Goal: Task Accomplishment & Management: Use online tool/utility

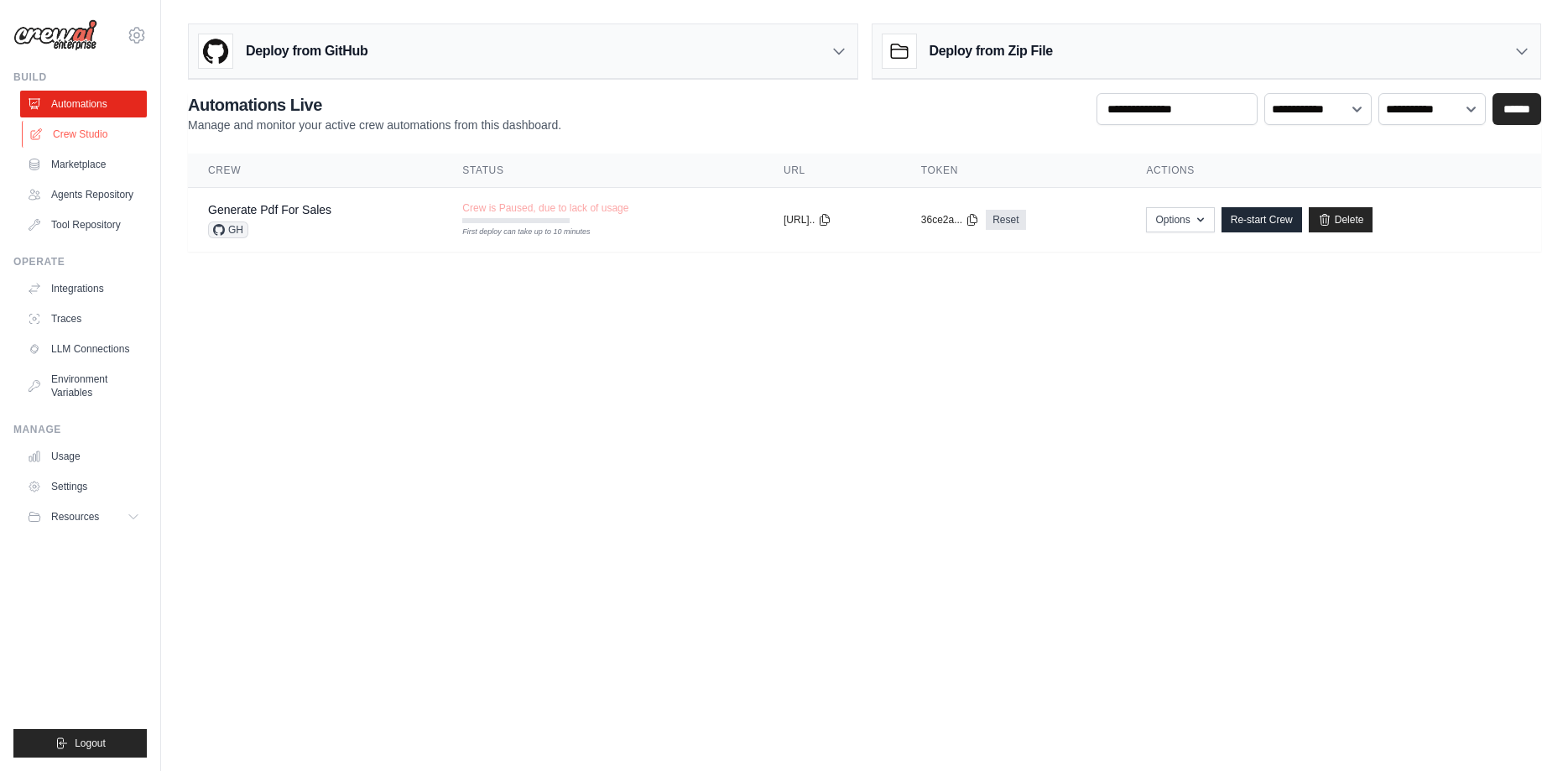
click at [64, 129] on link "Crew Studio" at bounding box center [85, 134] width 127 height 27
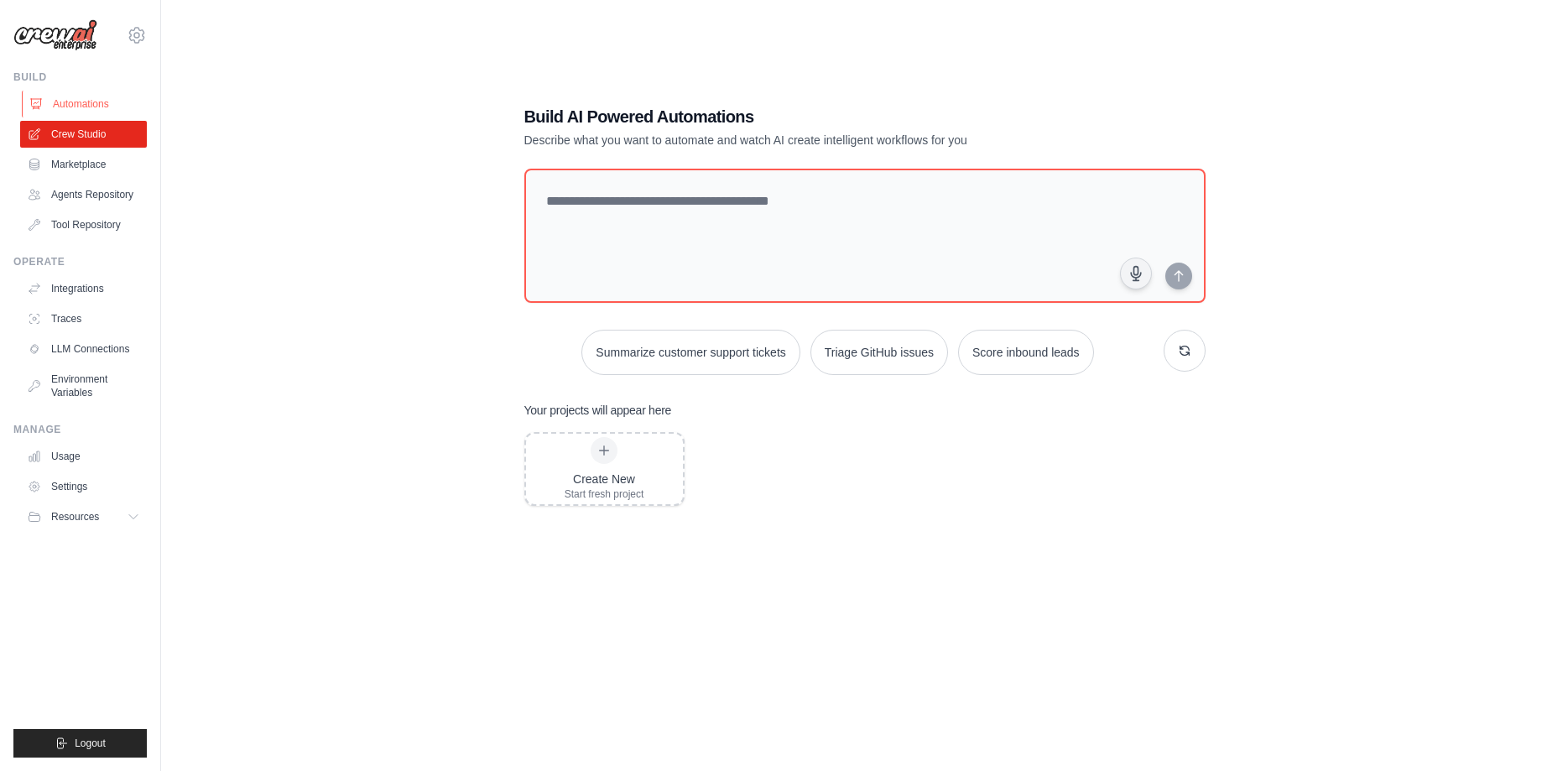
click at [74, 104] on link "Automations" at bounding box center [85, 104] width 127 height 27
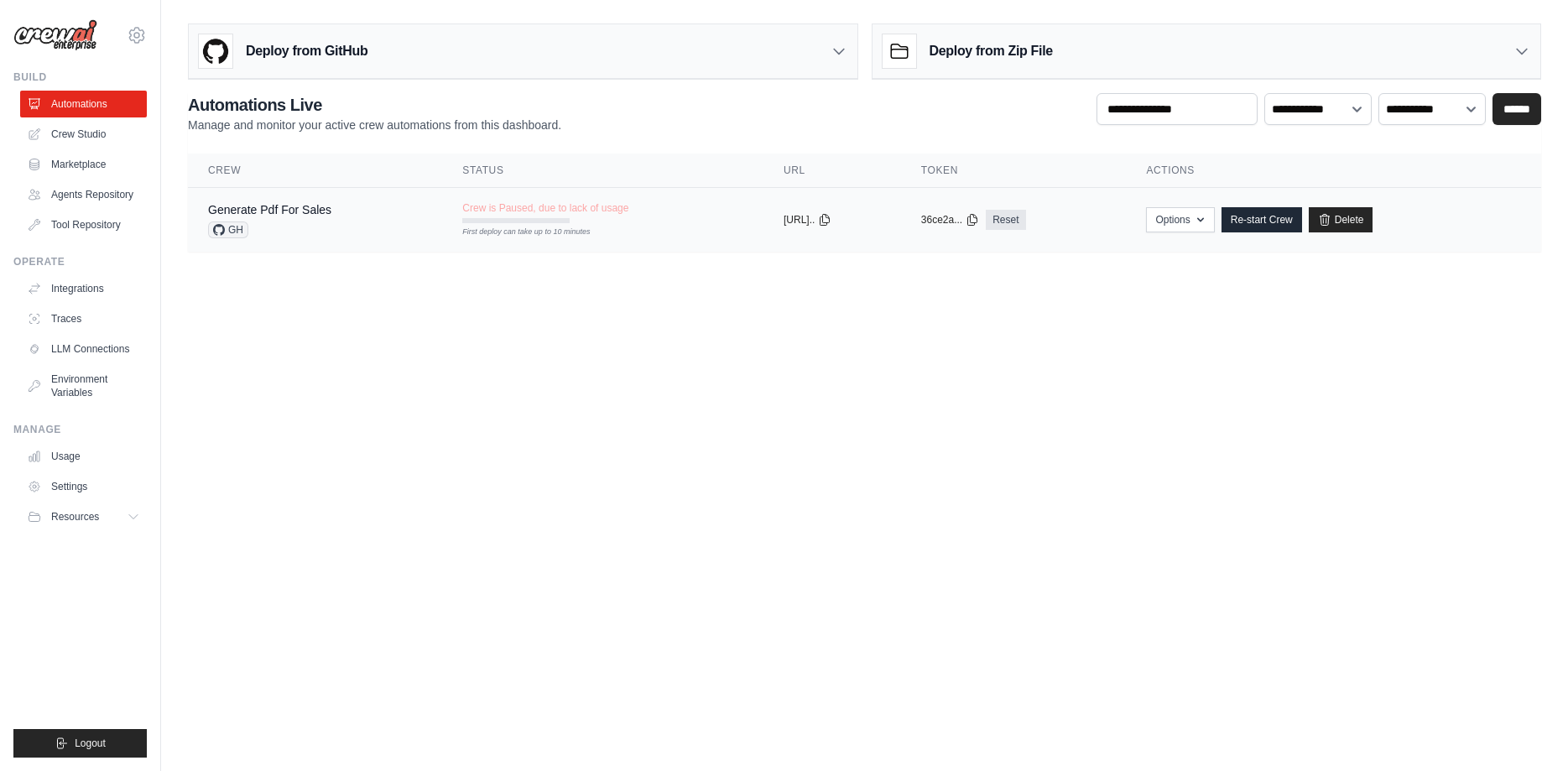
click at [401, 219] on div "Generate Pdf For Sales GH" at bounding box center [315, 220] width 214 height 36
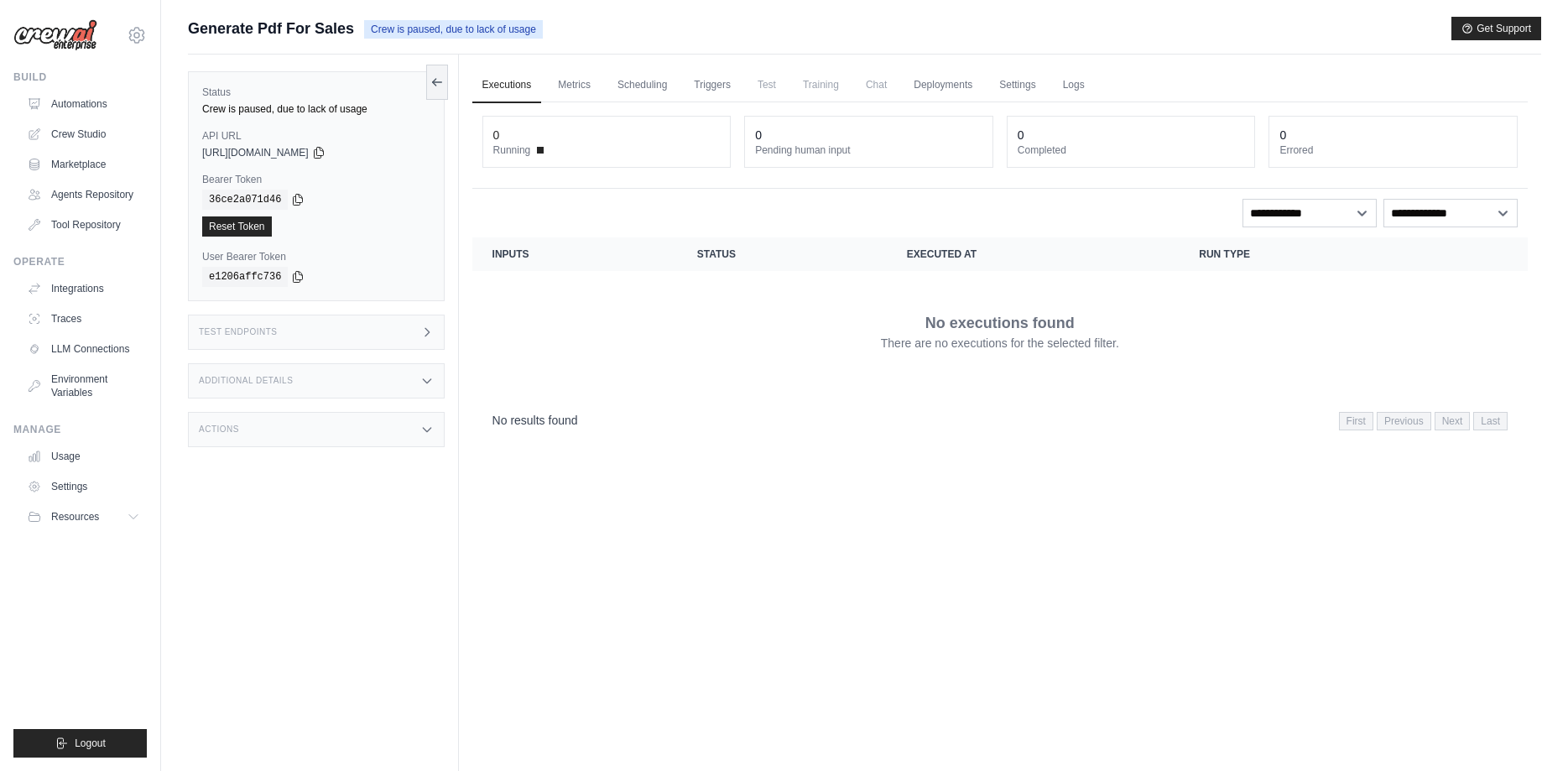
click at [768, 89] on span "Test" at bounding box center [766, 84] width 38 height 34
click at [711, 87] on link "Triggers" at bounding box center [712, 85] width 57 height 35
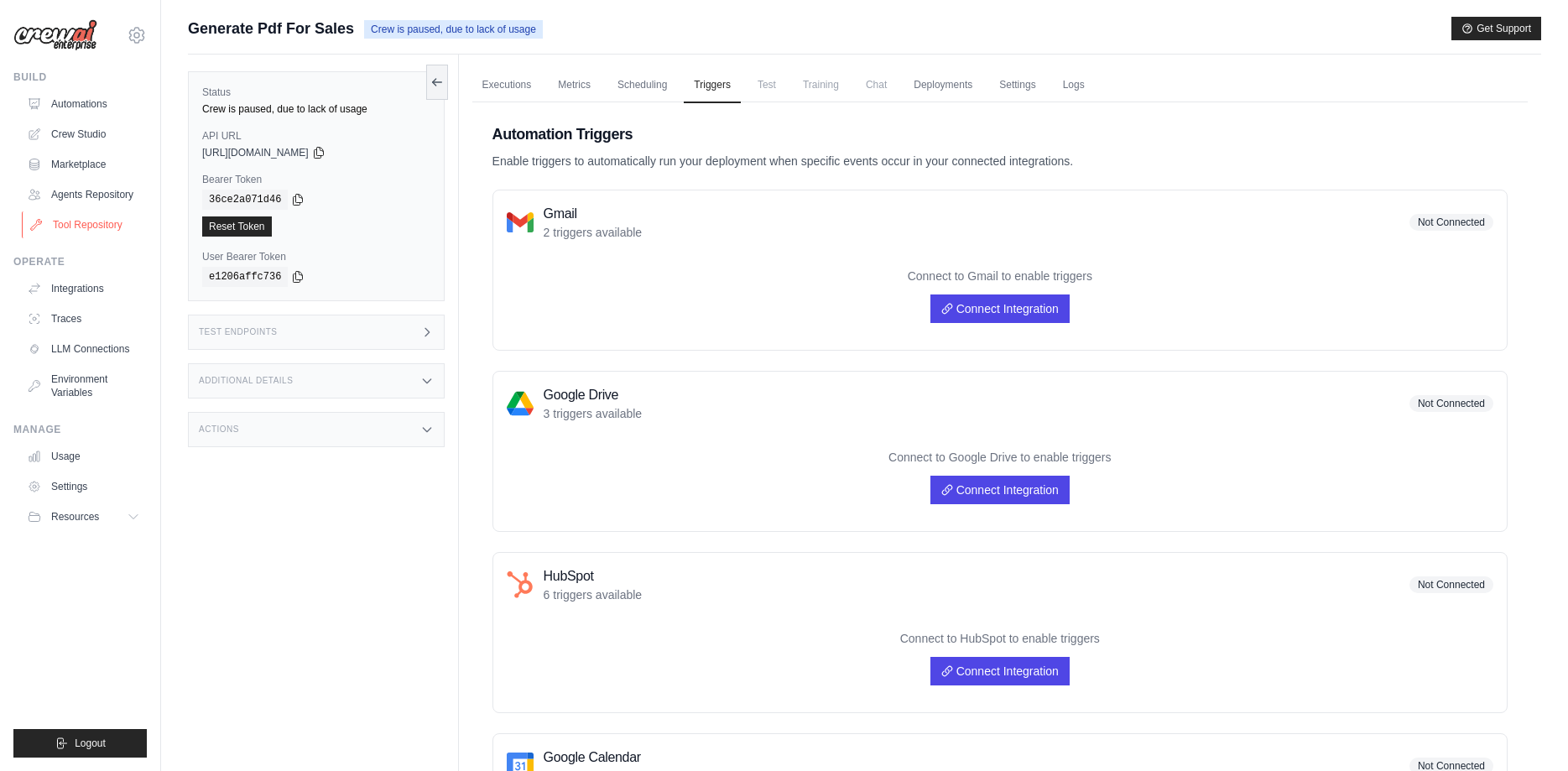
click at [95, 226] on link "Tool Repository" at bounding box center [85, 224] width 127 height 27
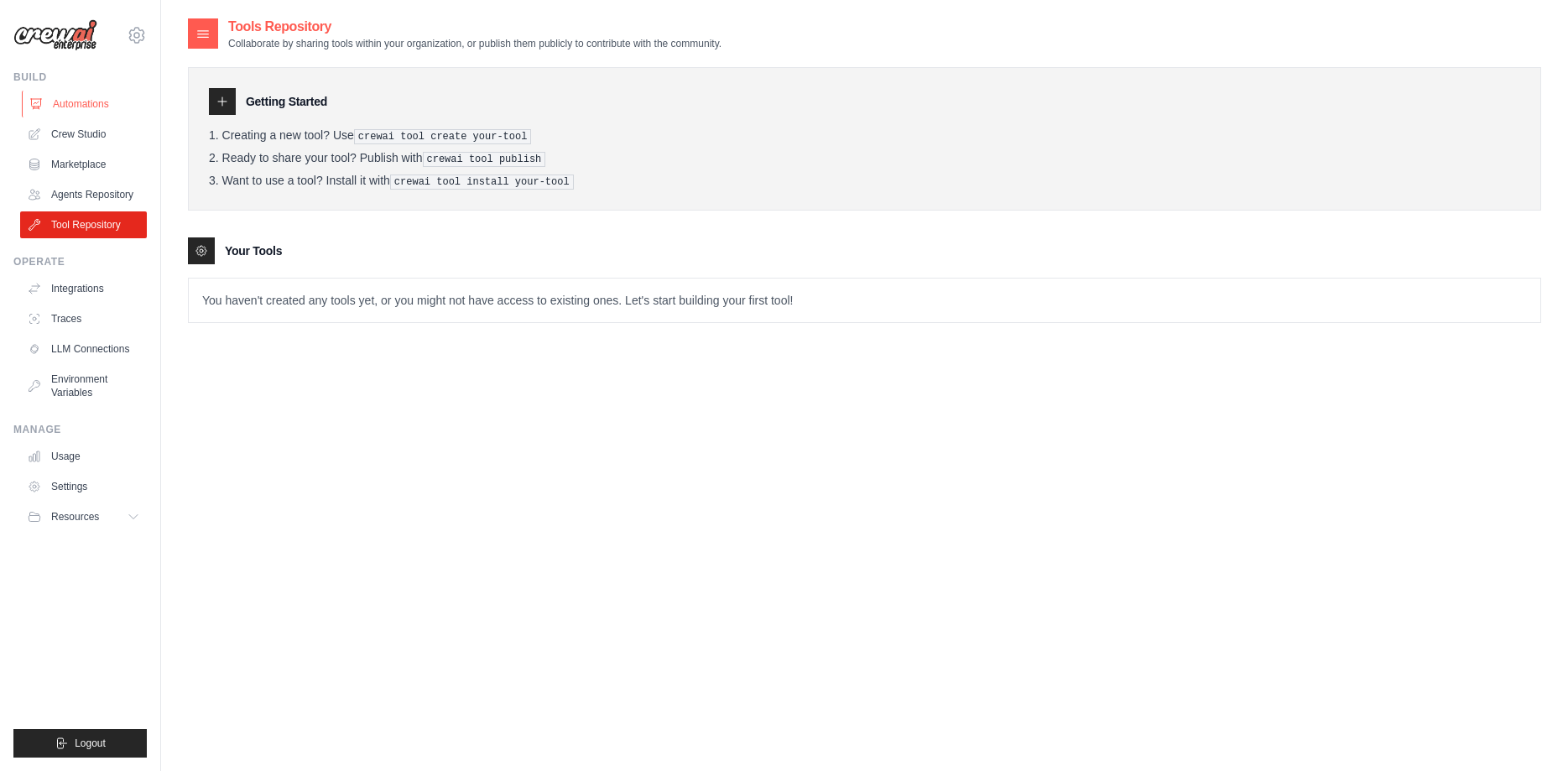
click at [86, 107] on link "Automations" at bounding box center [85, 104] width 127 height 27
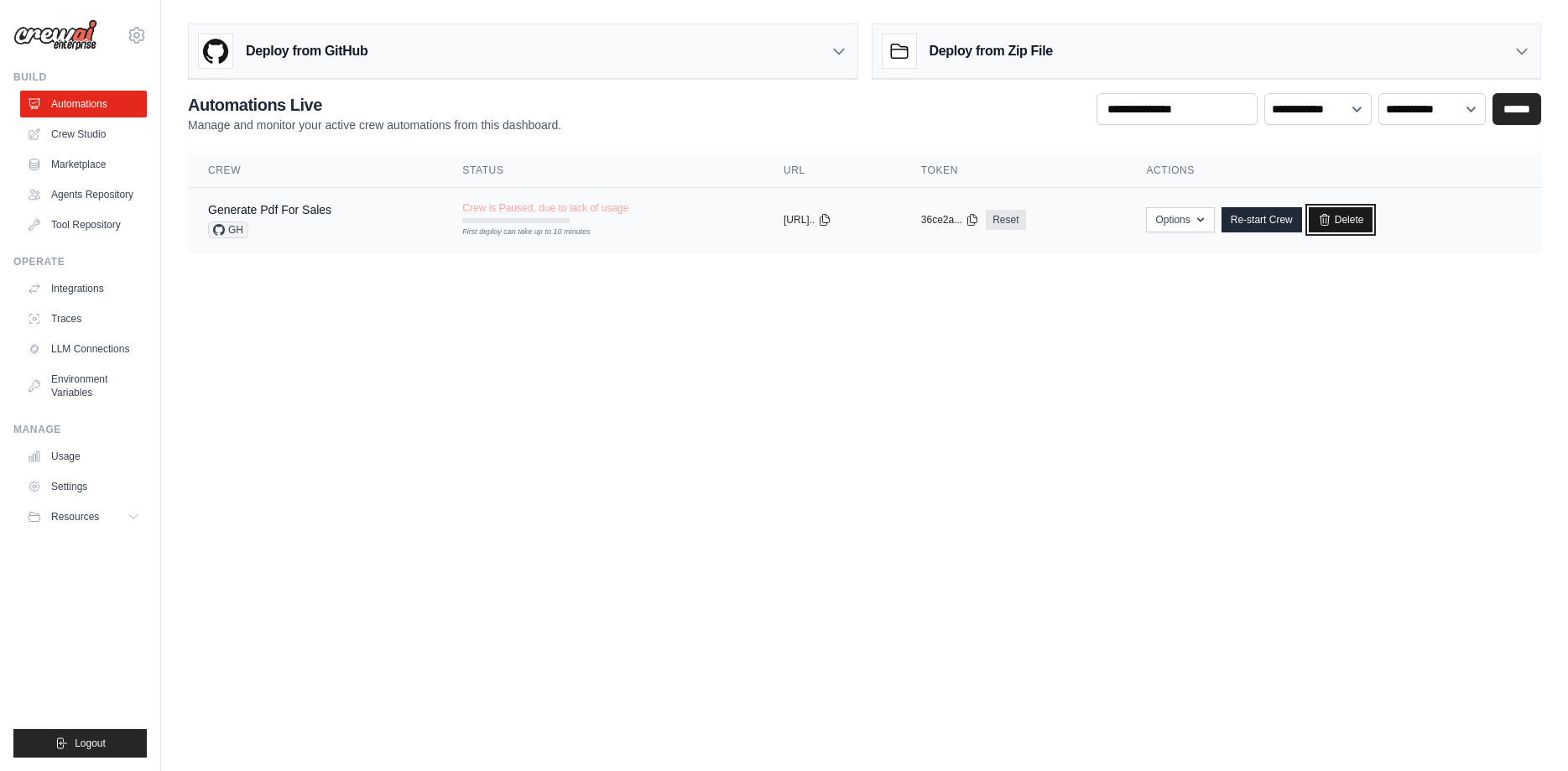
click at [1373, 218] on link "Delete" at bounding box center [1341, 220] width 64 height 25
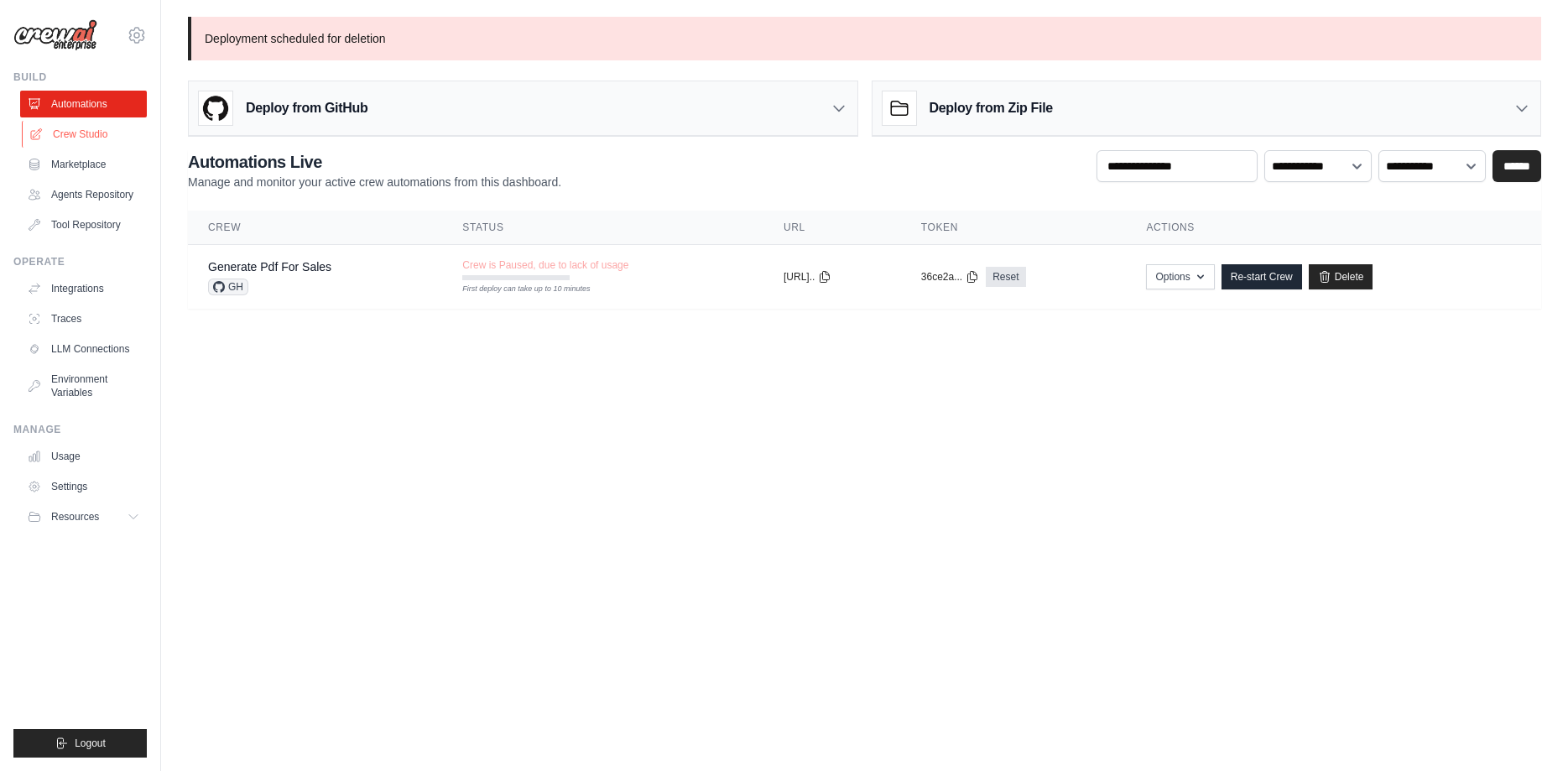
click at [88, 140] on link "Crew Studio" at bounding box center [85, 134] width 127 height 27
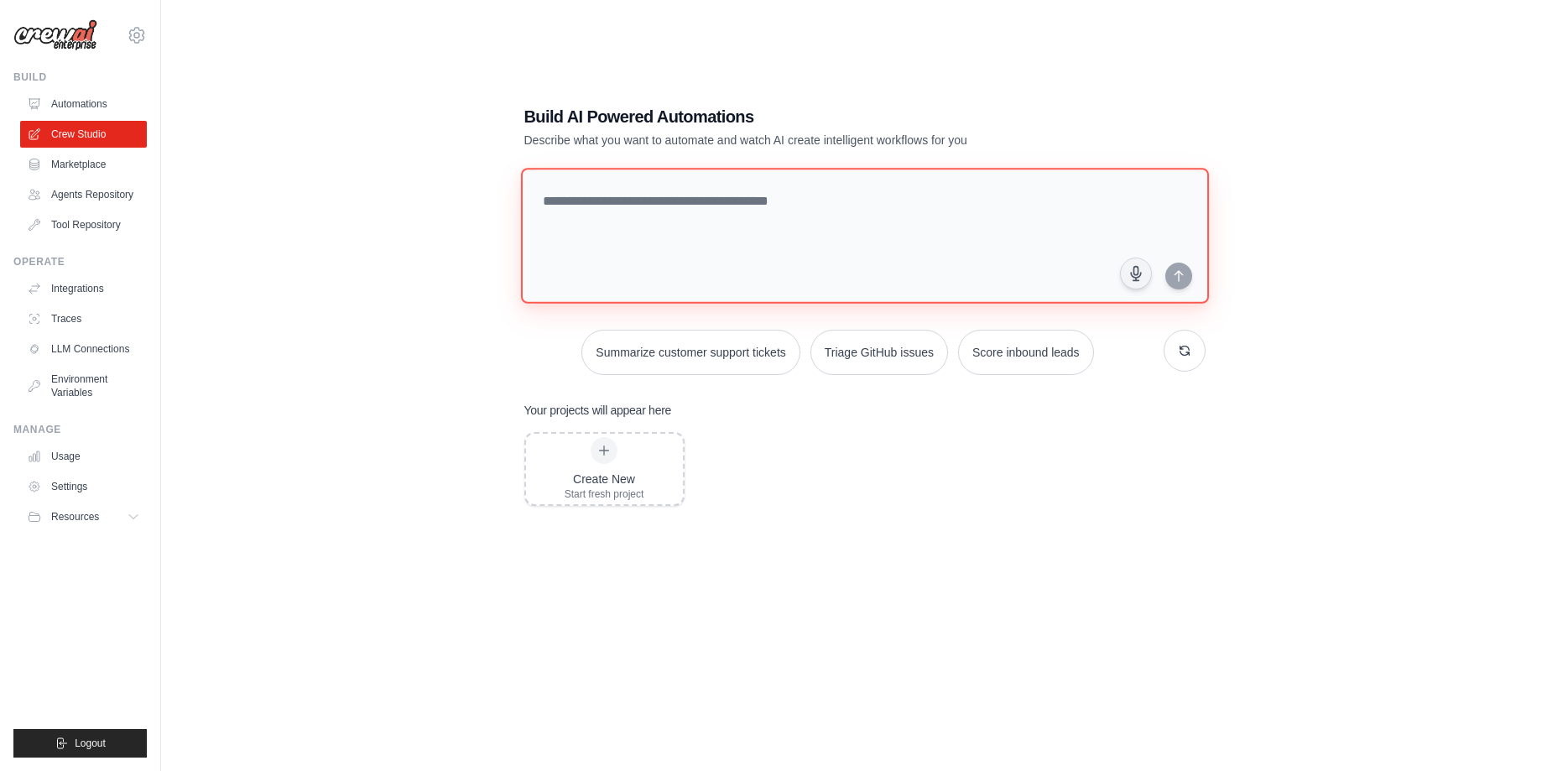
click at [739, 187] on textarea at bounding box center [863, 236] width 688 height 136
type textarea "**********"
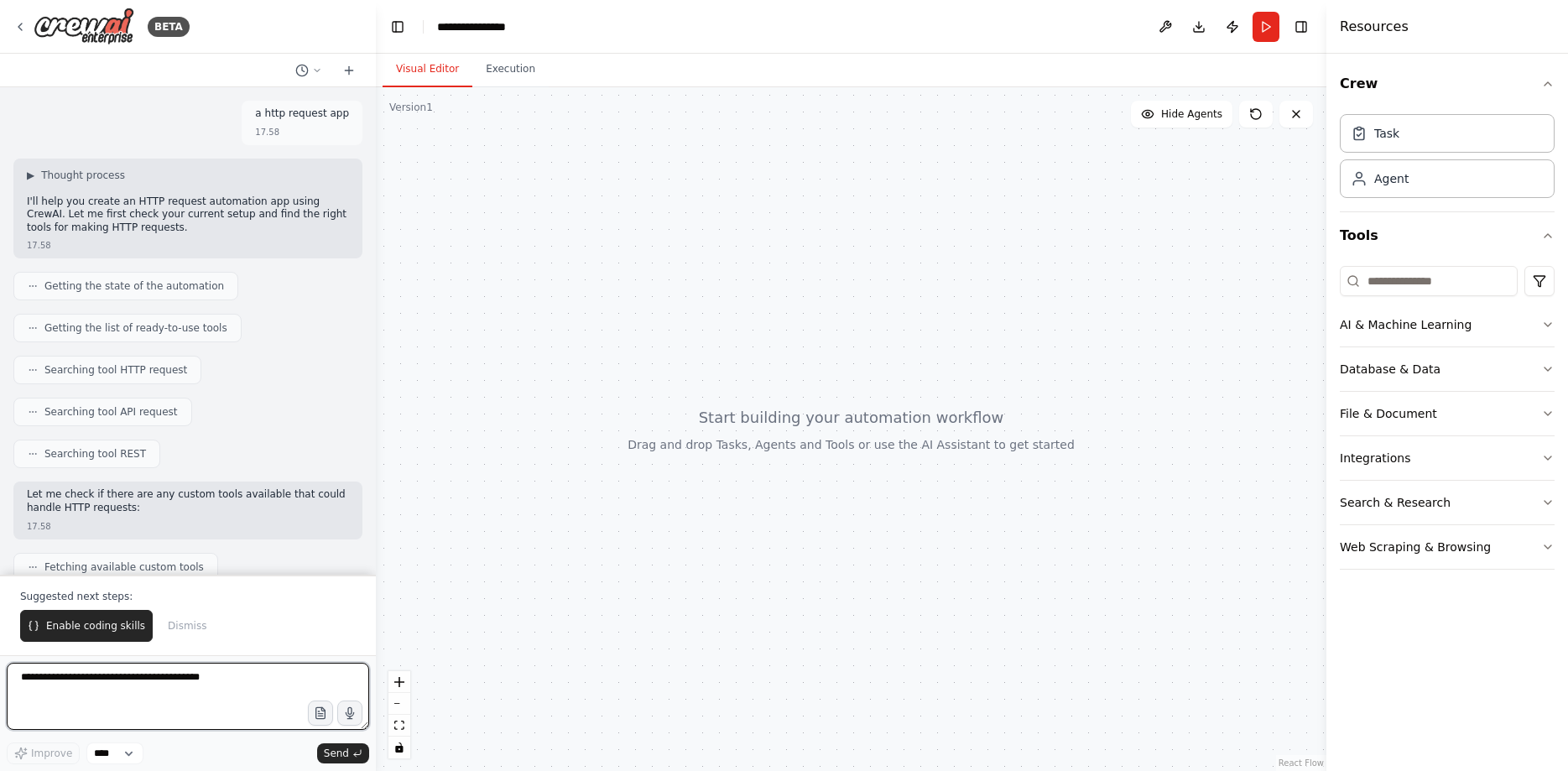
scroll to position [365, 0]
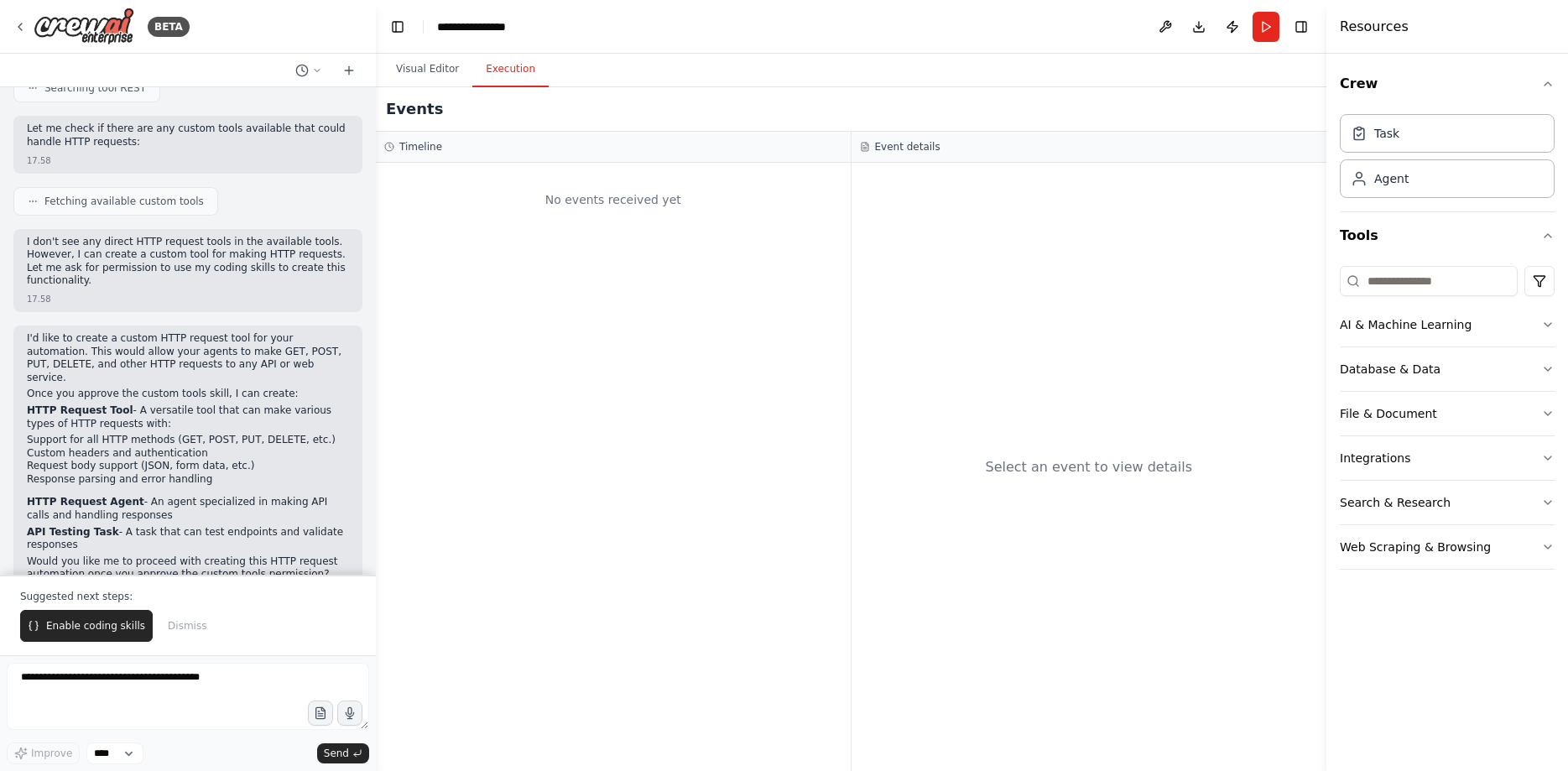
click at [513, 80] on button "Execution" at bounding box center [510, 69] width 77 height 35
click at [431, 70] on button "Visual Editor" at bounding box center [428, 69] width 90 height 35
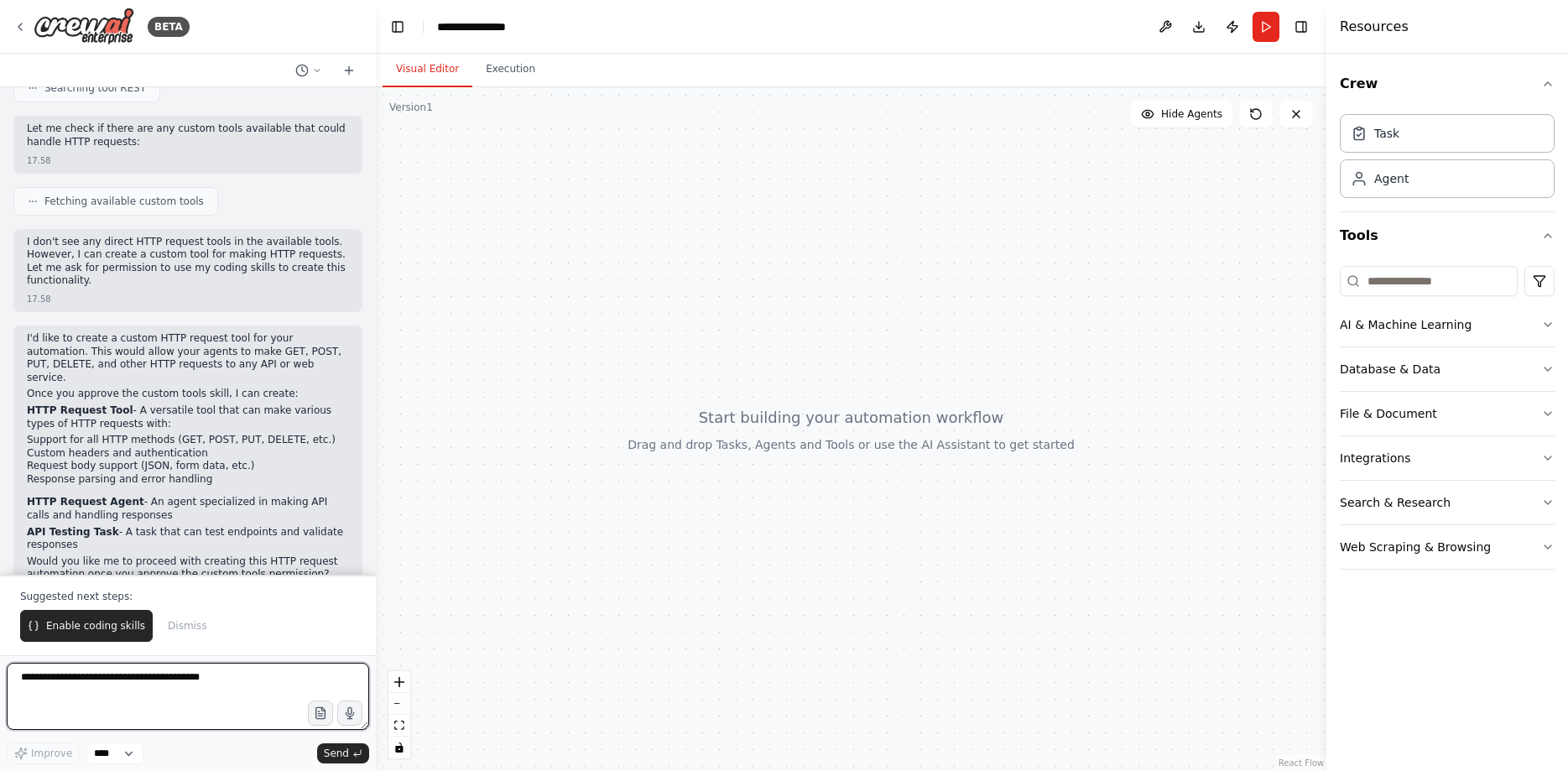
click at [244, 692] on textarea at bounding box center [188, 696] width 363 height 67
type textarea "*******"
click at [1434, 447] on button "Integrations" at bounding box center [1447, 457] width 215 height 43
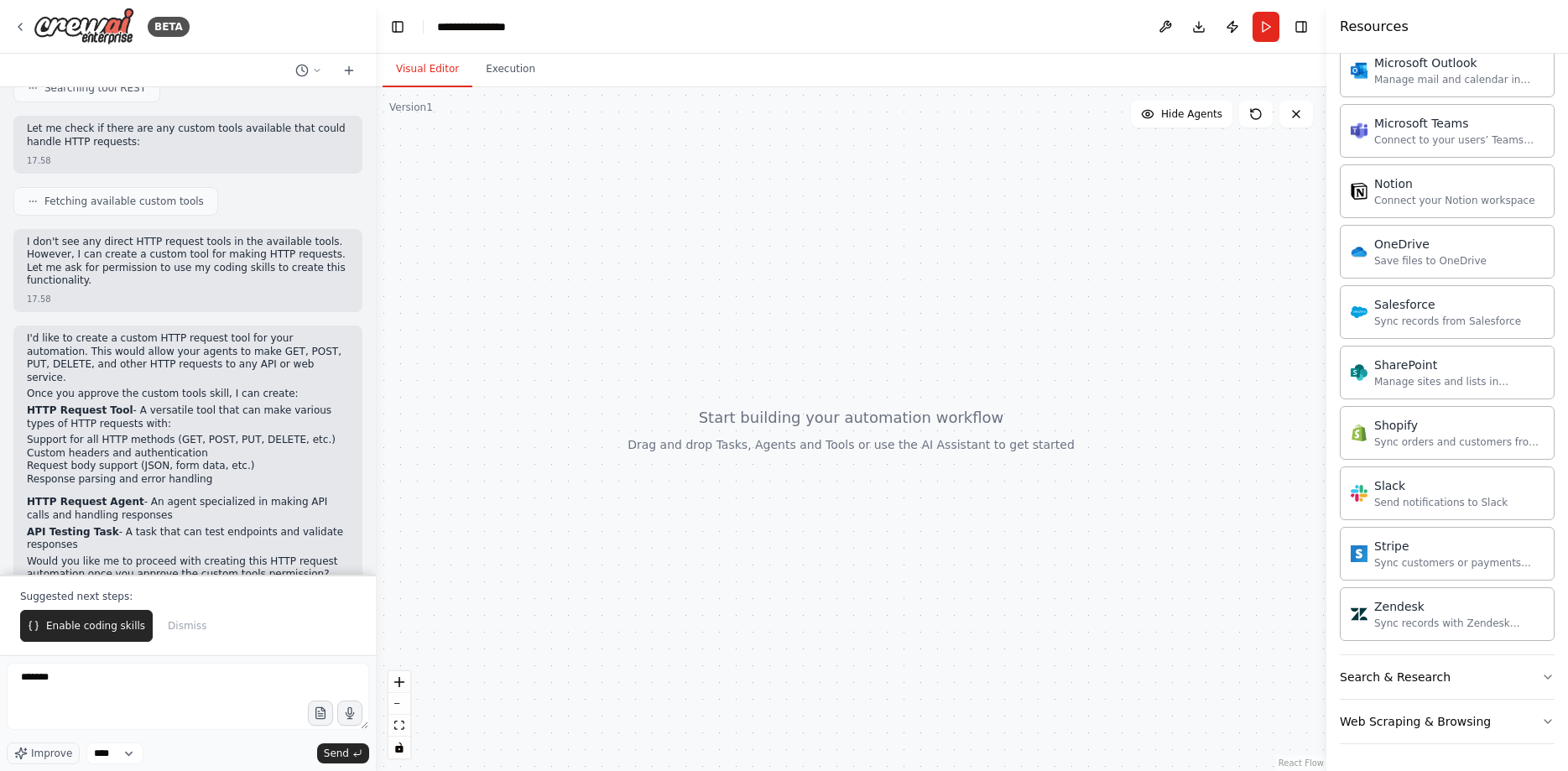
scroll to position [217, 0]
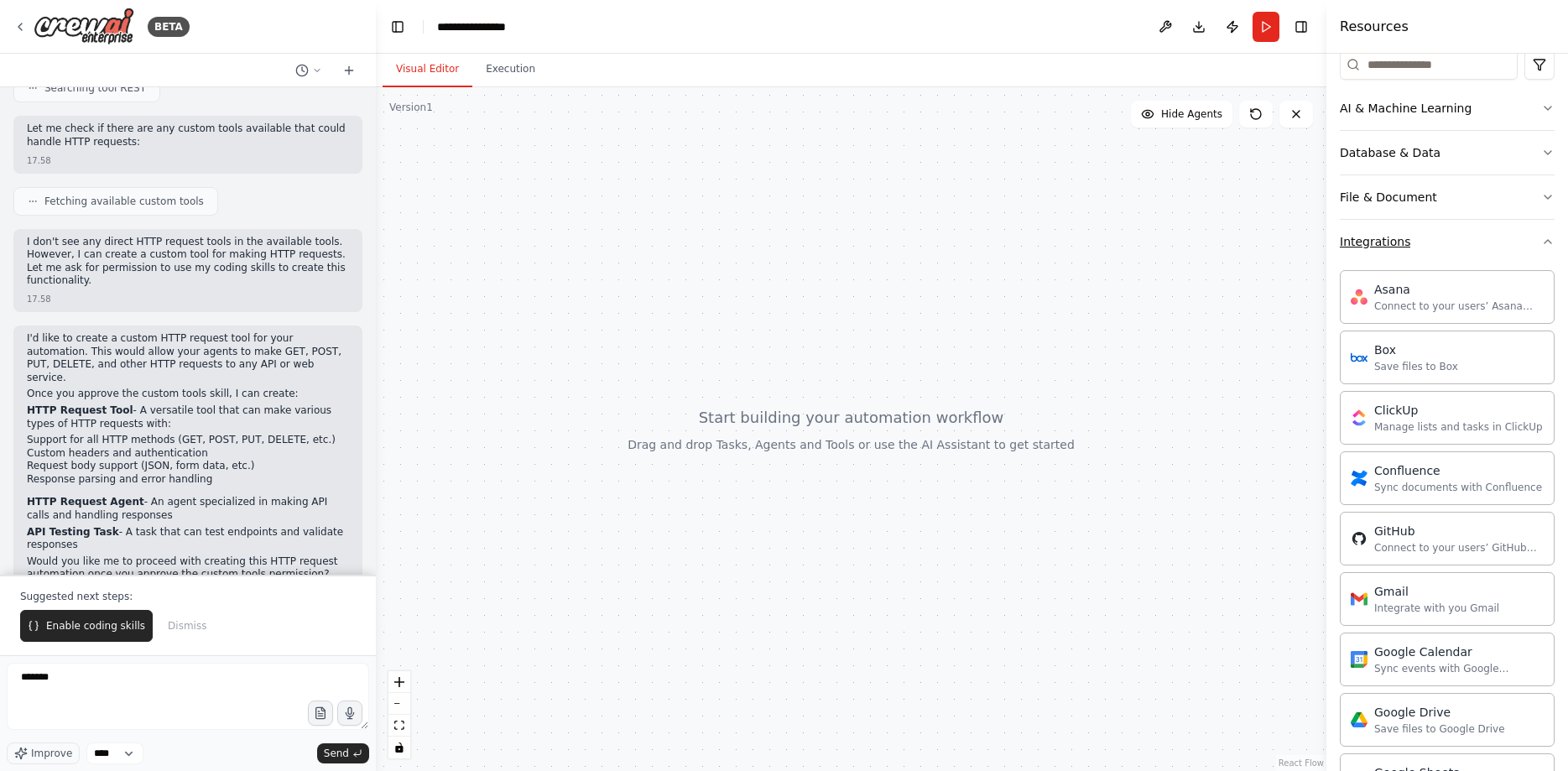
click at [1490, 252] on button "Integrations" at bounding box center [1447, 241] width 215 height 43
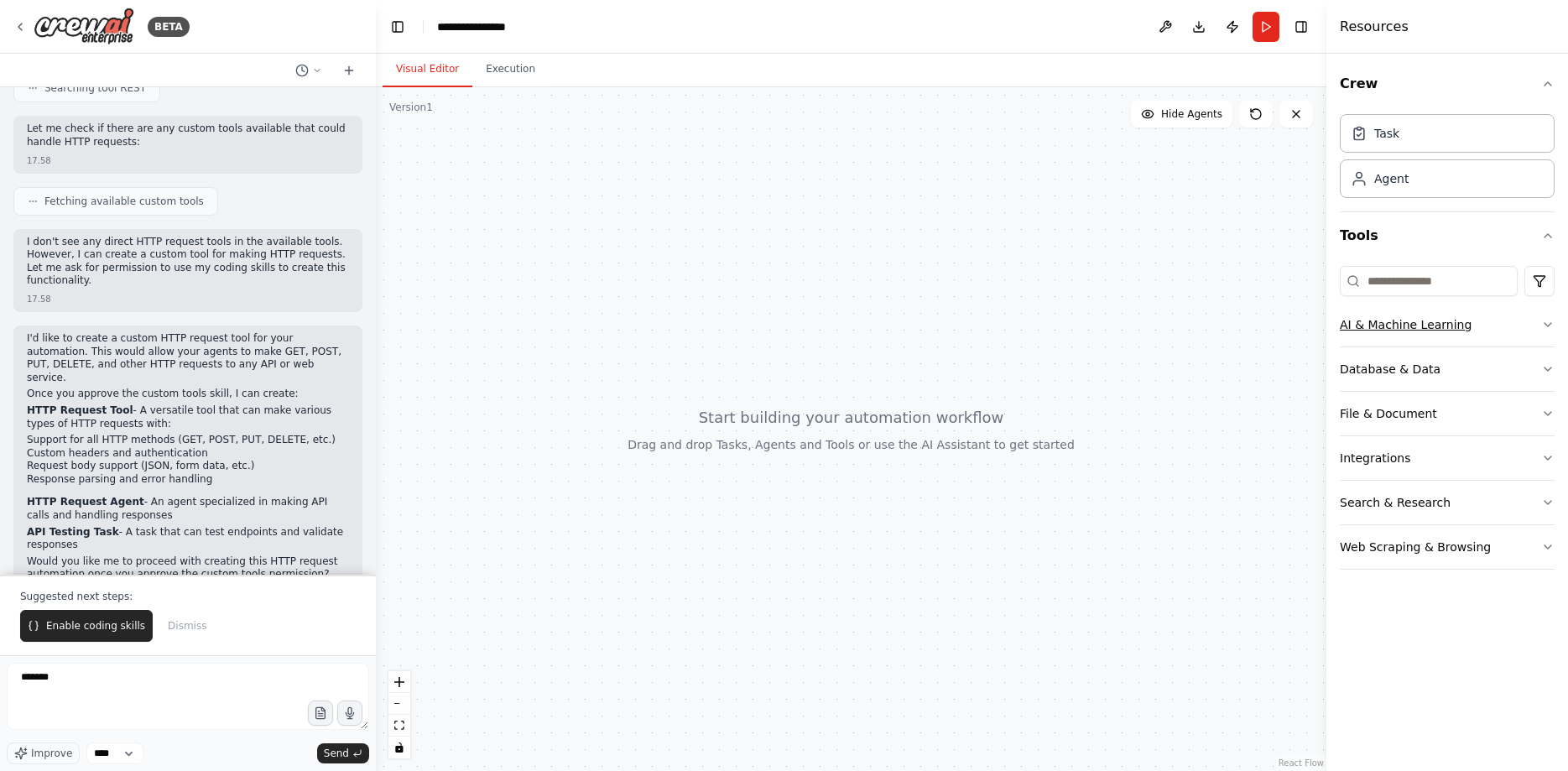
click at [1448, 322] on div "AI & Machine Learning" at bounding box center [1405, 324] width 131 height 16
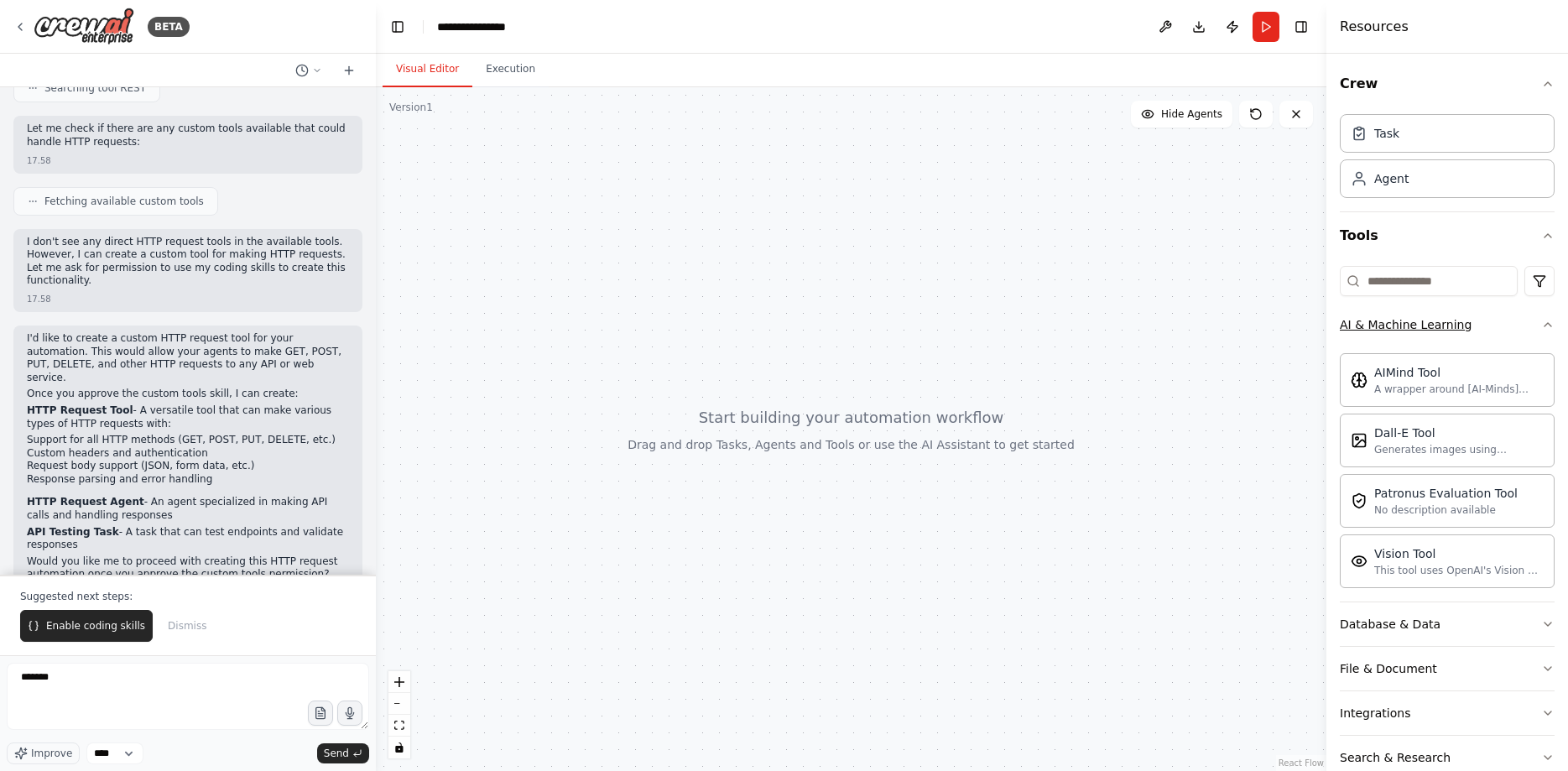
click at [1448, 322] on div "AI & Machine Learning" at bounding box center [1405, 324] width 131 height 16
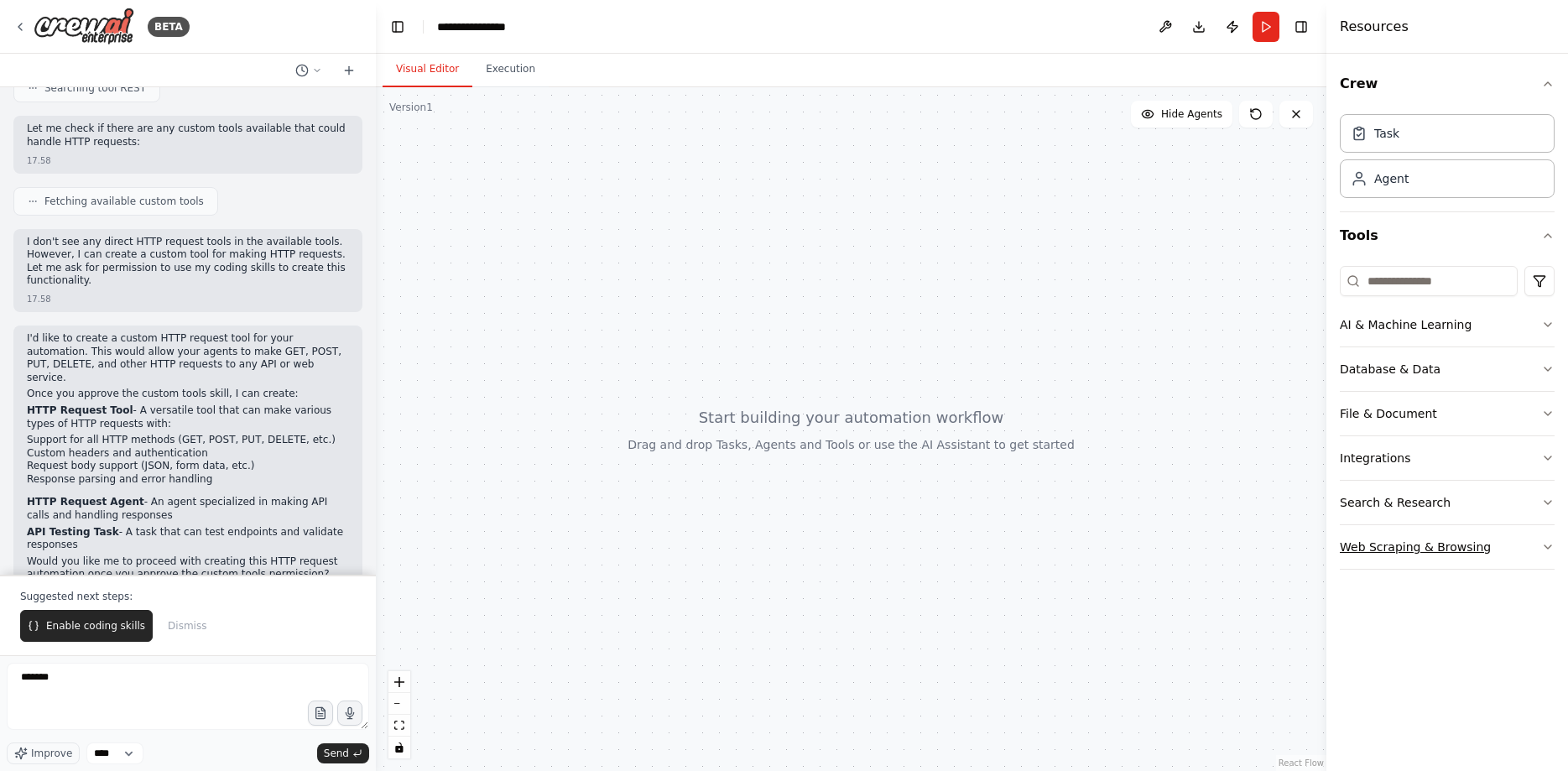
click at [1425, 547] on div "Web Scraping & Browsing" at bounding box center [1415, 547] width 151 height 16
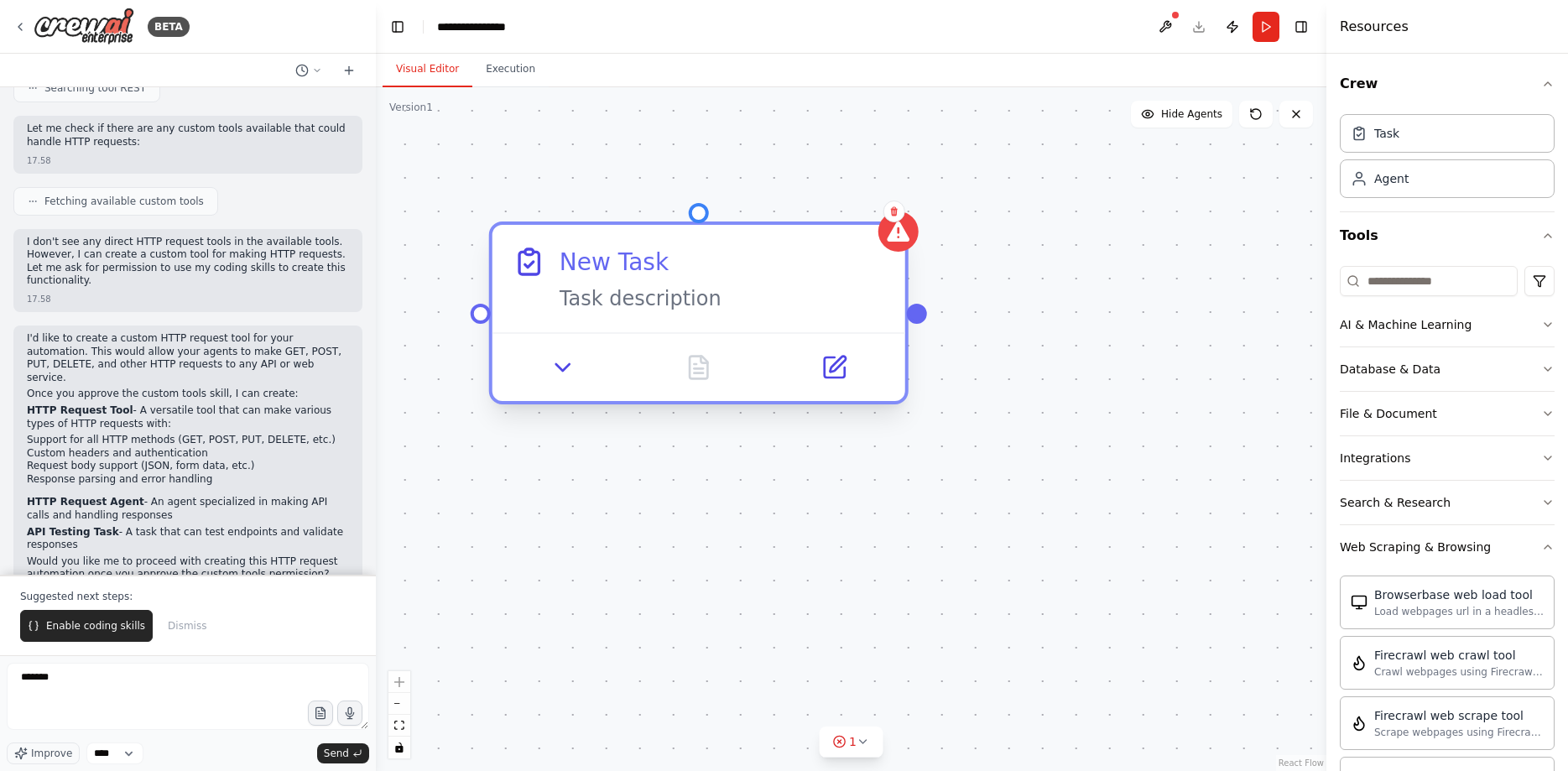
drag, startPoint x: 1097, startPoint y: 332, endPoint x: 687, endPoint y: 287, distance: 412.5
click at [687, 287] on div "Task description" at bounding box center [721, 298] width 325 height 27
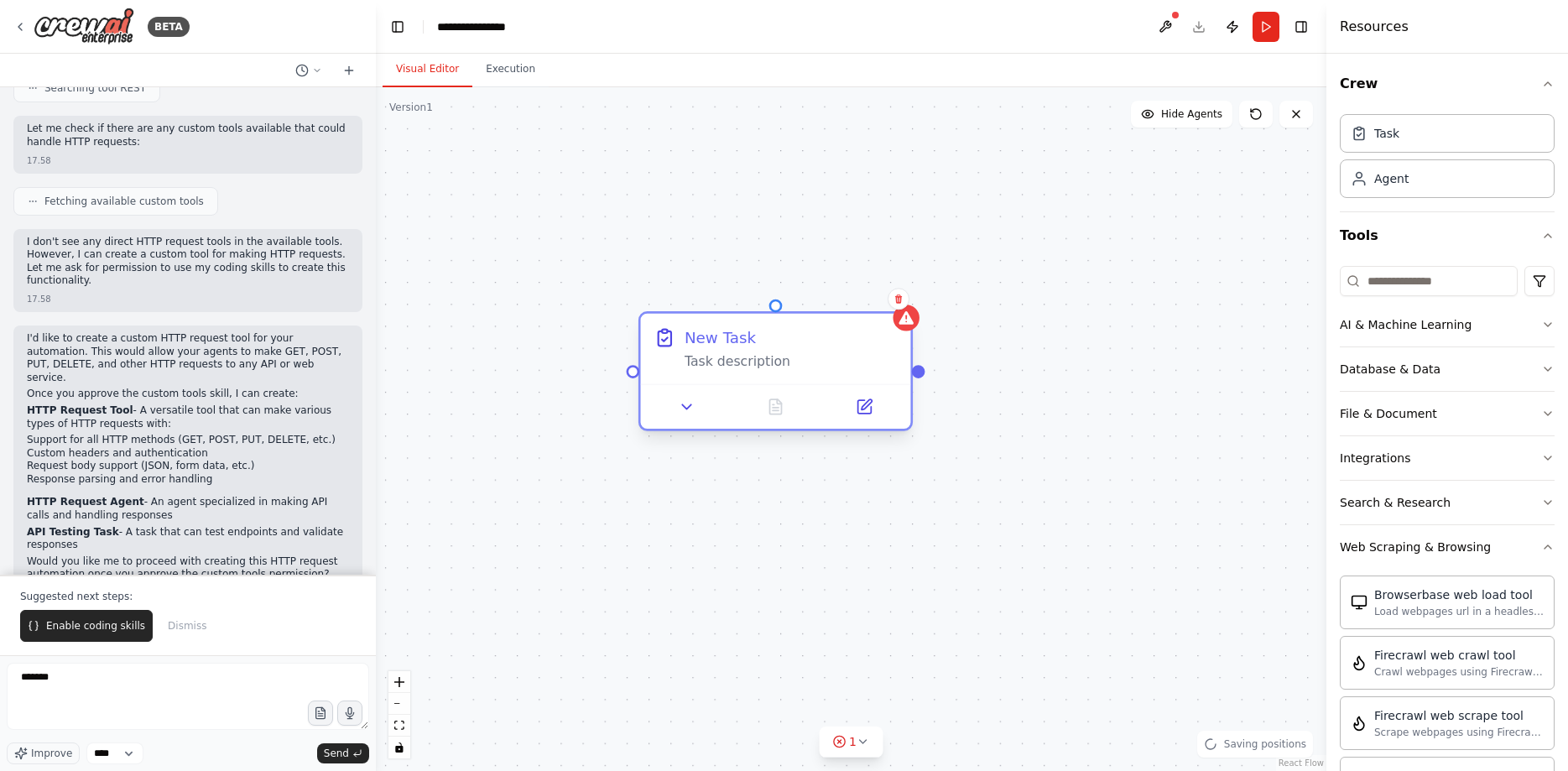
click at [860, 364] on div "Task description" at bounding box center [791, 362] width 213 height 17
drag, startPoint x: 902, startPoint y: 300, endPoint x: 894, endPoint y: 299, distance: 8.1
click at [899, 300] on icon at bounding box center [899, 298] width 10 height 10
click at [894, 298] on icon at bounding box center [894, 299] width 7 height 10
click at [857, 297] on button "Confirm" at bounding box center [847, 298] width 59 height 20
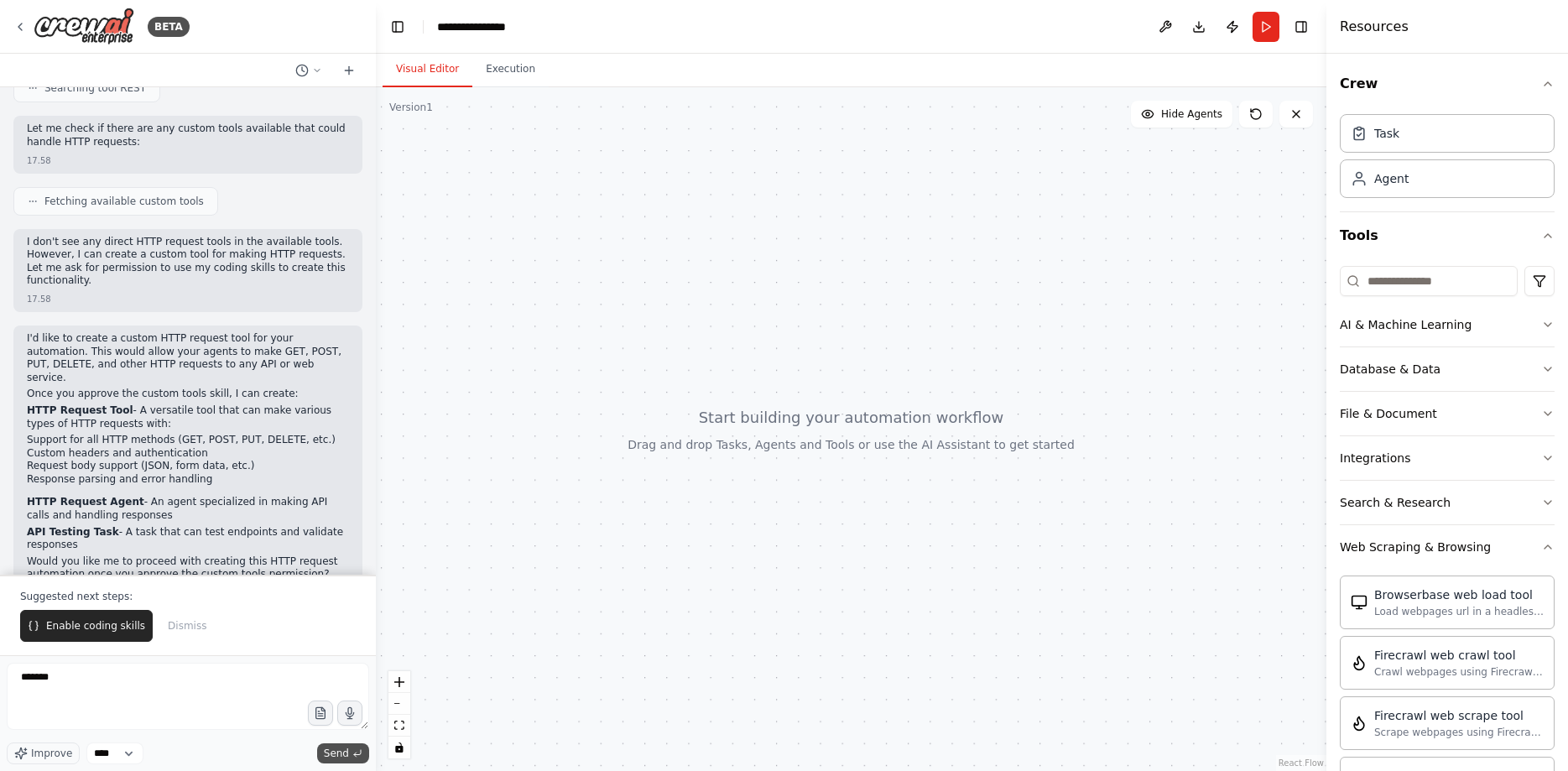
click at [340, 754] on span "Send" at bounding box center [337, 753] width 25 height 13
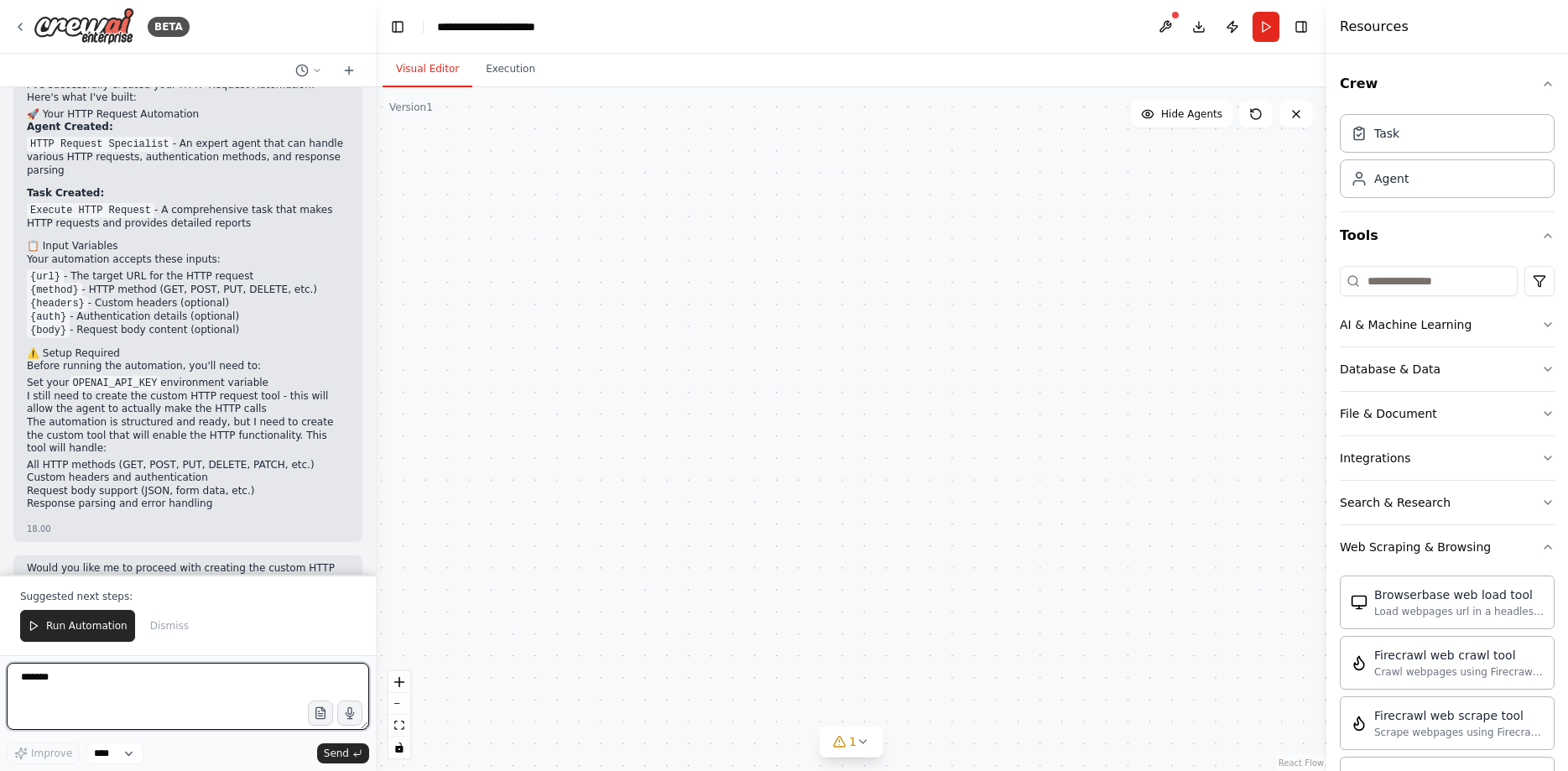
scroll to position [1336, 0]
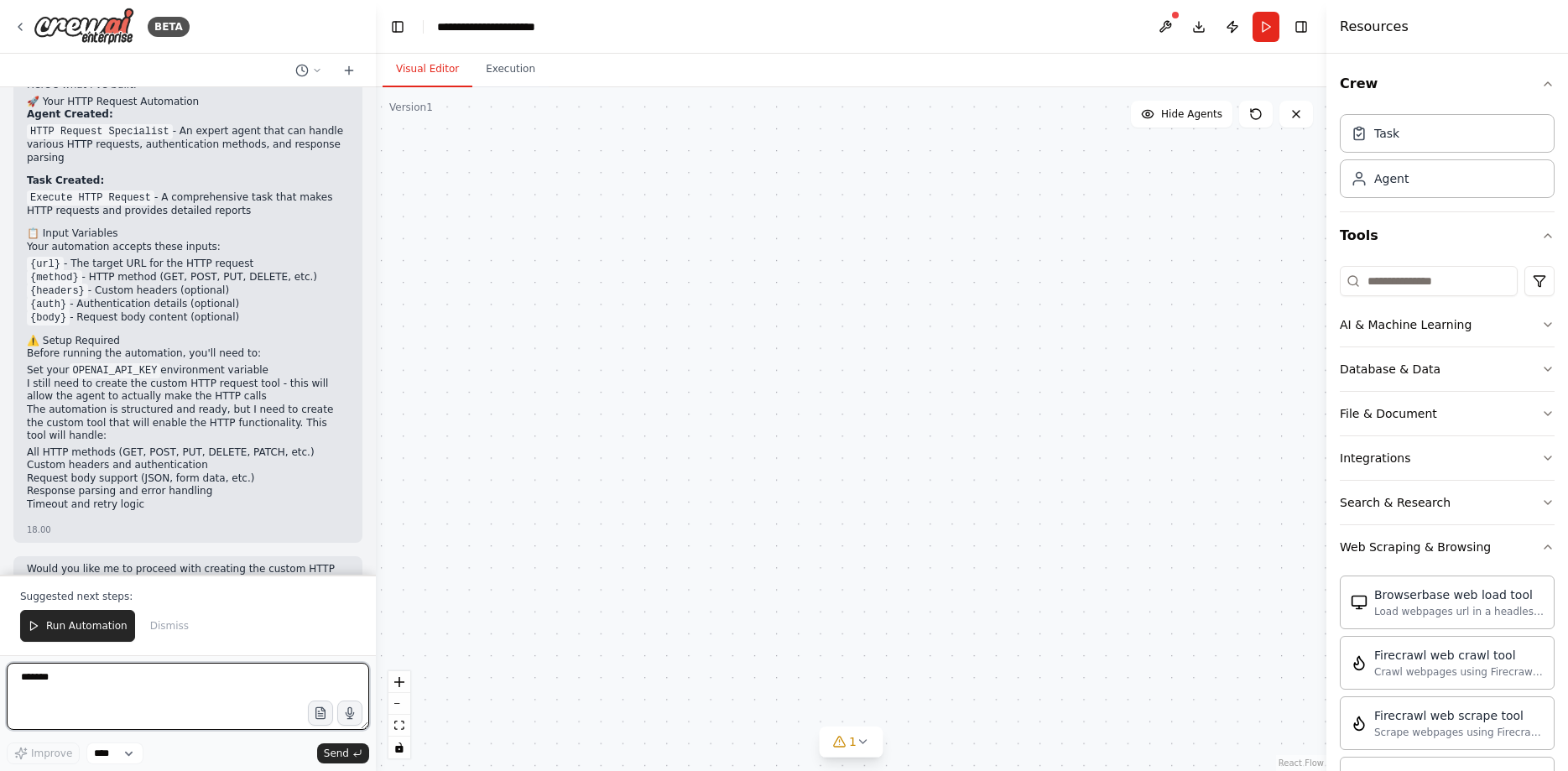
click at [141, 691] on textarea "*******" at bounding box center [188, 696] width 363 height 67
click at [153, 676] on textarea "*******" at bounding box center [188, 696] width 363 height 67
type textarea "****"
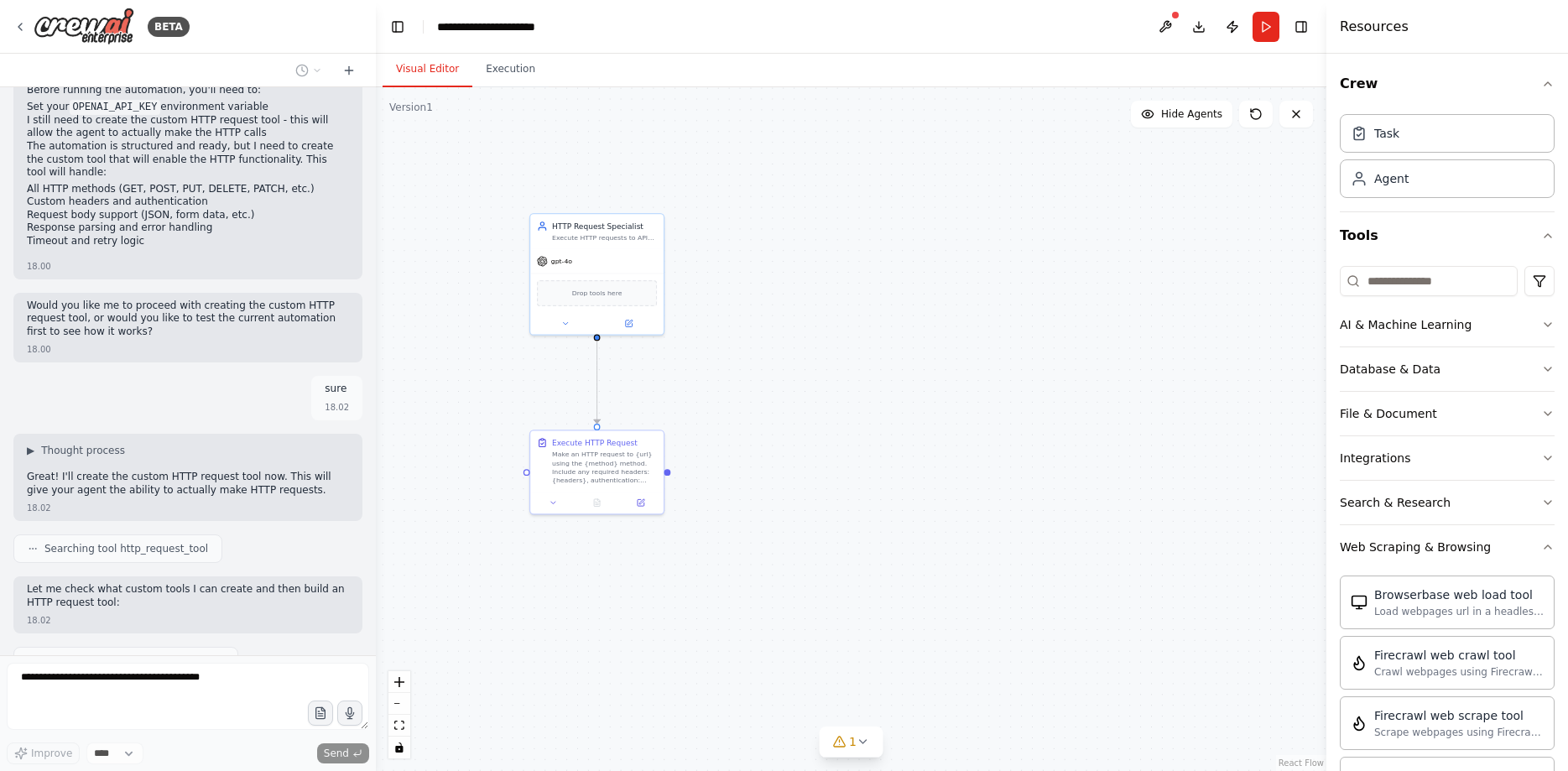
scroll to position [1611, 0]
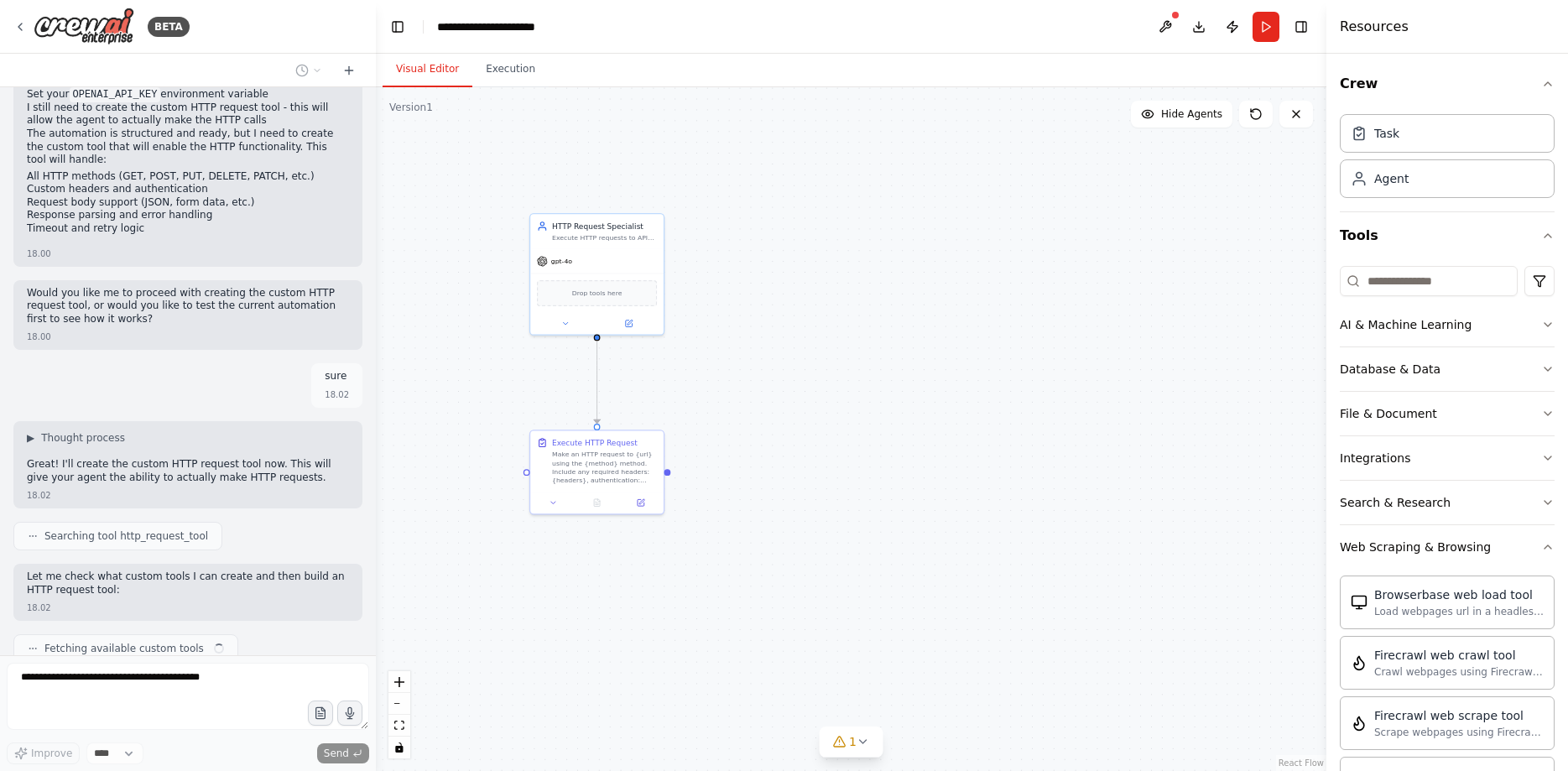
drag, startPoint x: 645, startPoint y: 370, endPoint x: 806, endPoint y: 348, distance: 162.5
click at [806, 348] on div ".deletable-edge-delete-btn { width: 20px; height: 20px; border: 0px solid #ffff…" at bounding box center [851, 429] width 950 height 684
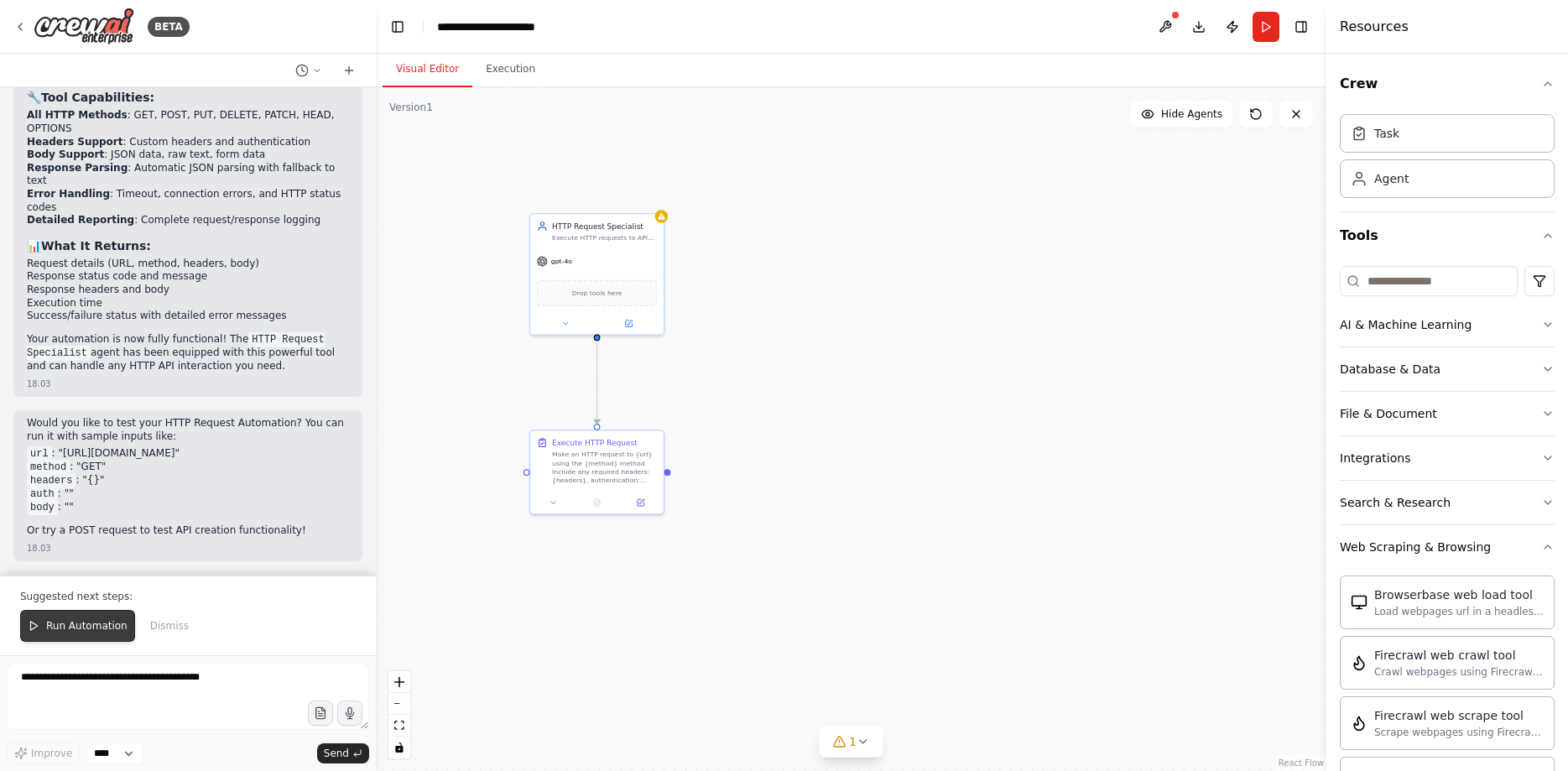
click at [71, 633] on span "Run Automation" at bounding box center [86, 626] width 82 height 13
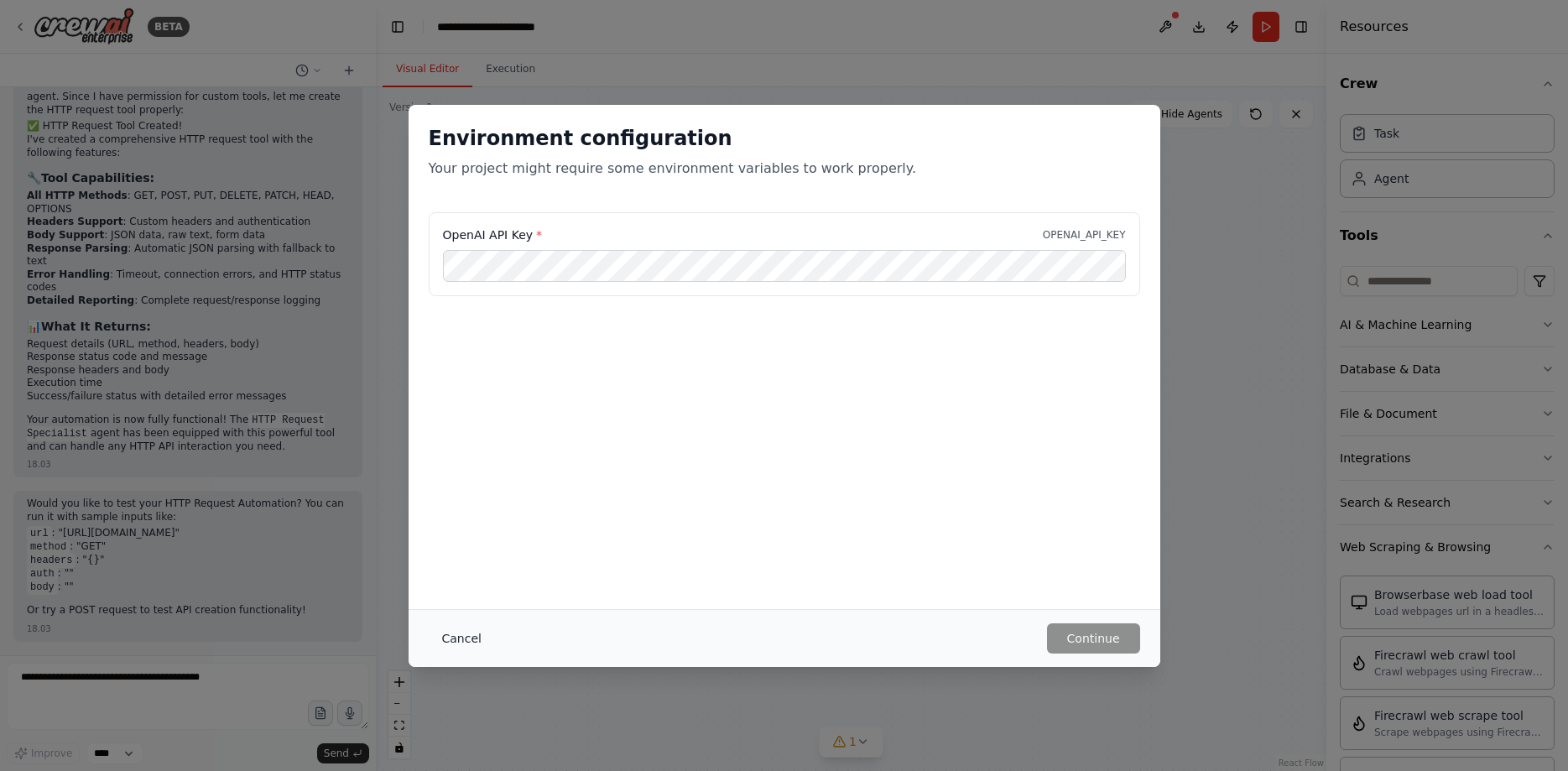
click at [464, 630] on button "Cancel" at bounding box center [461, 638] width 66 height 30
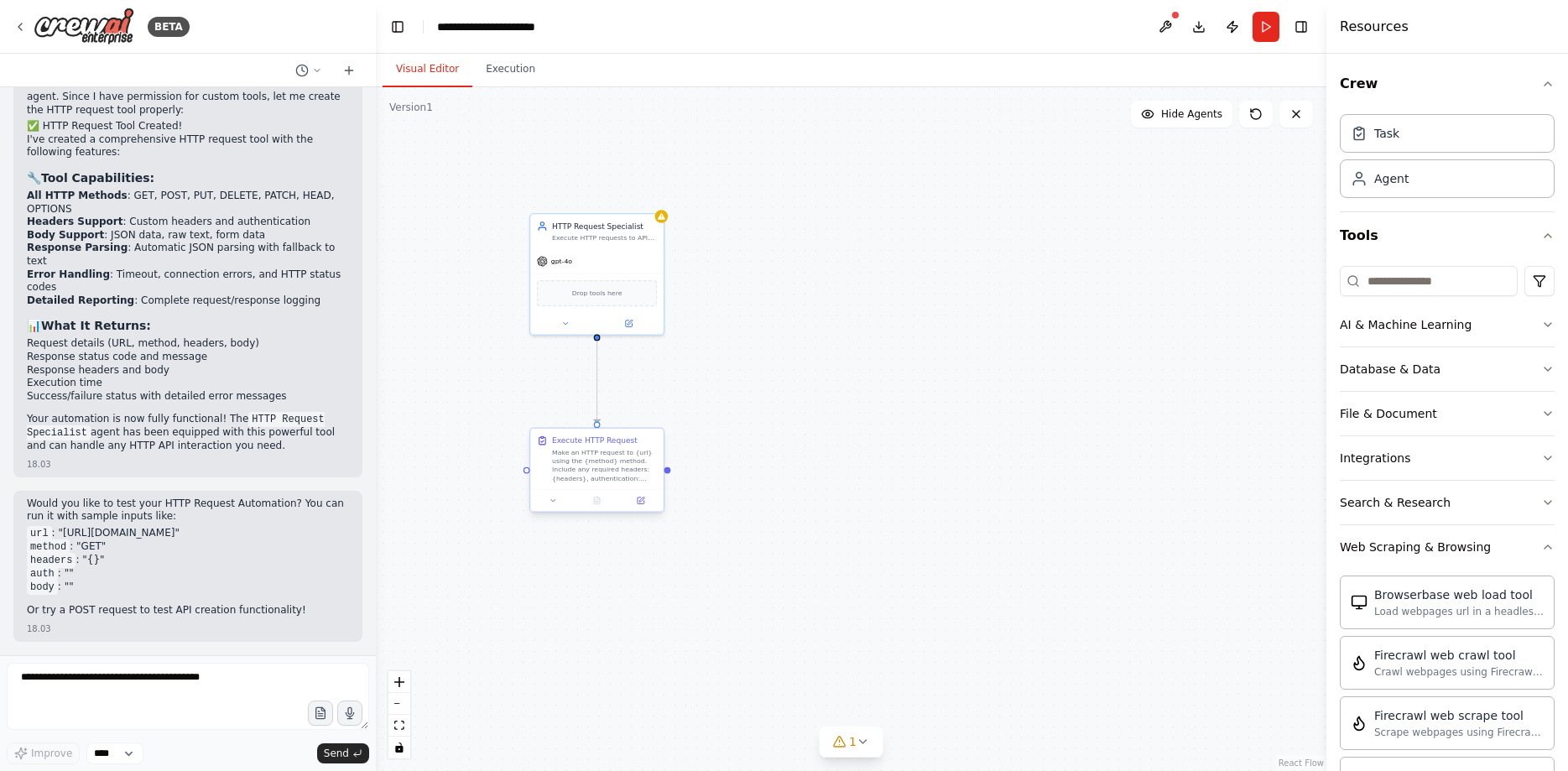
click at [608, 462] on div "Make an HTTP request to {url} using the {method} method. Include any required h…" at bounding box center [604, 465] width 105 height 35
click at [1266, 28] on button "Run" at bounding box center [1266, 26] width 27 height 30
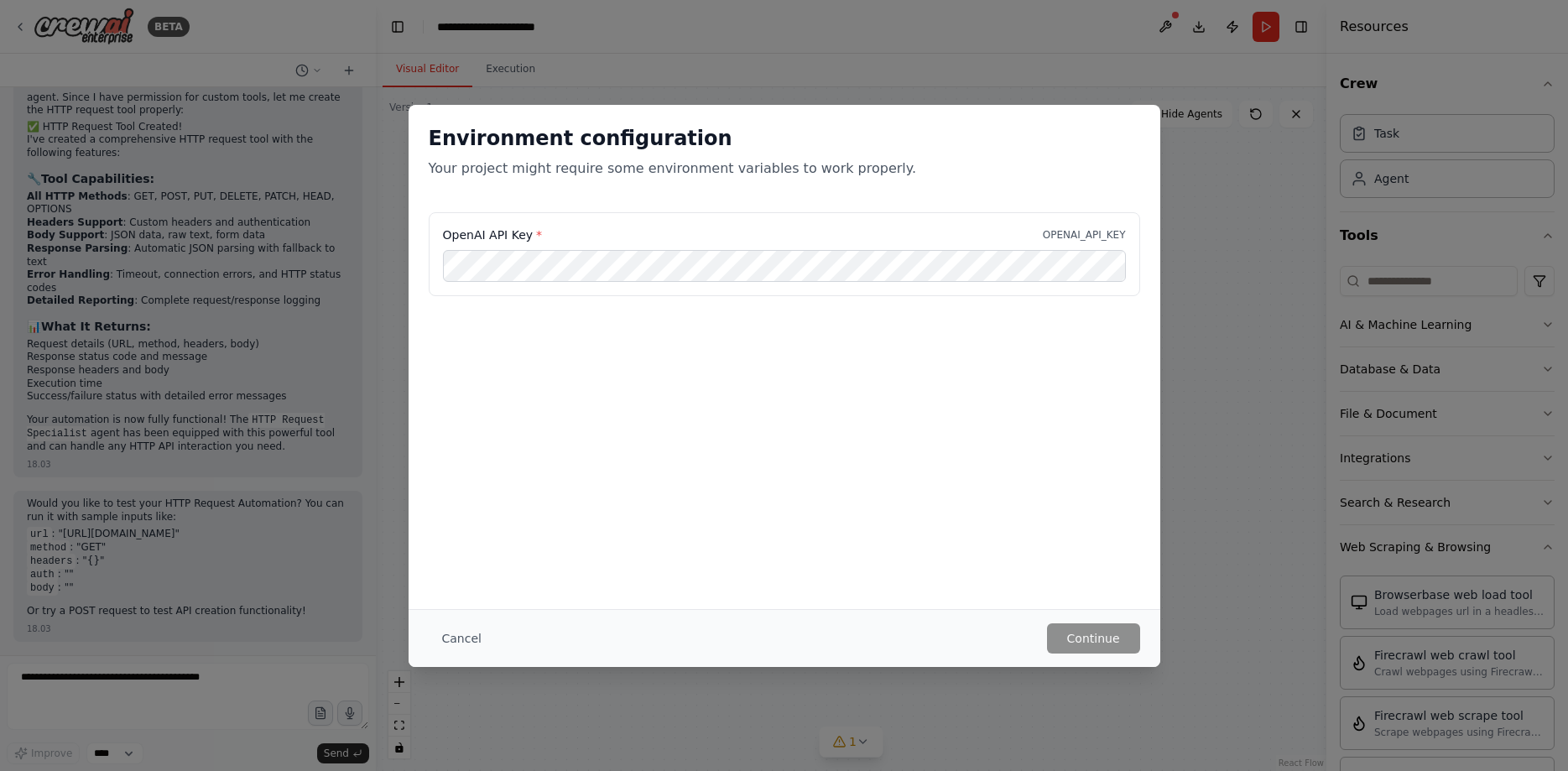
scroll to position [3664, 0]
click at [458, 640] on button "Cancel" at bounding box center [461, 638] width 66 height 30
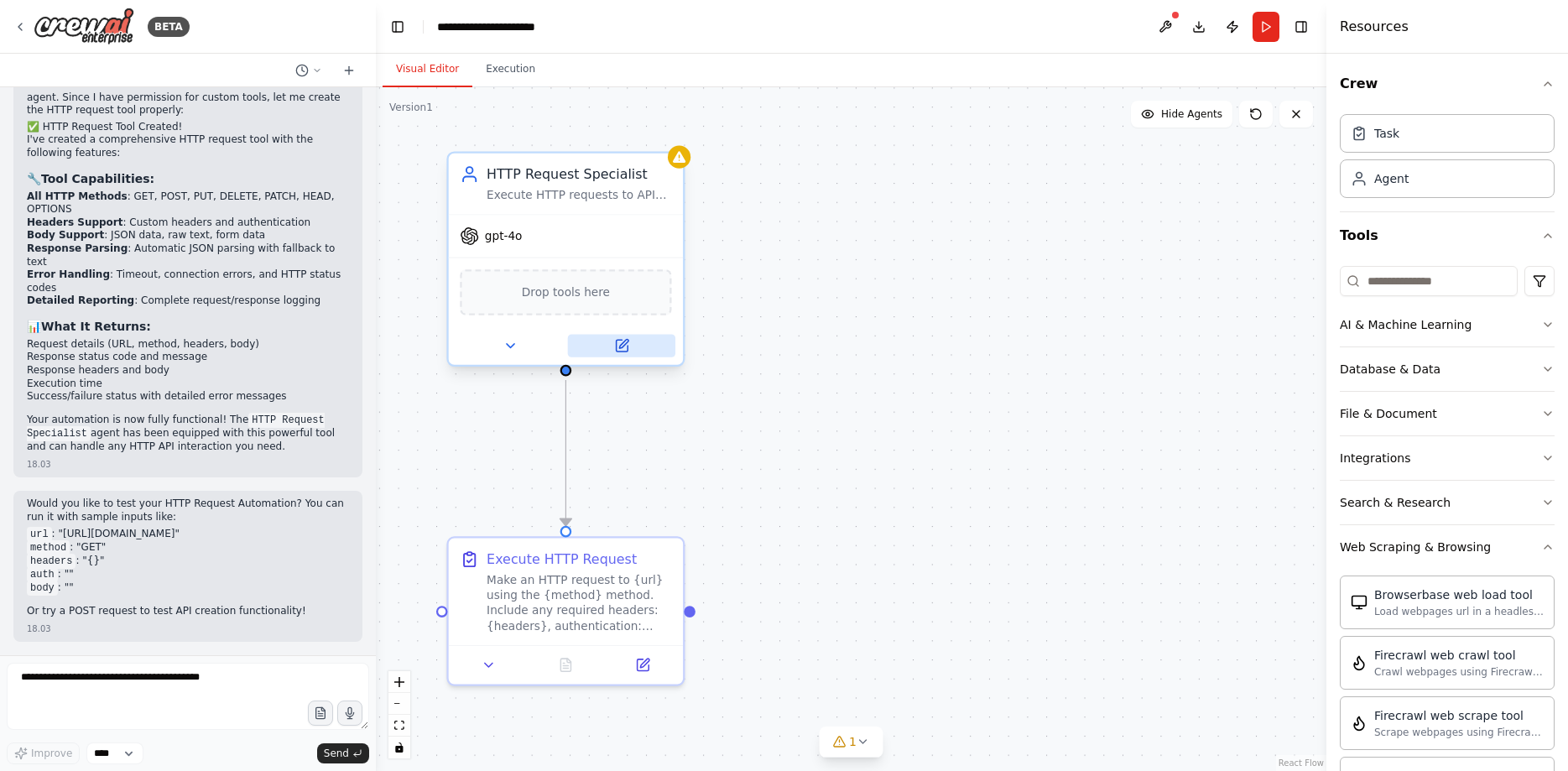
click at [633, 345] on button at bounding box center [621, 345] width 107 height 23
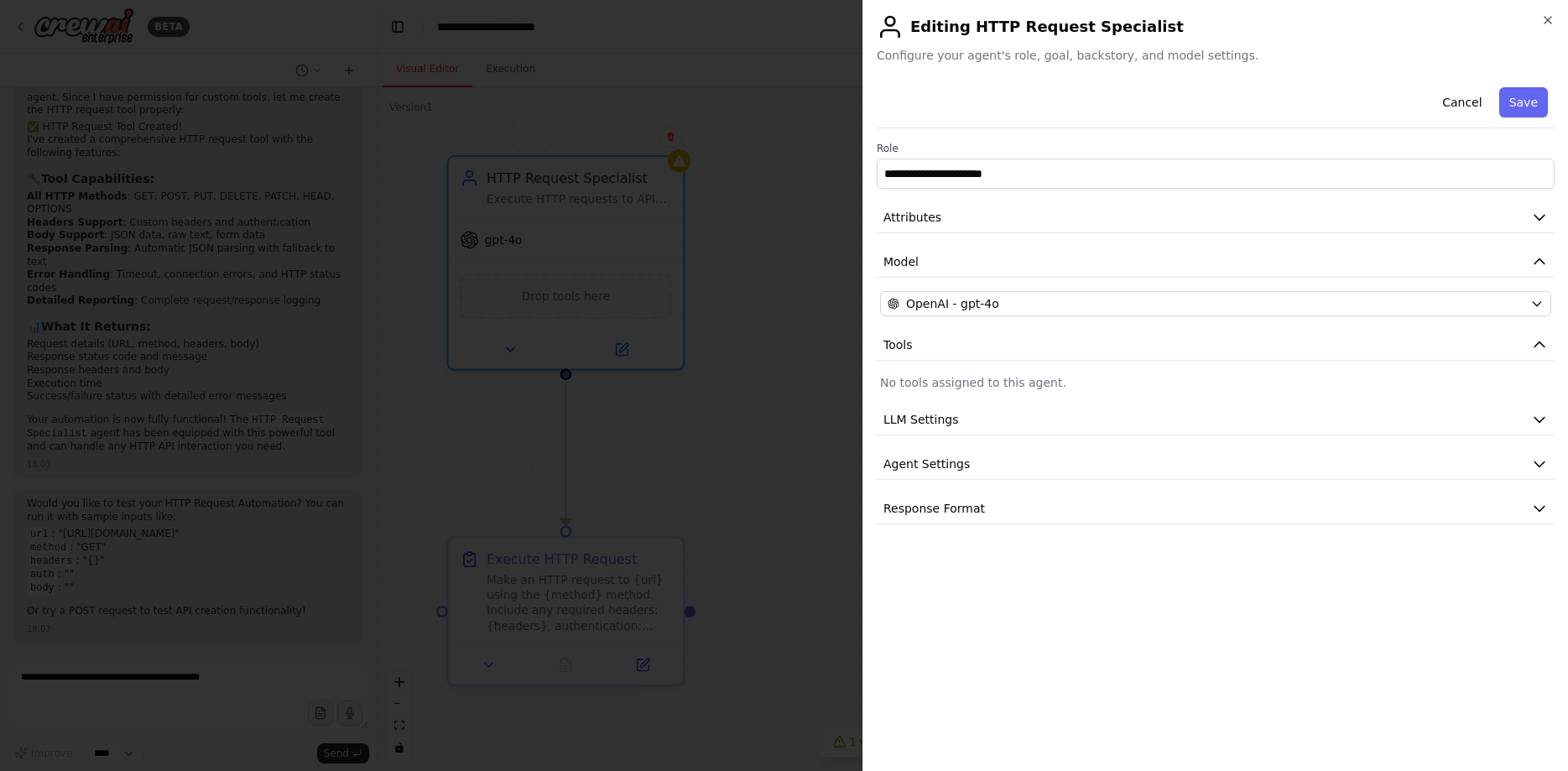
click at [807, 391] on div at bounding box center [784, 386] width 1568 height 771
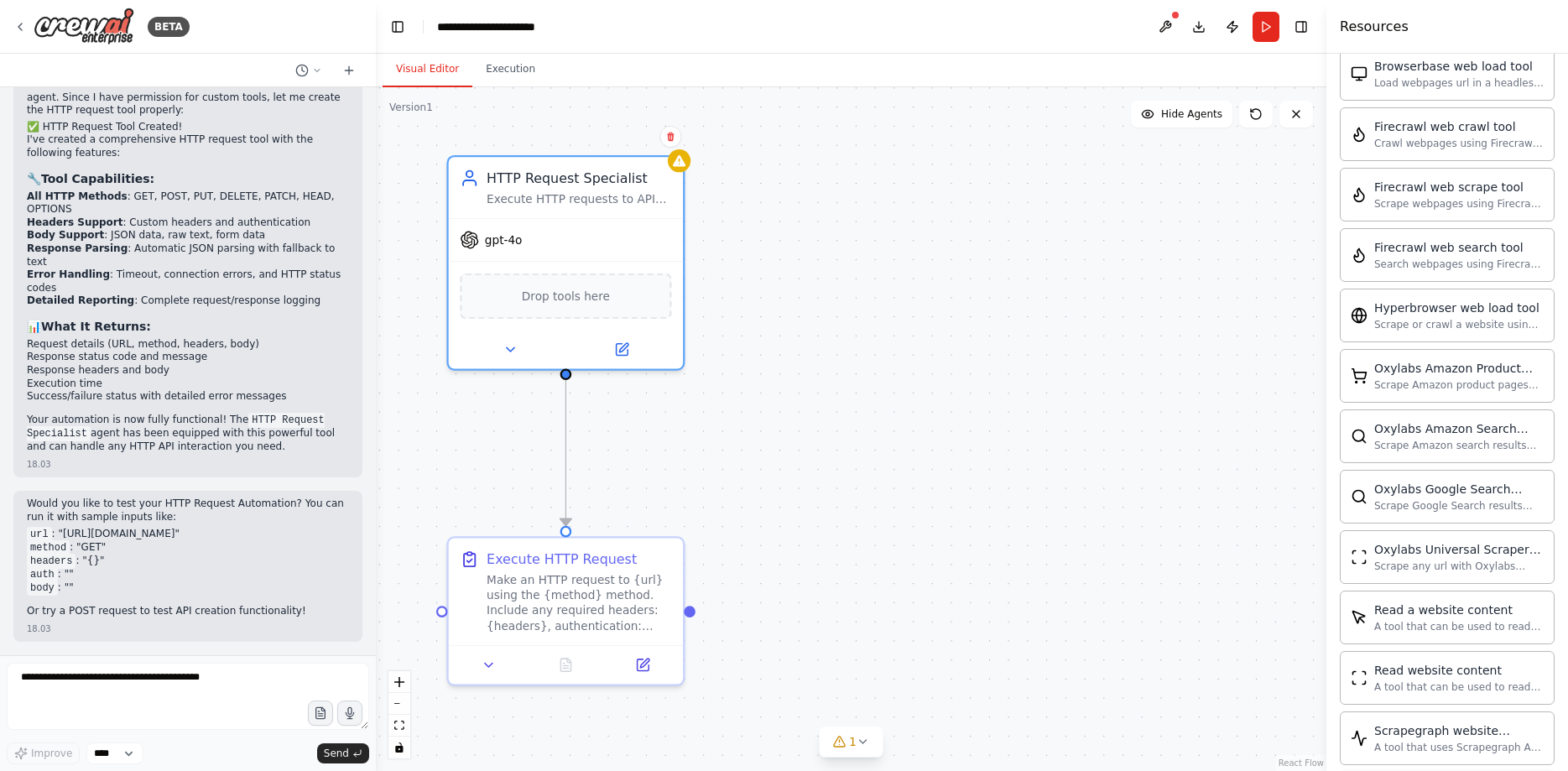
scroll to position [745, 0]
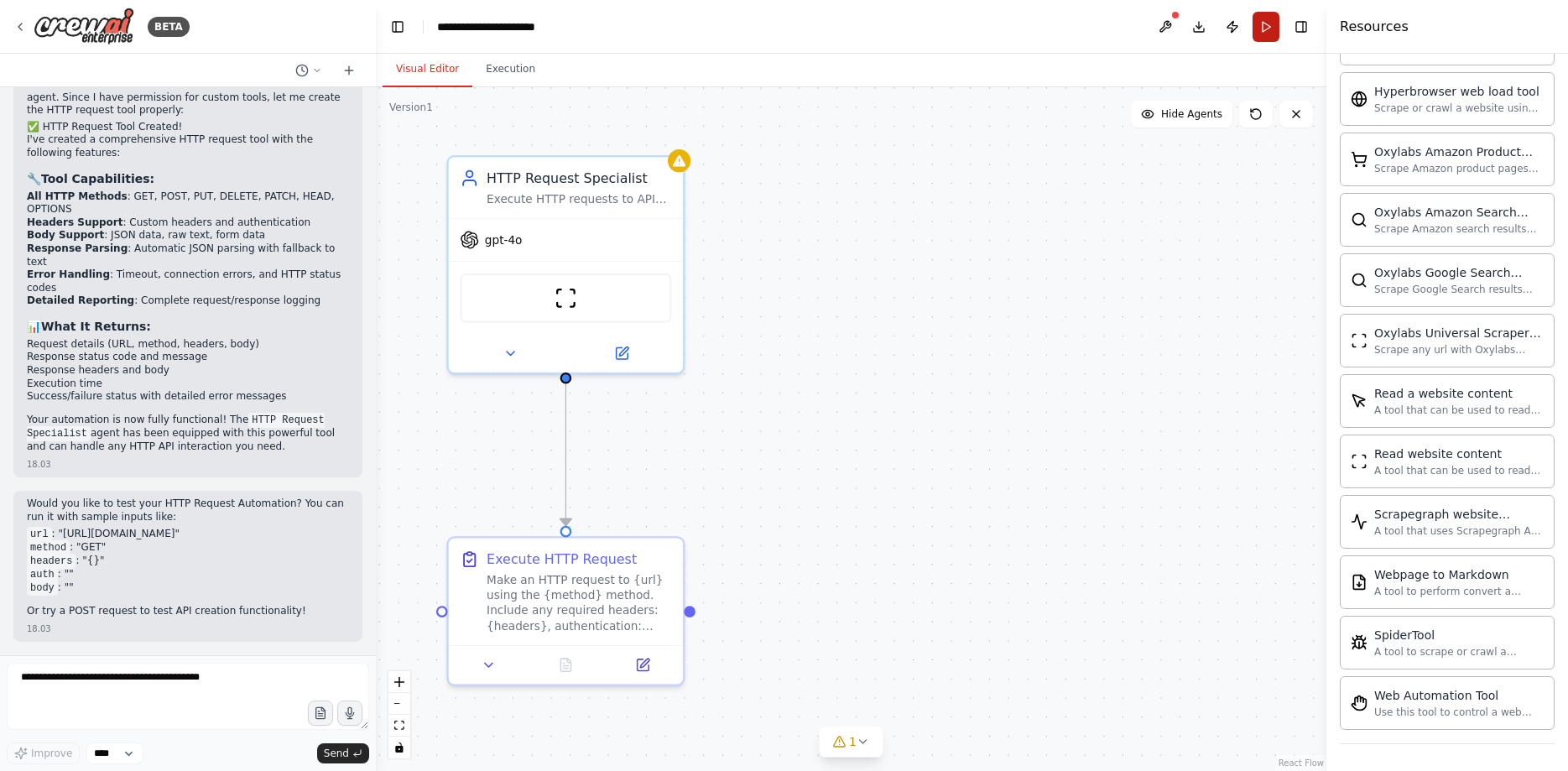
click at [1275, 20] on button "Run" at bounding box center [1266, 26] width 27 height 30
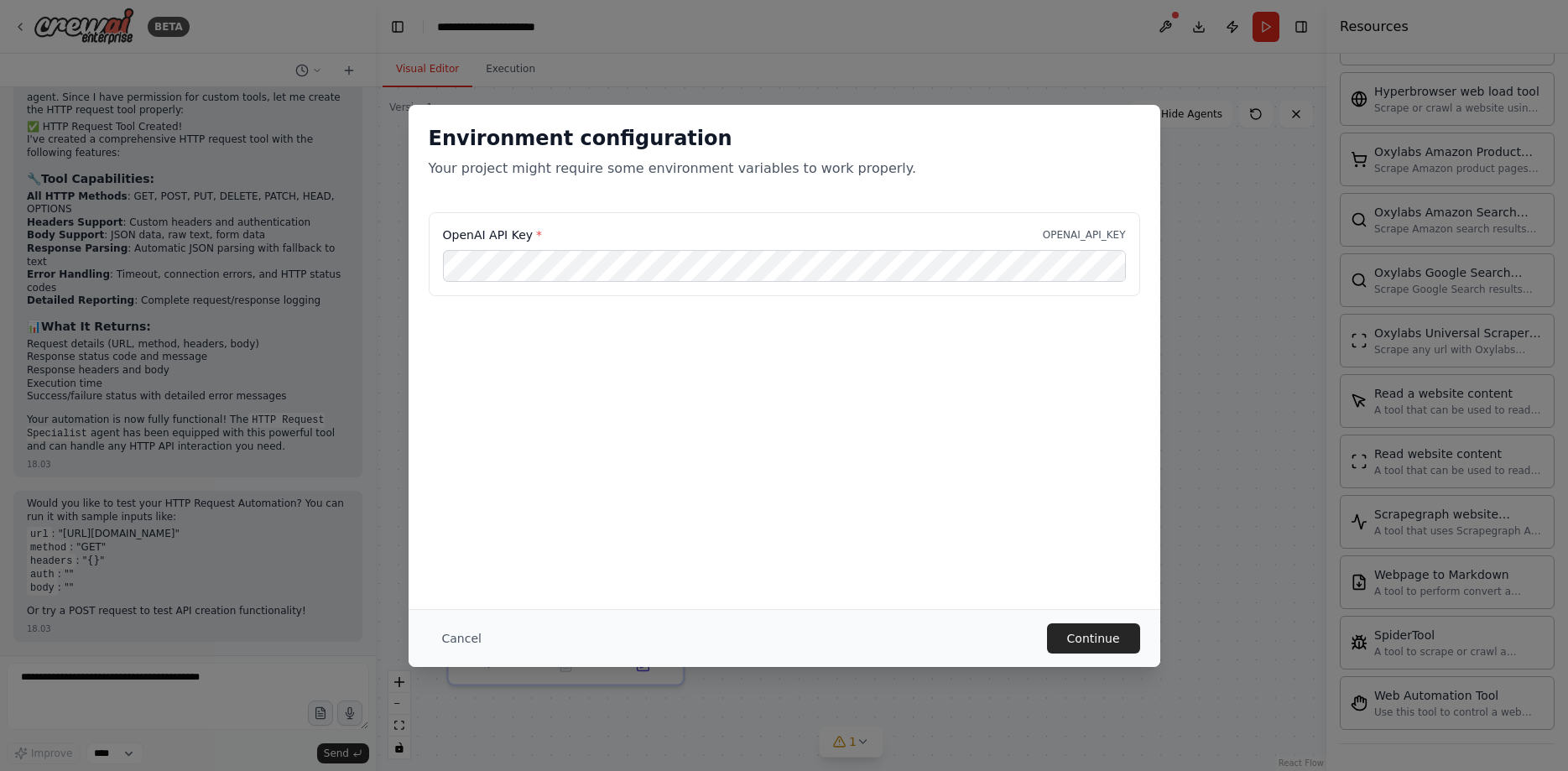
click at [1088, 621] on div "Cancel Continue" at bounding box center [784, 638] width 752 height 58
click at [1080, 638] on button "Continue" at bounding box center [1093, 638] width 93 height 30
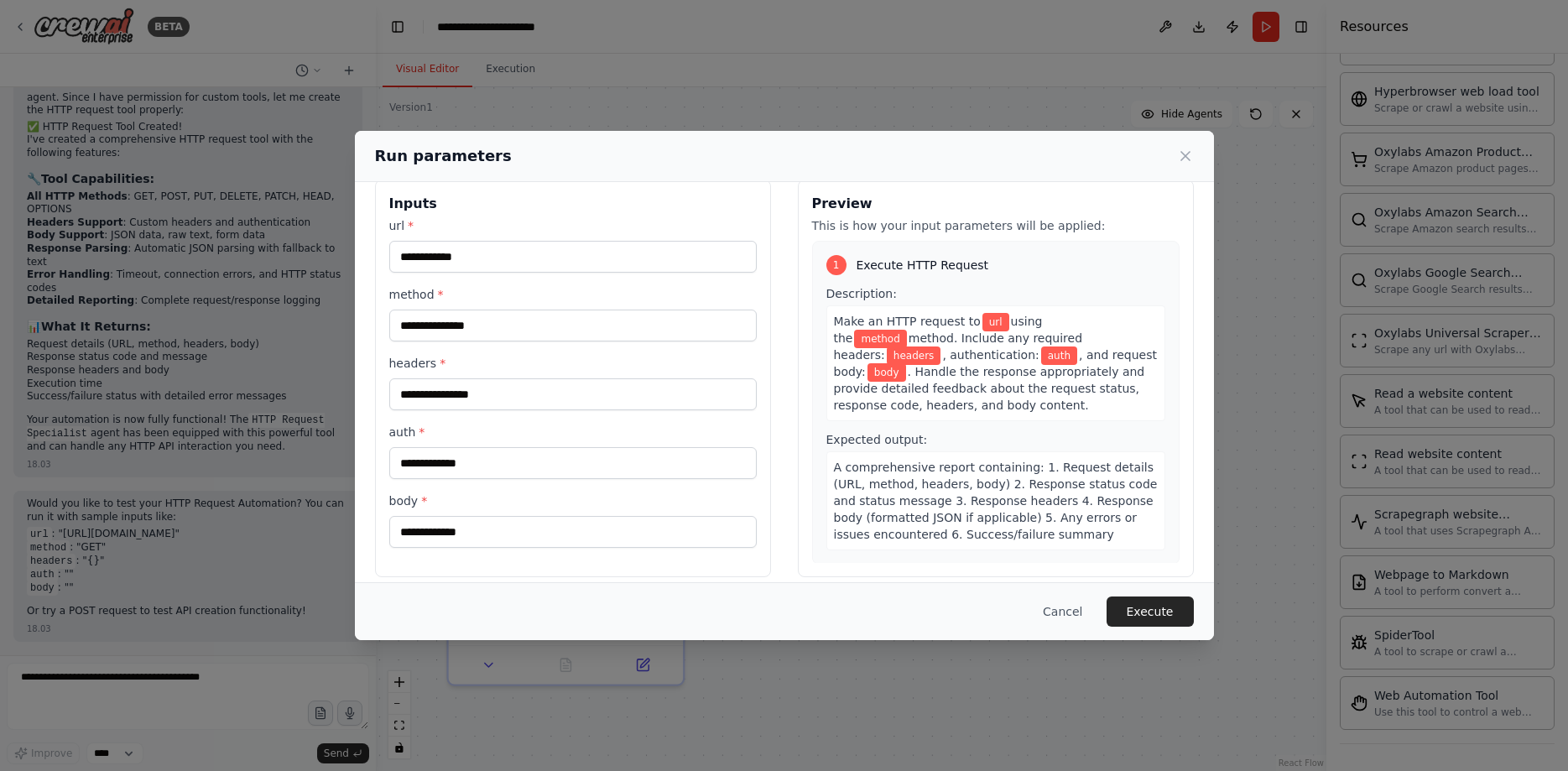
scroll to position [0, 0]
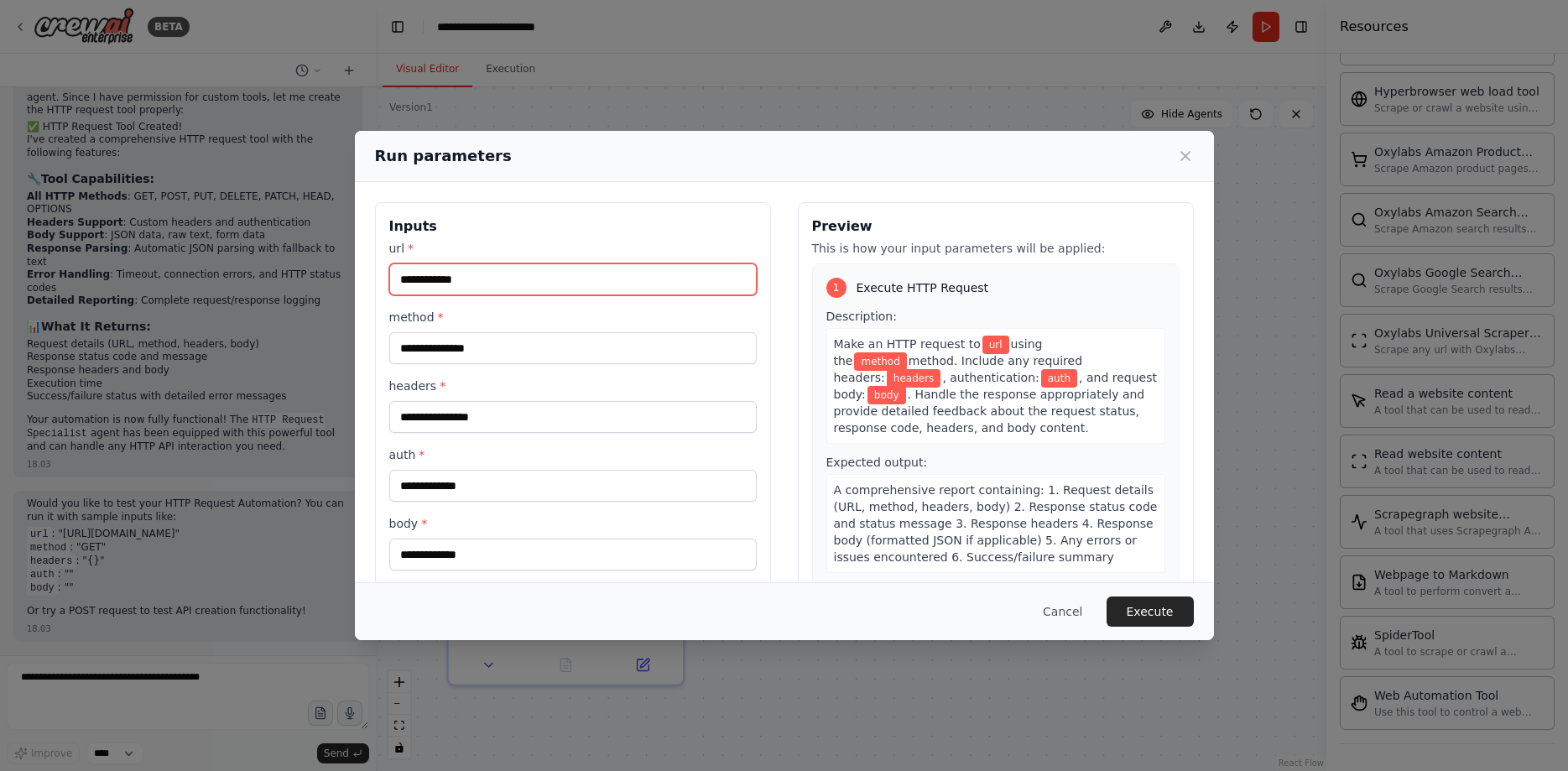
click at [465, 273] on input "url *" at bounding box center [573, 279] width 367 height 32
type input "**********"
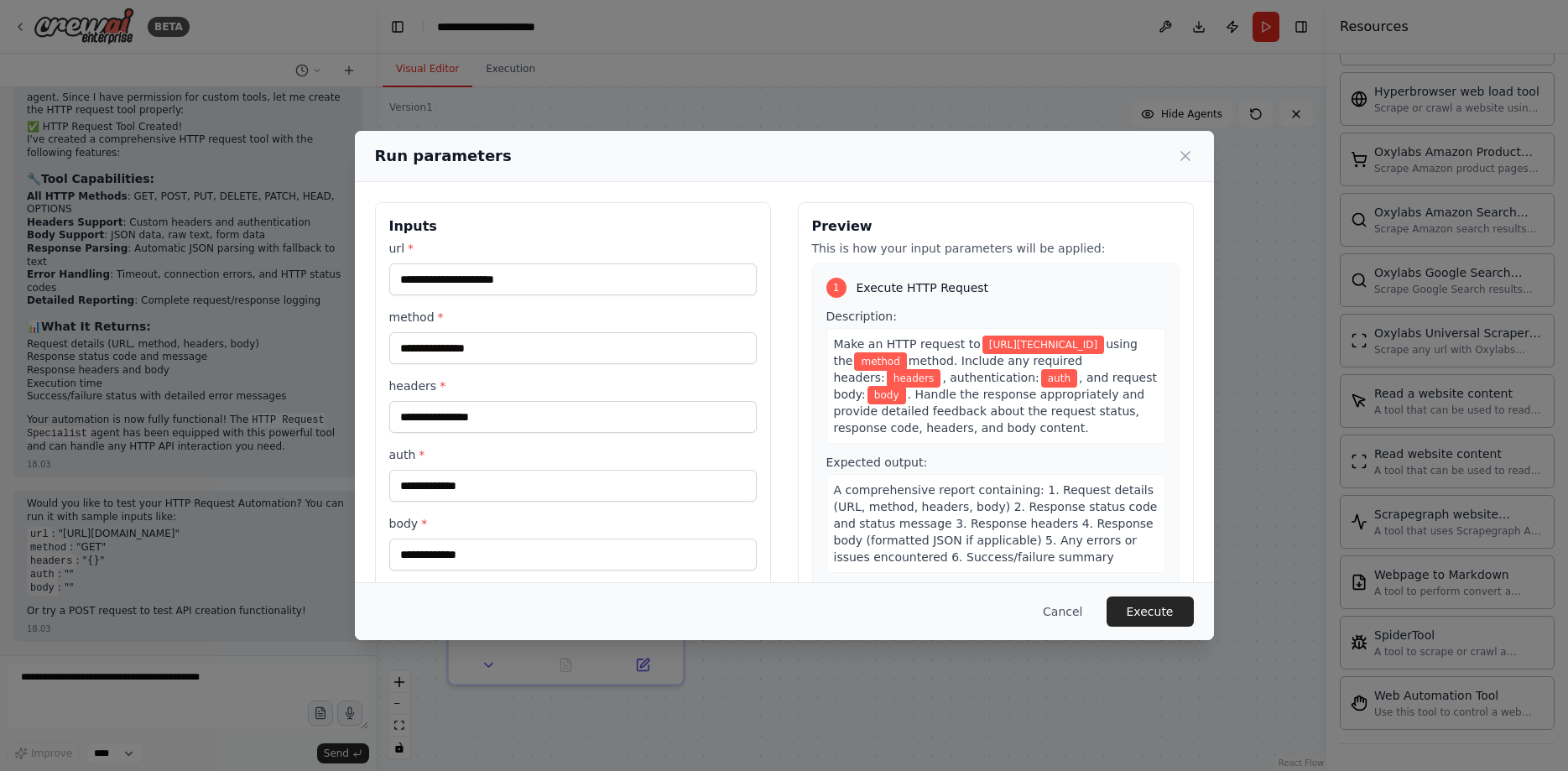
click at [555, 593] on div "Cancel Execute" at bounding box center [784, 611] width 859 height 58
click at [492, 355] on input "method *" at bounding box center [573, 347] width 367 height 32
click at [490, 355] on input "method *" at bounding box center [573, 347] width 367 height 32
type input "***"
click at [521, 418] on input "headers *" at bounding box center [573, 416] width 367 height 32
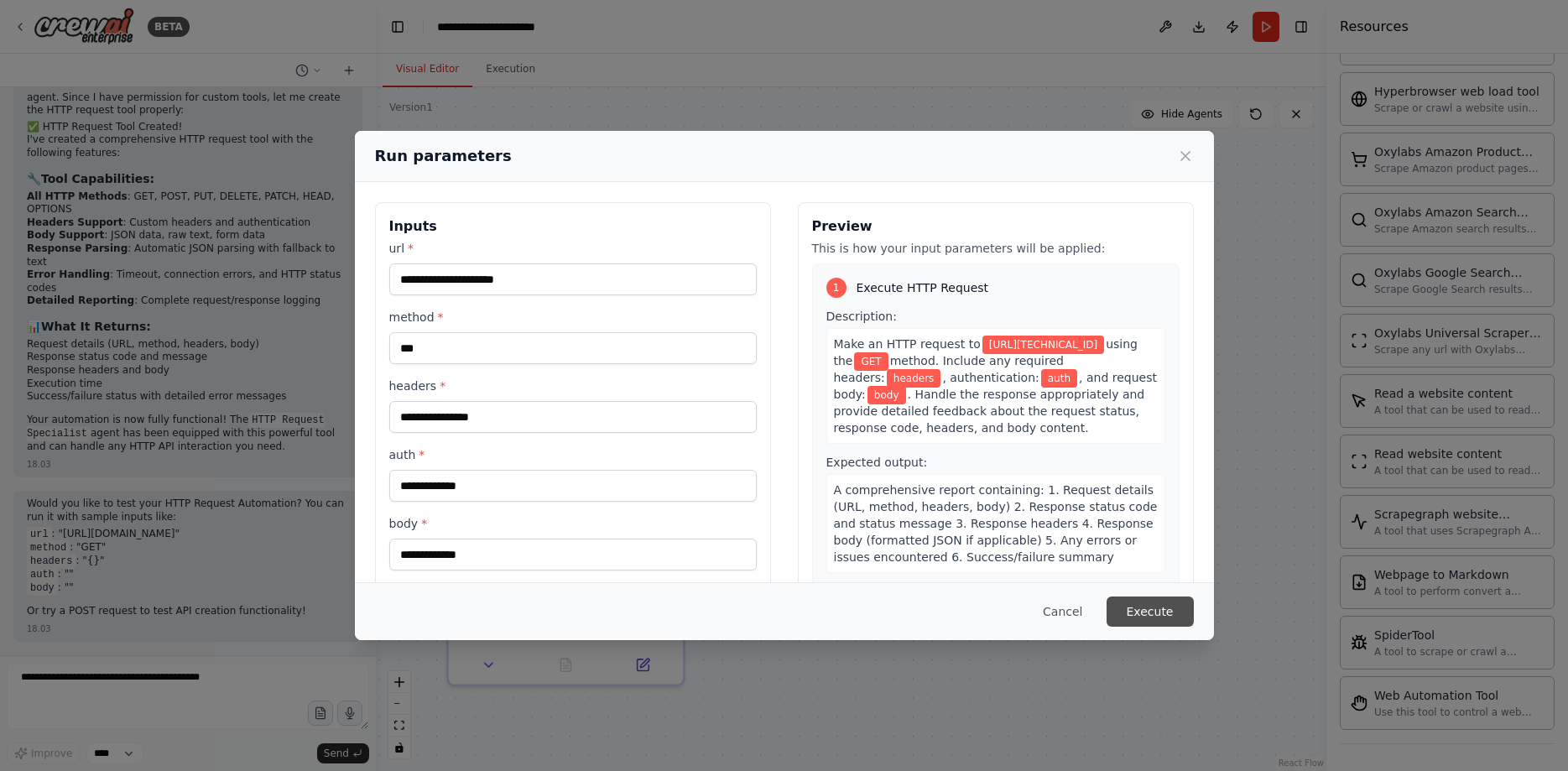
click at [1178, 620] on button "Execute" at bounding box center [1150, 611] width 87 height 30
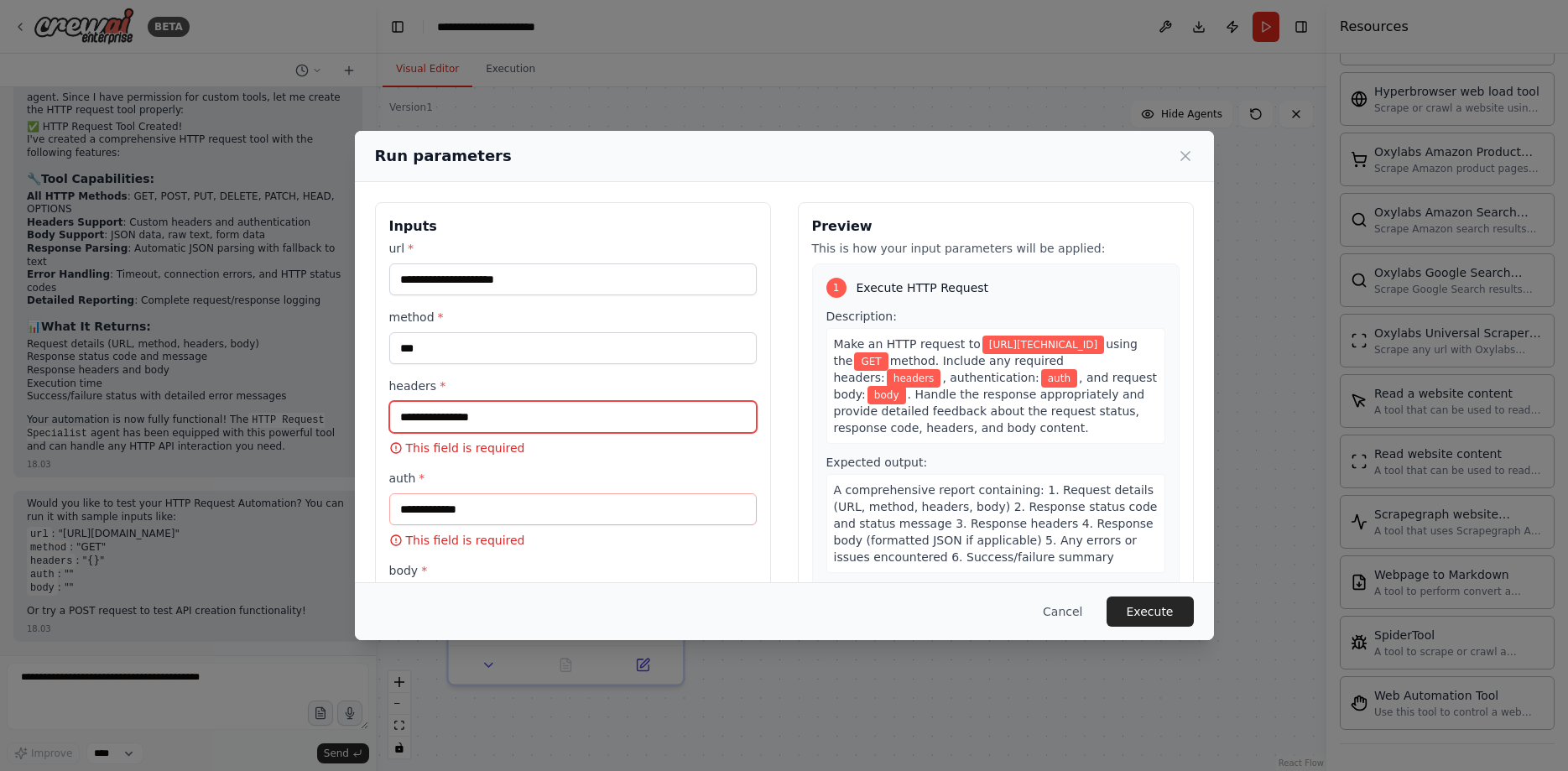
click at [526, 421] on input "headers *" at bounding box center [573, 416] width 367 height 32
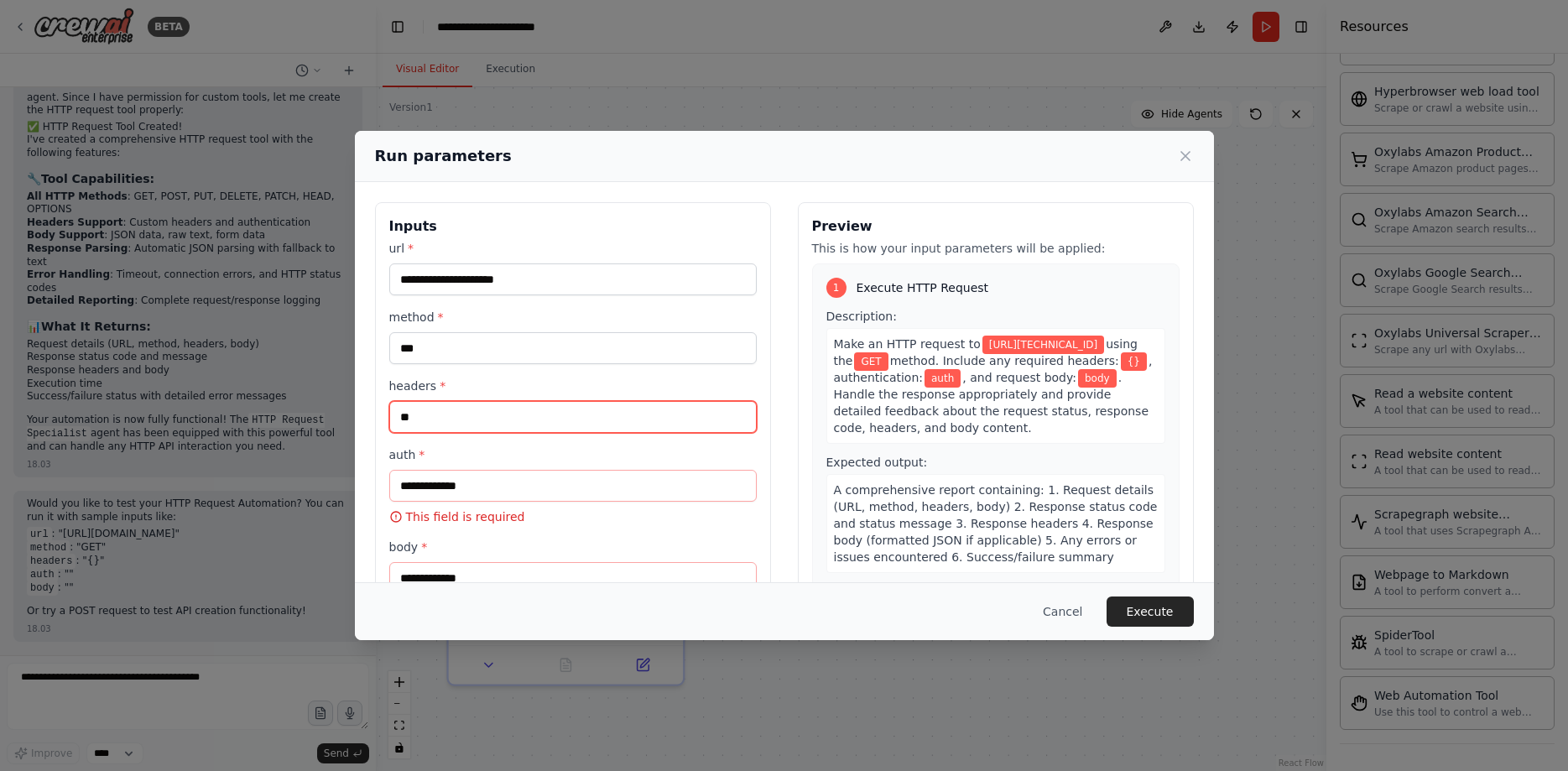
type input "**"
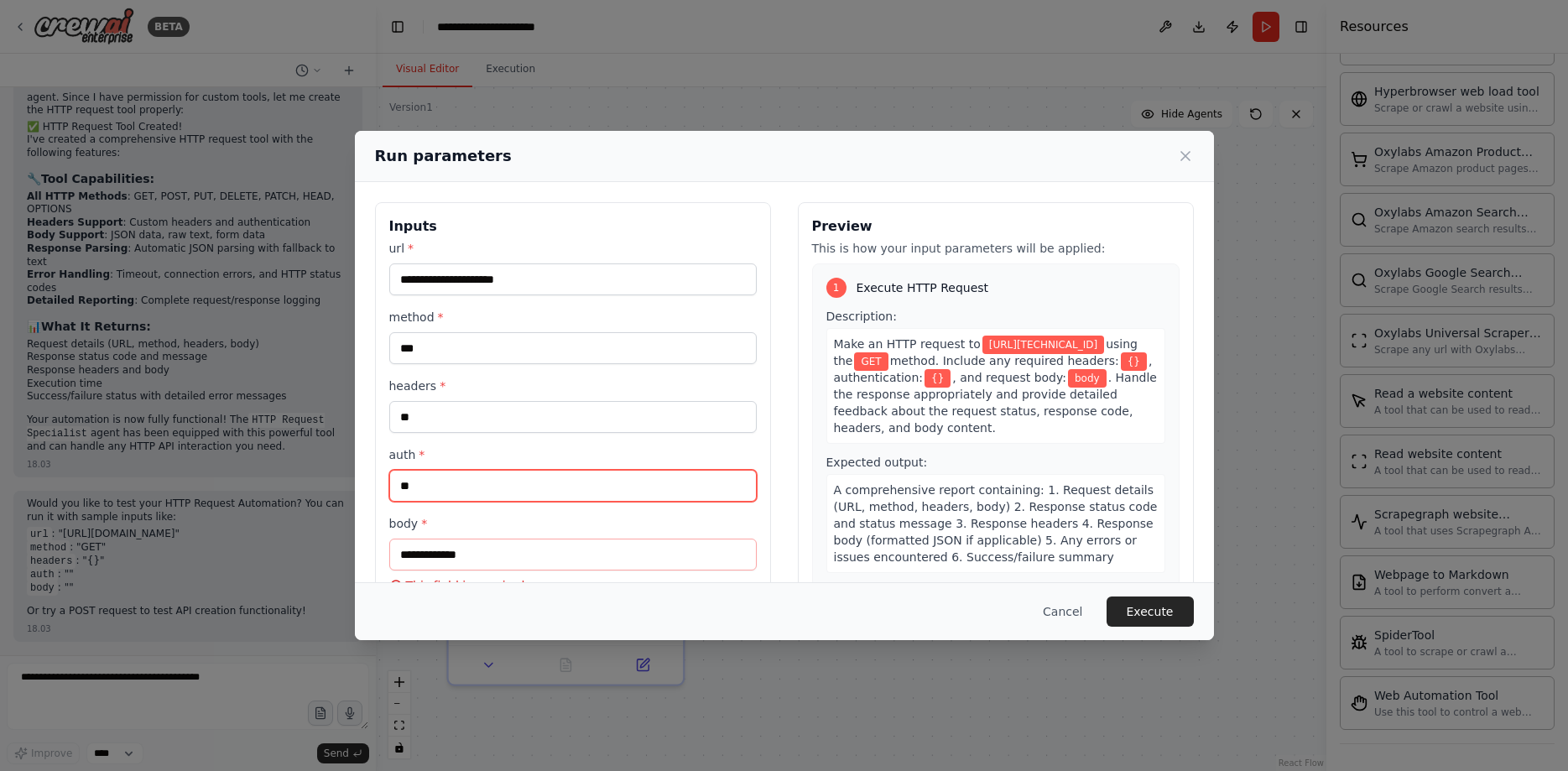
type input "**"
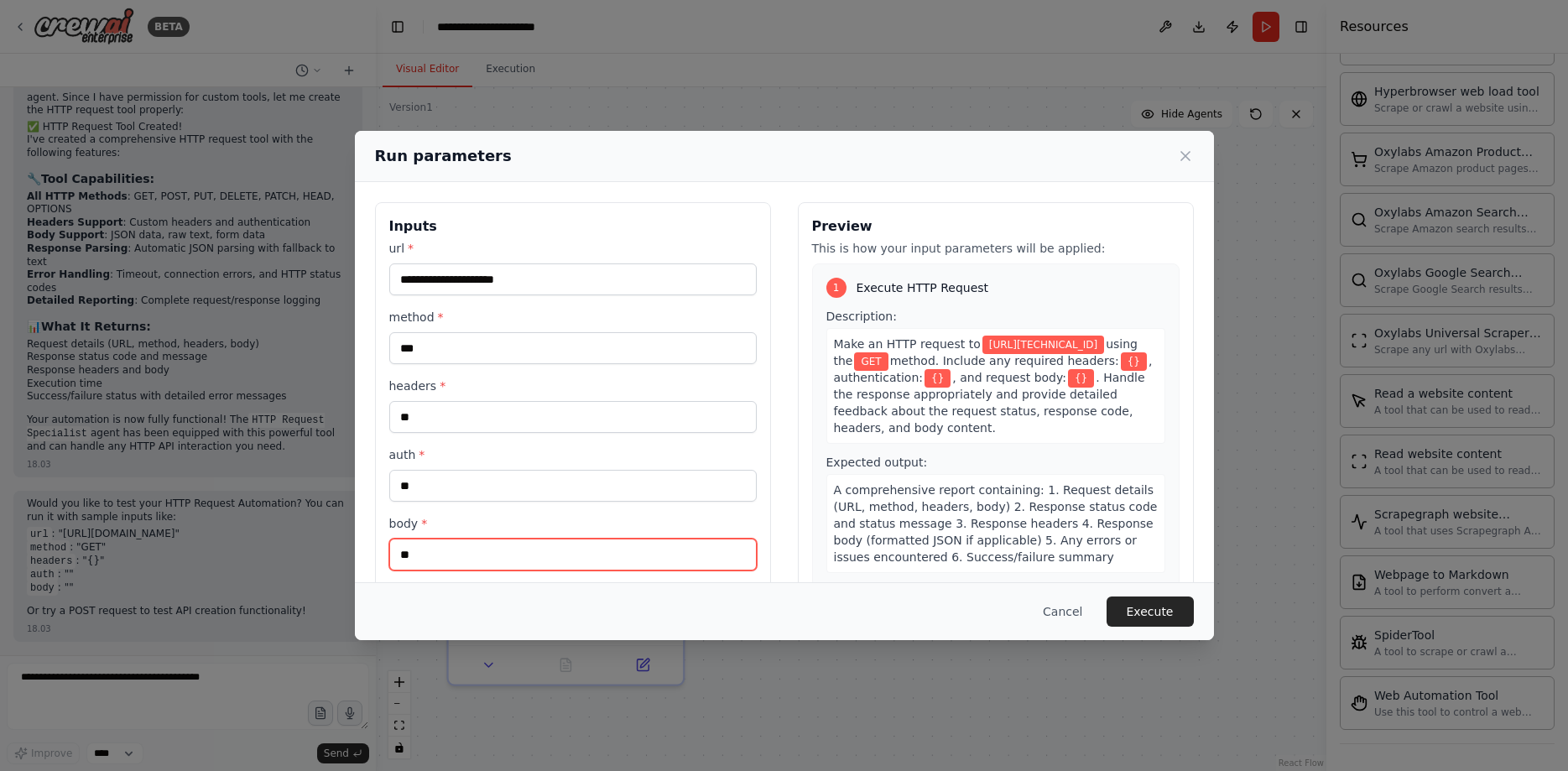
scroll to position [23, 0]
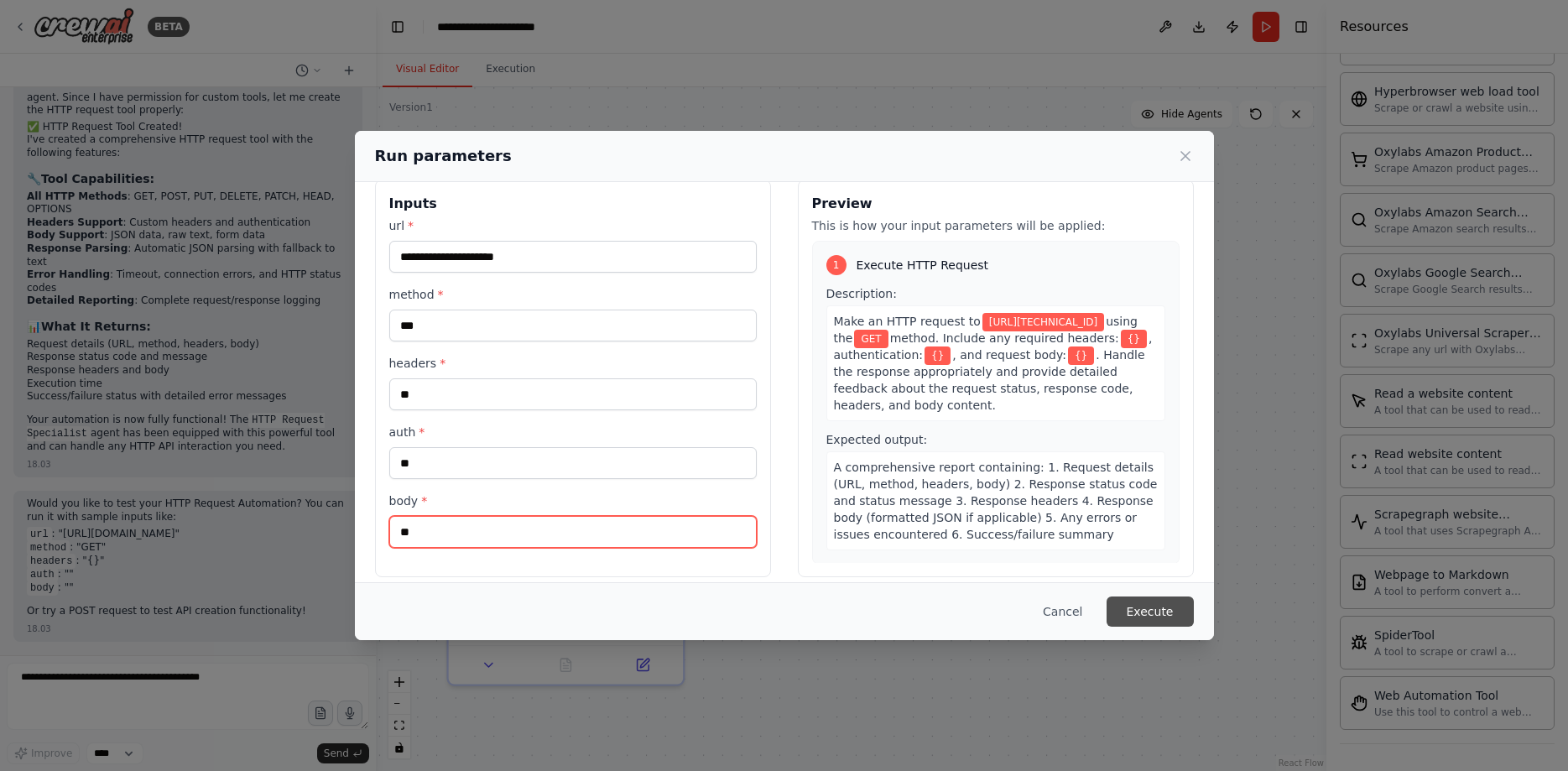
type input "**"
click at [1163, 613] on button "Execute" at bounding box center [1150, 611] width 87 height 30
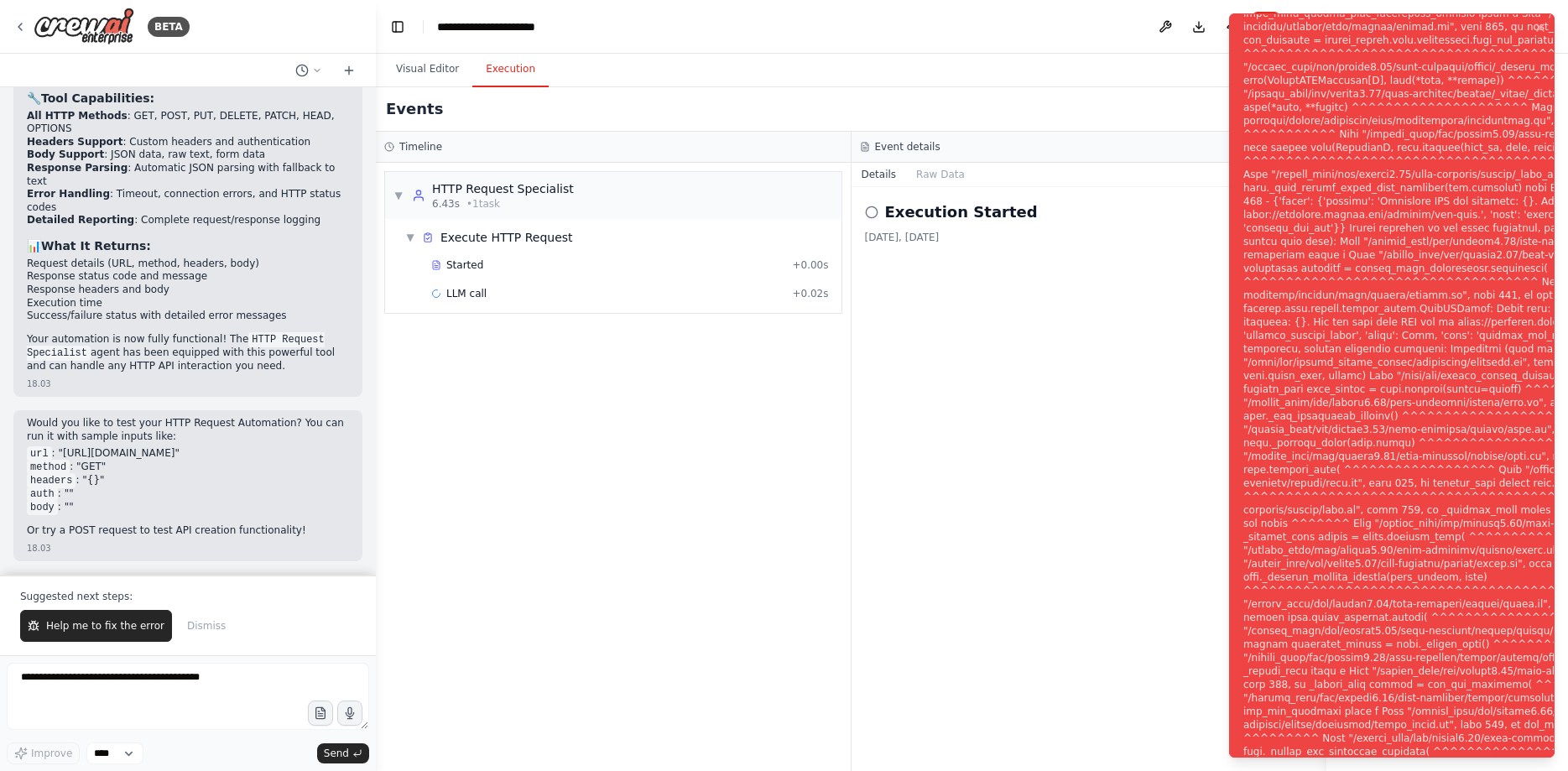
click at [1331, 276] on div "Notifications (F8)" at bounding box center [1517, 396] width 549 height 1101
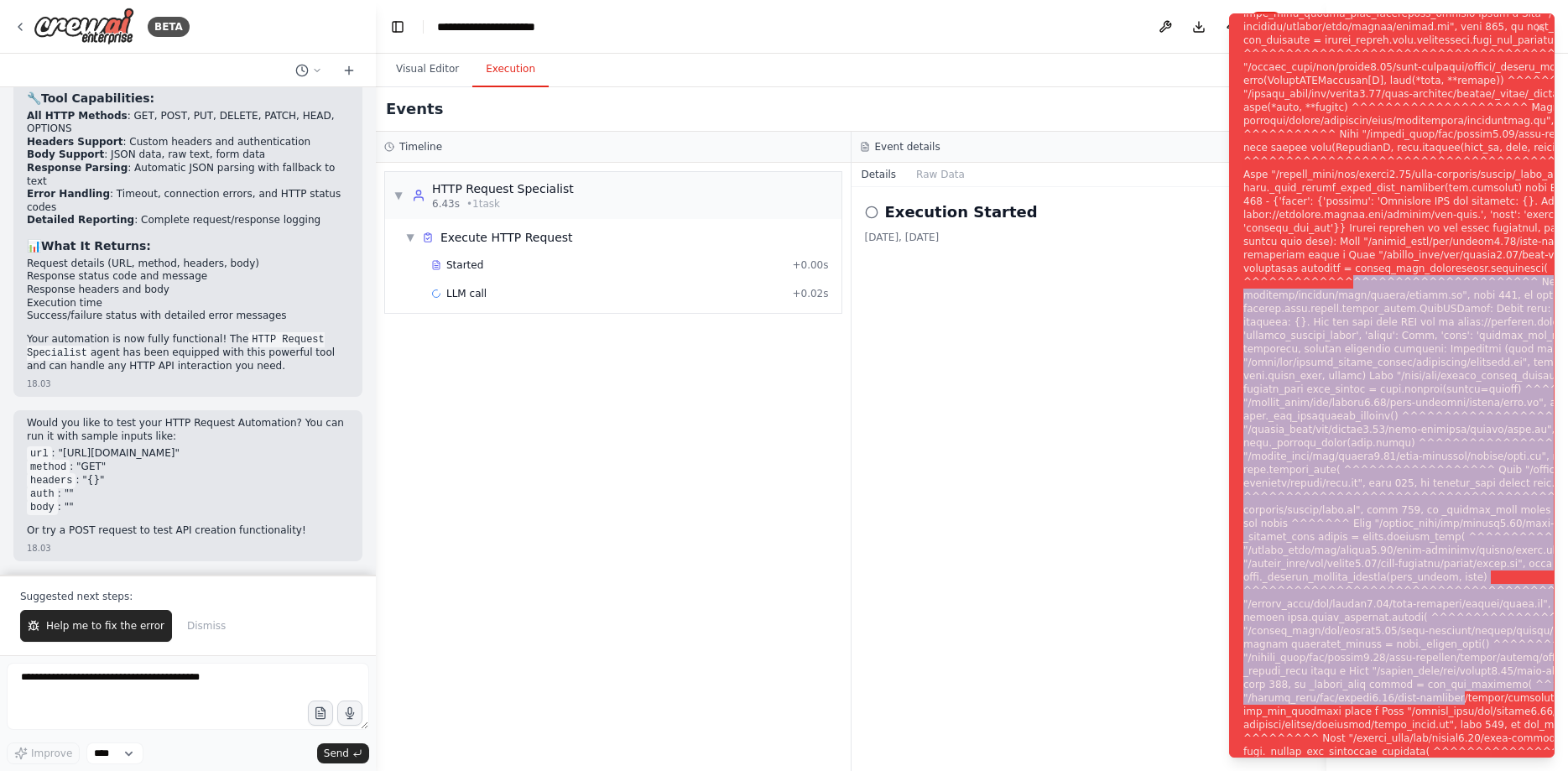
drag, startPoint x: 1331, startPoint y: 276, endPoint x: 1353, endPoint y: 692, distance: 416.6
click at [1353, 692] on div "Notifications (F8)" at bounding box center [1517, 396] width 549 height 1101
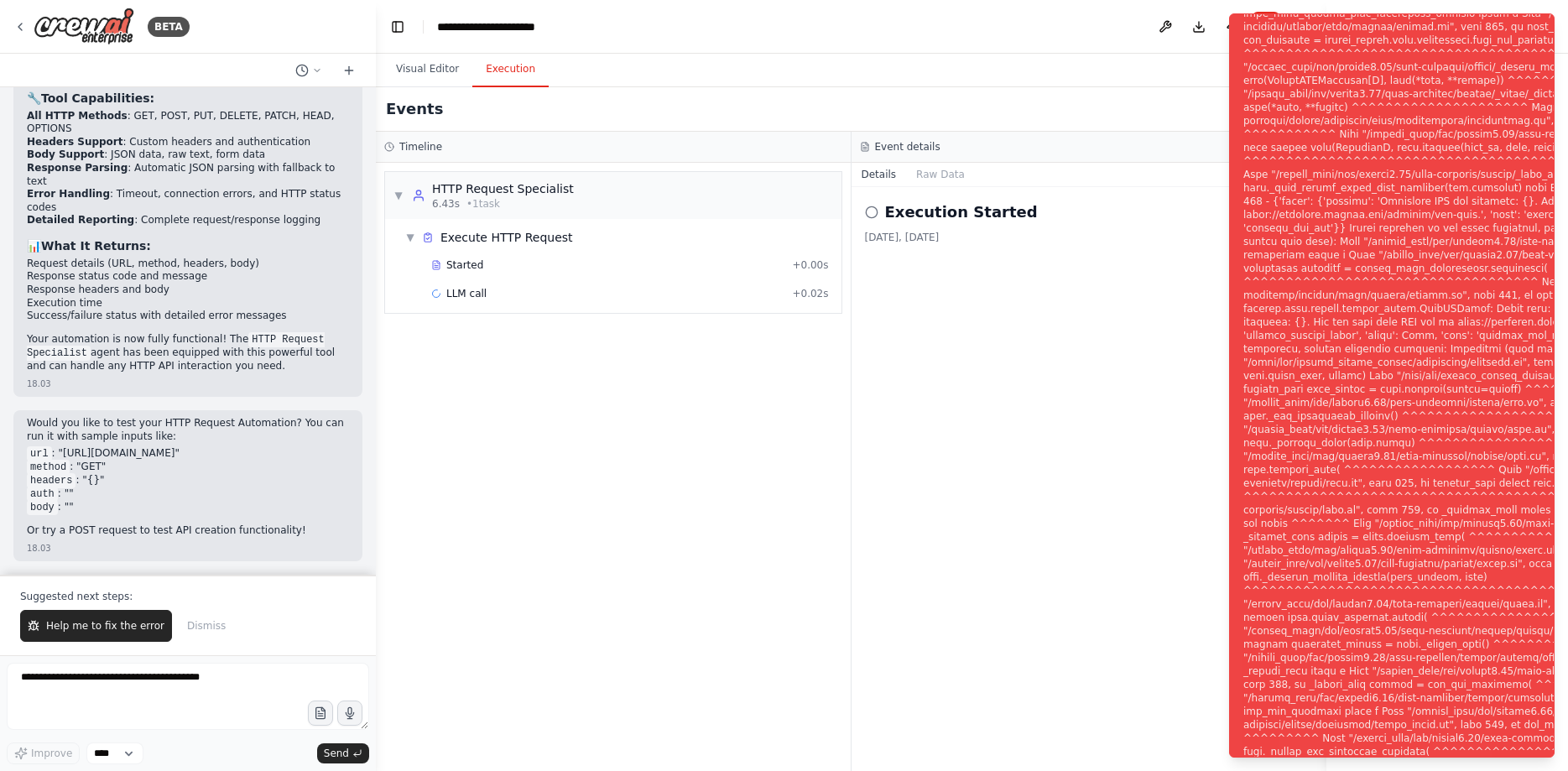
click at [723, 503] on div "▼ HTTP Request Specialist 6.43s • 1 task ▼ Execute HTTP Request Started + 0.00s…" at bounding box center [613, 467] width 475 height 608
click at [566, 283] on div "LLM call + 0.02s" at bounding box center [629, 293] width 410 height 25
click at [573, 271] on div "Started + 0.00s" at bounding box center [629, 265] width 410 height 25
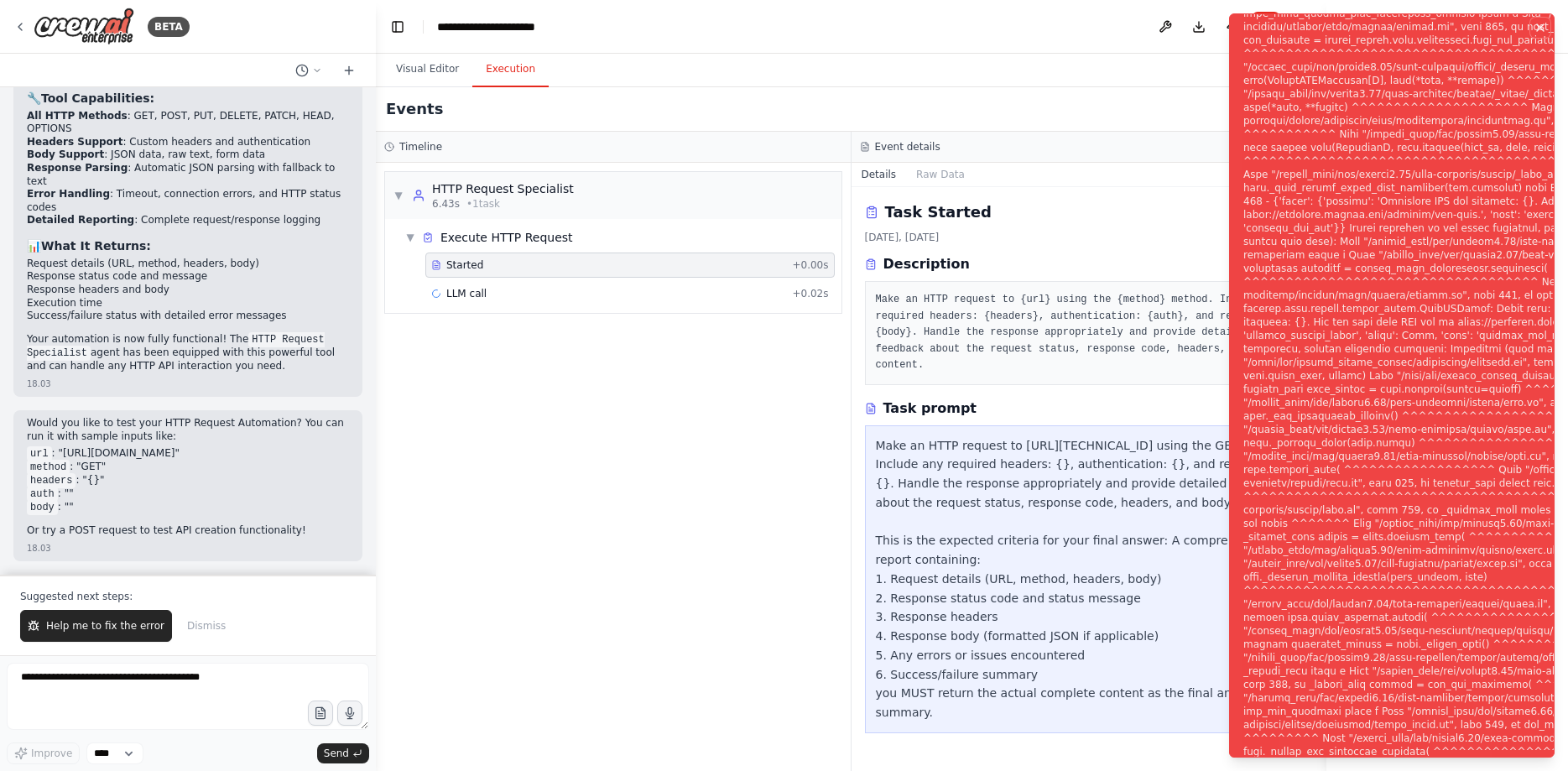
click at [1541, 23] on icon "Notifications (F8)" at bounding box center [1540, 28] width 13 height 13
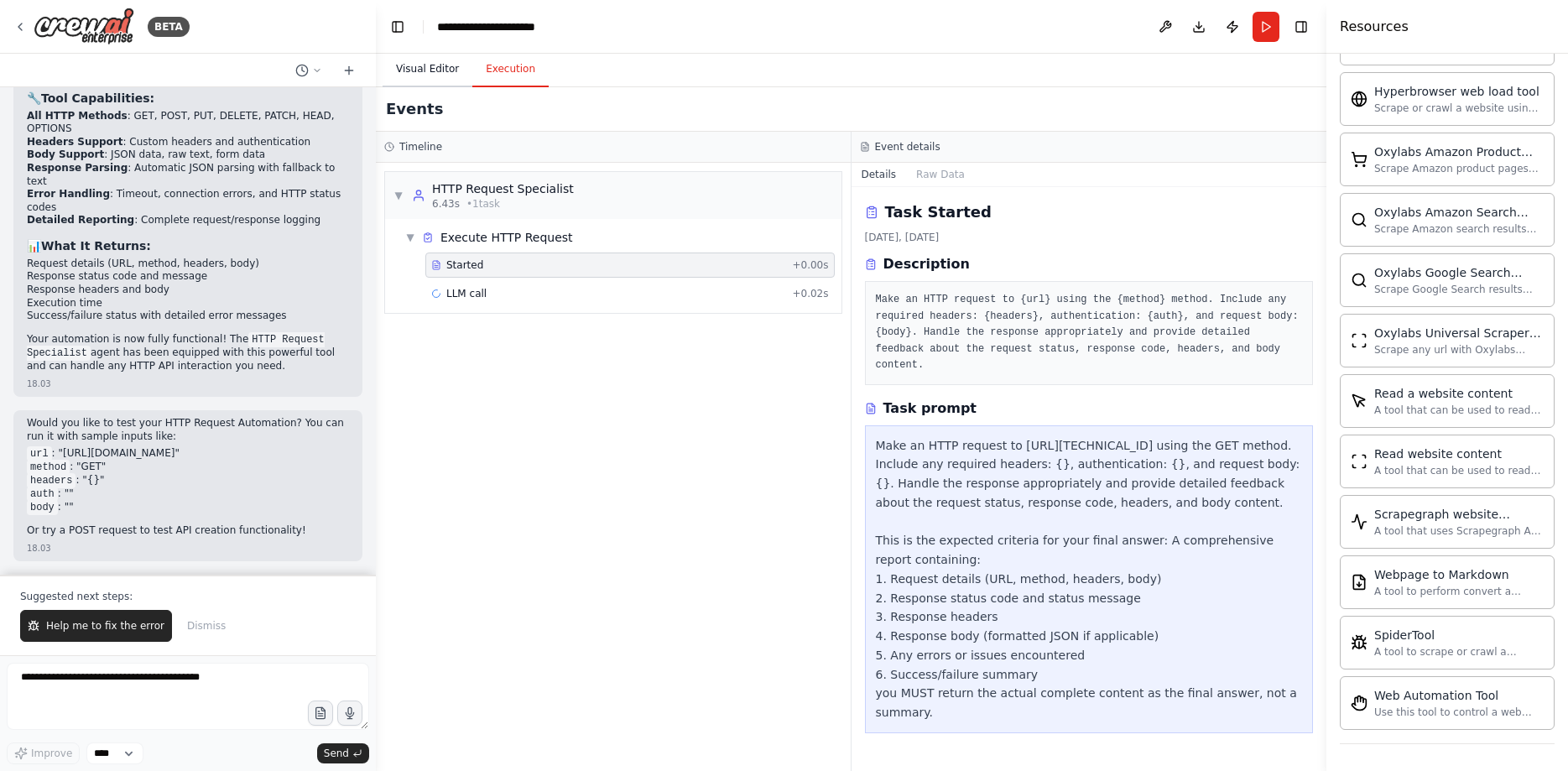
click at [425, 82] on button "Visual Editor" at bounding box center [428, 69] width 90 height 35
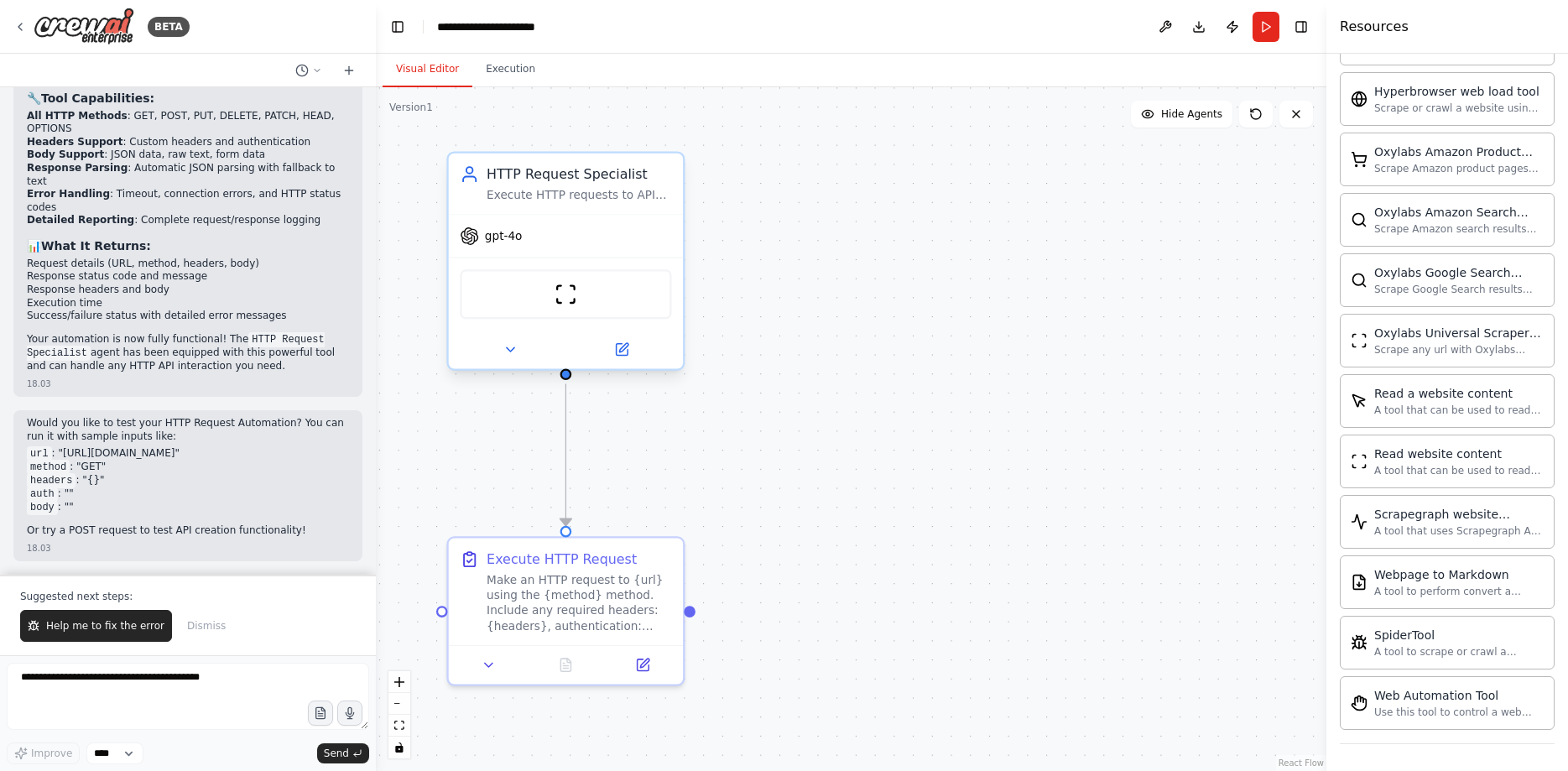
click at [553, 244] on div "gpt-4o" at bounding box center [566, 236] width 234 height 42
click at [673, 138] on icon at bounding box center [669, 137] width 7 height 10
click at [615, 146] on button "Confirm" at bounding box center [622, 136] width 59 height 20
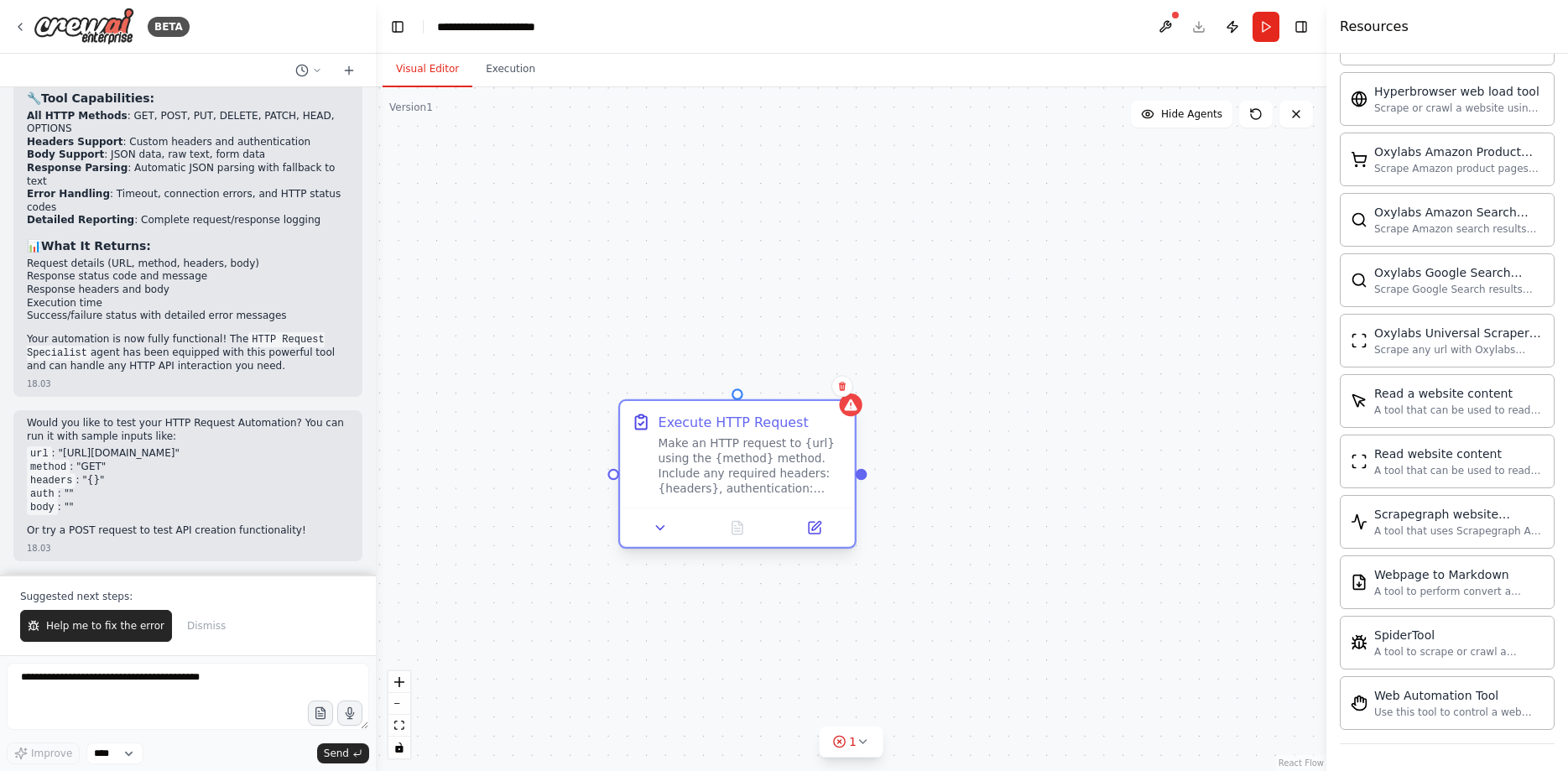
drag, startPoint x: 568, startPoint y: 604, endPoint x: 744, endPoint y: 476, distance: 217.6
click at [744, 476] on div "Make an HTTP request to {url} using the {method} method. Include any required h…" at bounding box center [751, 466] width 184 height 61
click at [858, 416] on icon at bounding box center [851, 409] width 15 height 15
click at [847, 411] on icon at bounding box center [851, 405] width 15 height 15
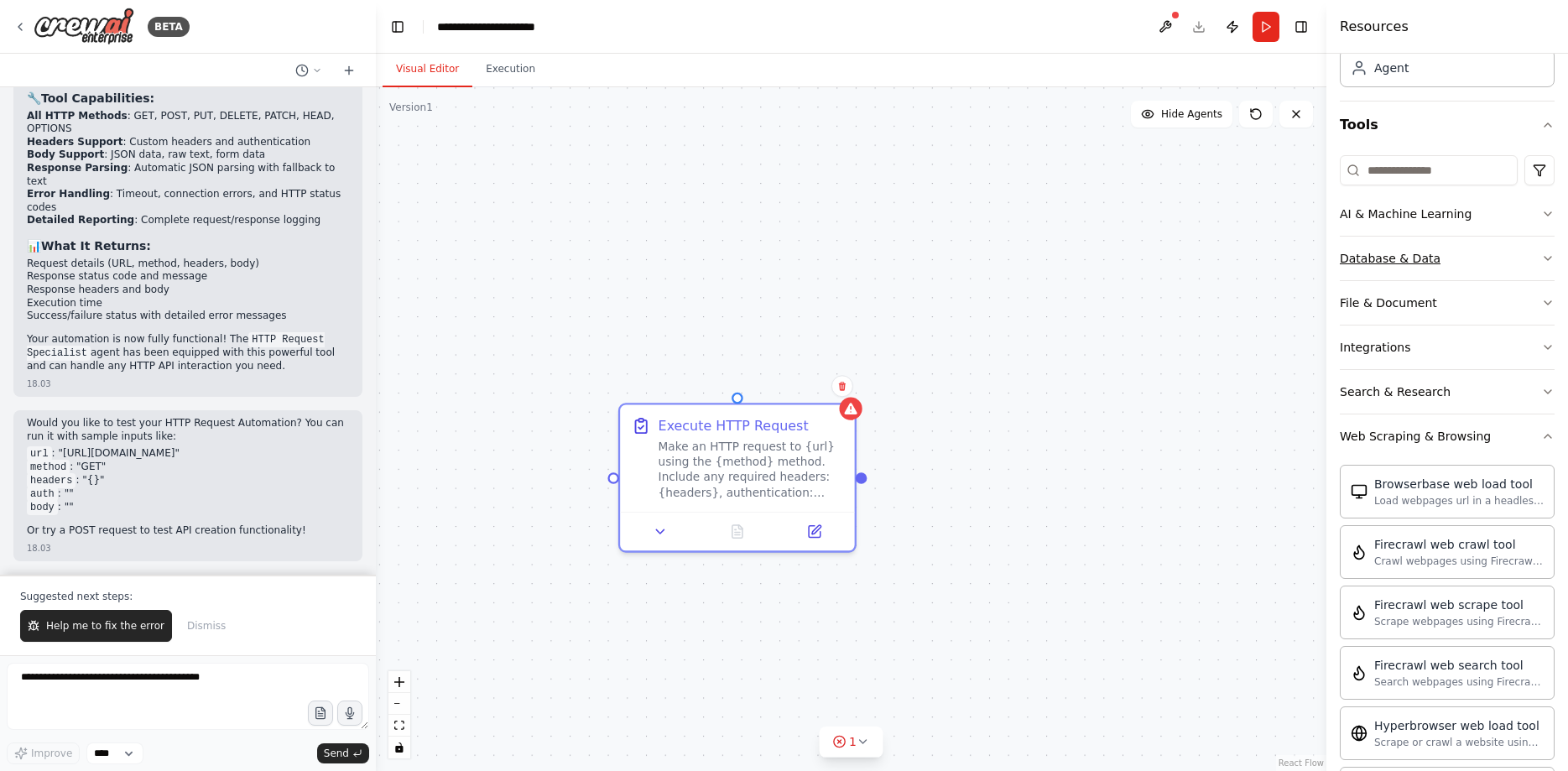
scroll to position [0, 0]
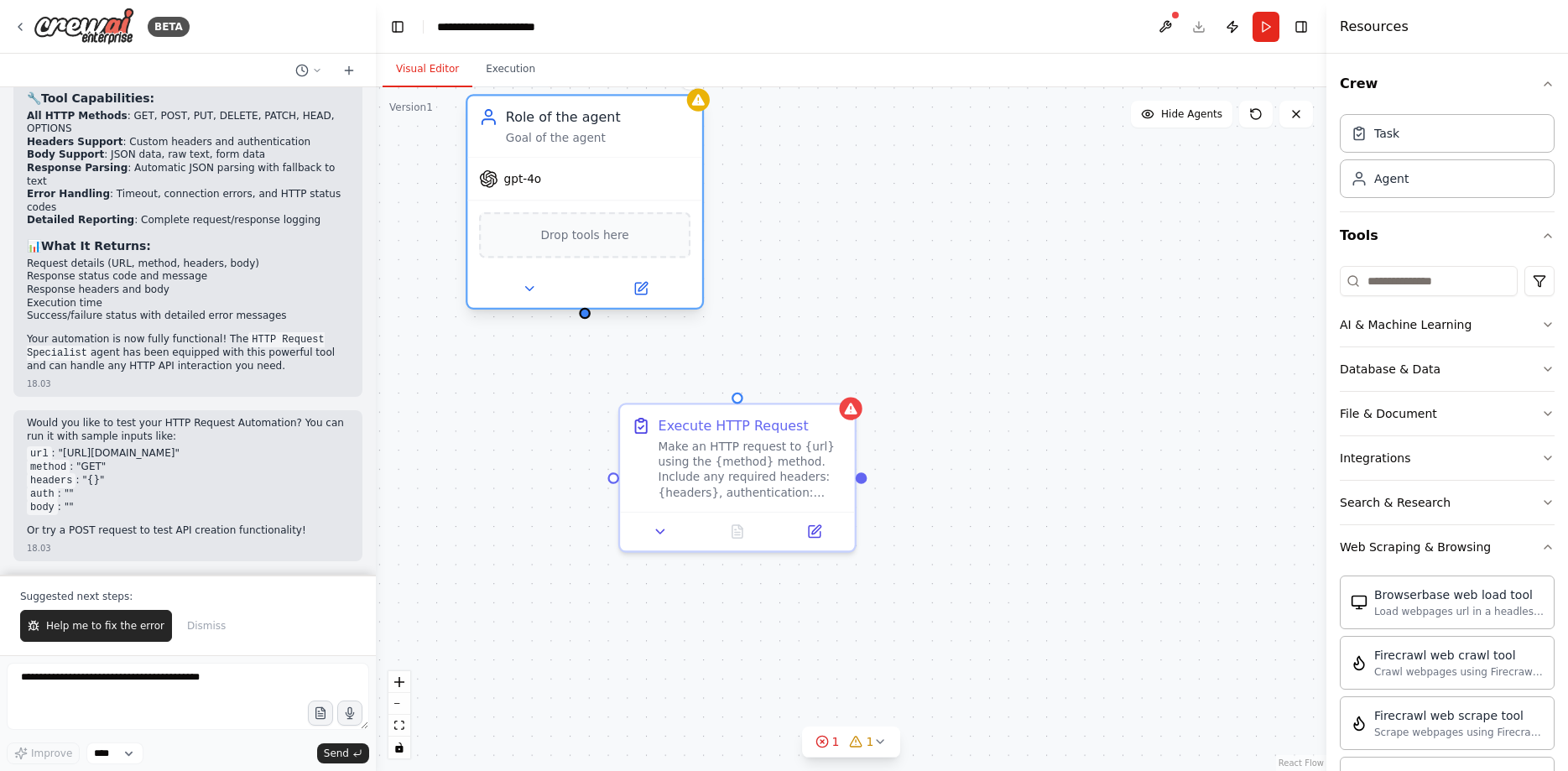
drag, startPoint x: 793, startPoint y: 251, endPoint x: 590, endPoint y: 137, distance: 232.8
click at [590, 137] on div "Goal of the agent" at bounding box center [597, 138] width 184 height 15
click at [560, 198] on div "gpt-4o" at bounding box center [584, 178] width 234 height 42
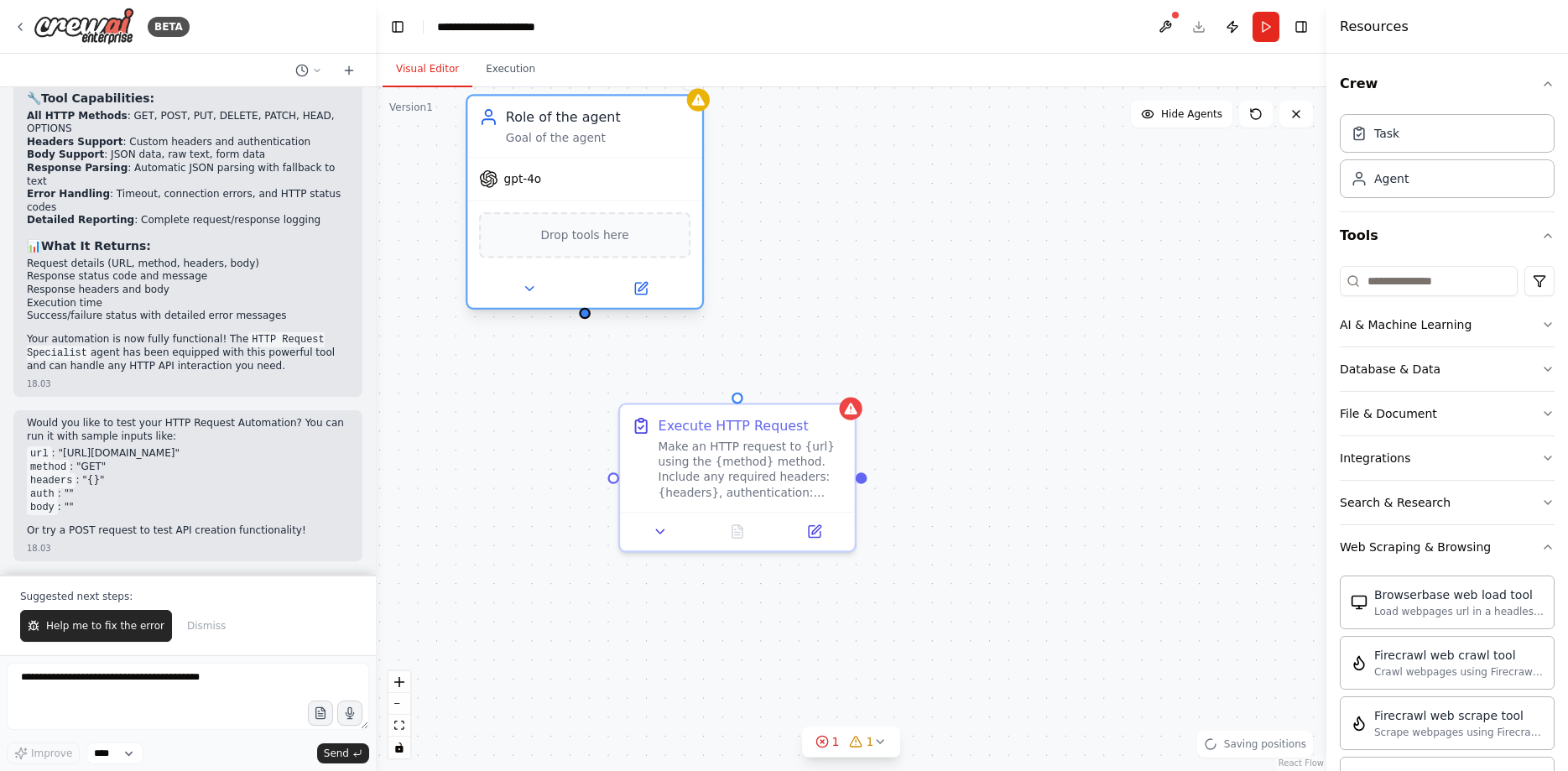
click at [539, 185] on div "gpt-4o" at bounding box center [584, 178] width 234 height 42
click at [537, 184] on span "gpt-4o" at bounding box center [523, 178] width 37 height 15
click at [657, 286] on button at bounding box center [640, 289] width 107 height 23
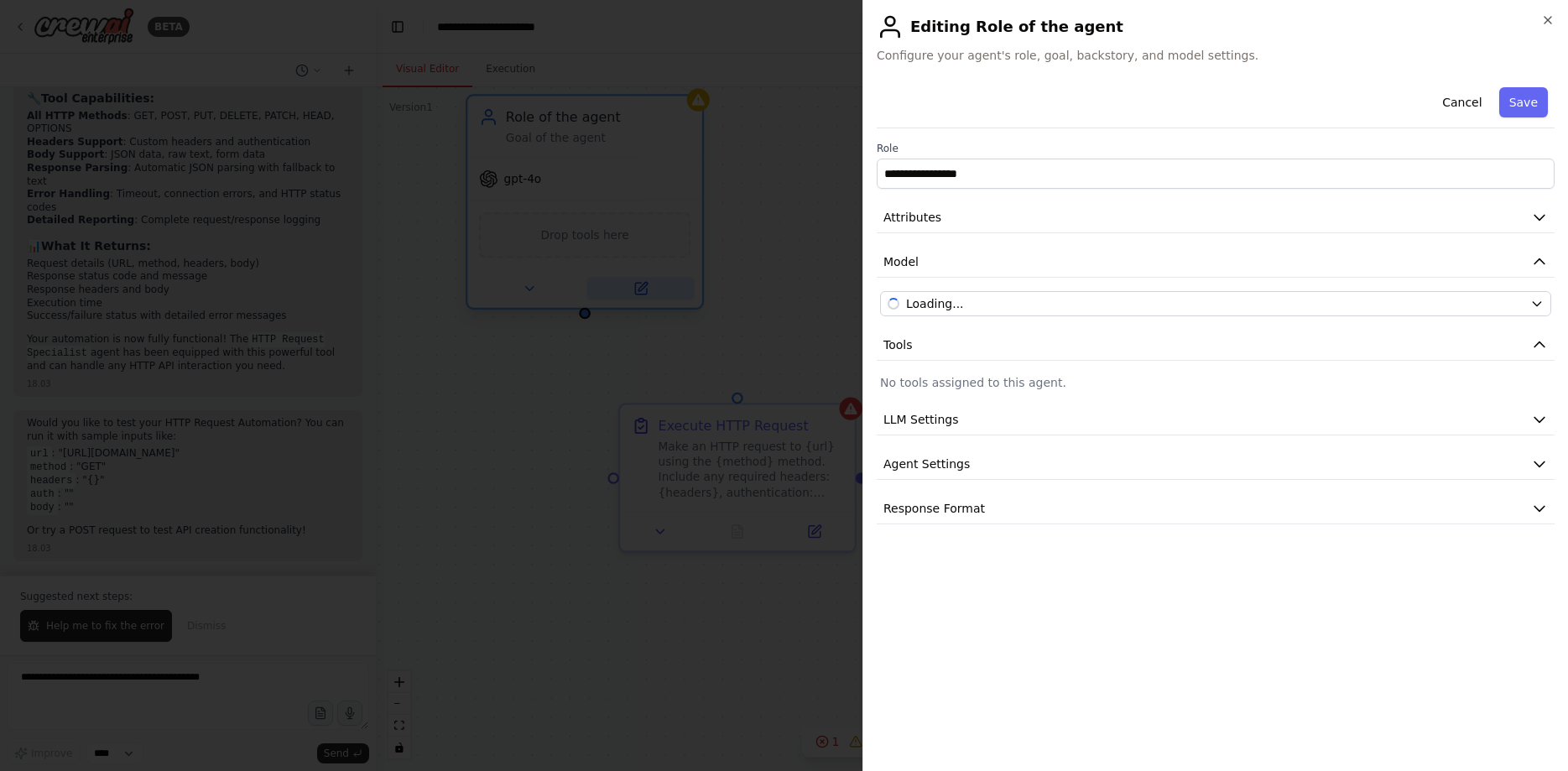
scroll to position [3664, 0]
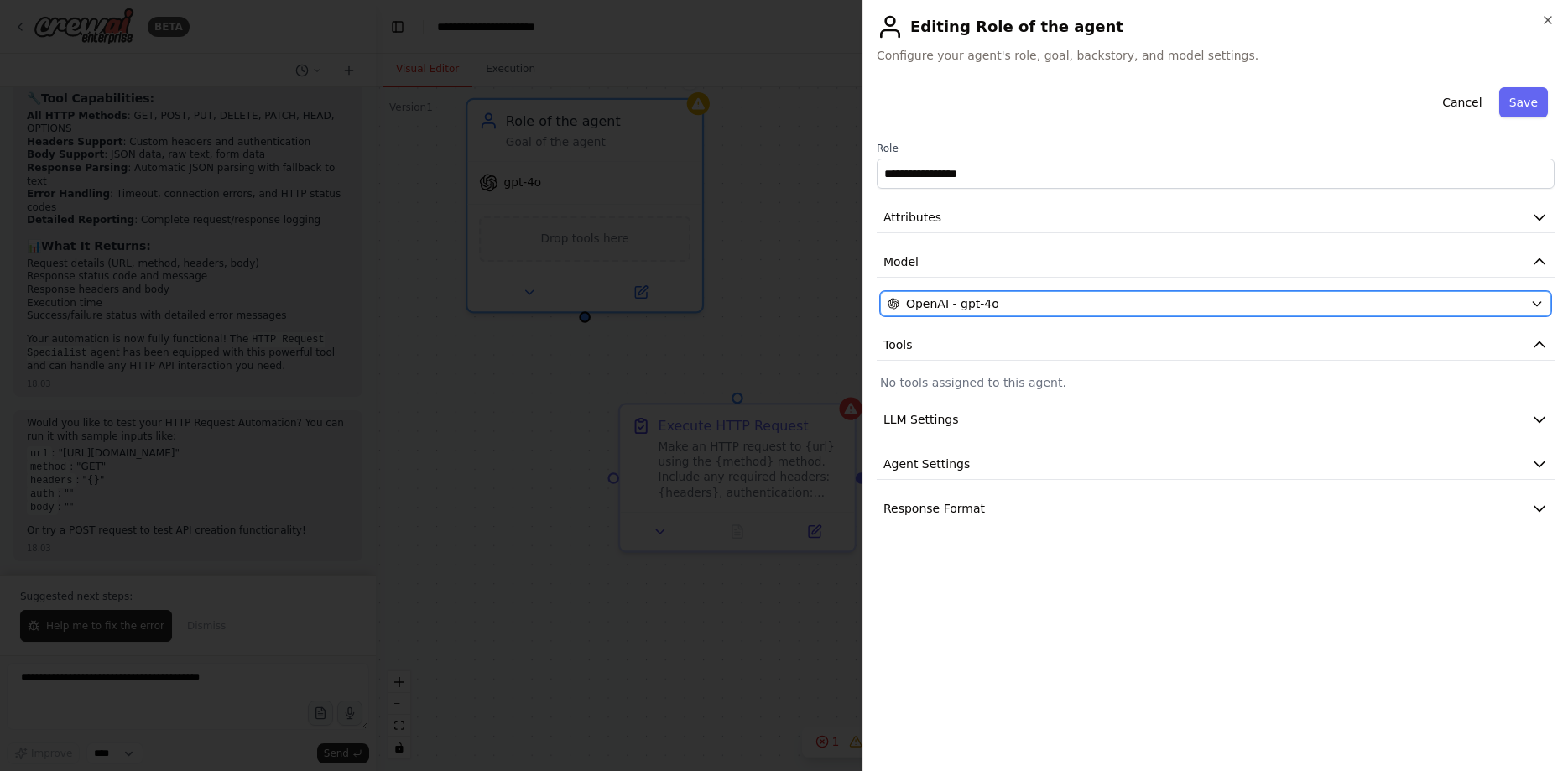
click at [921, 303] on span "OpenAI - gpt-4o" at bounding box center [952, 303] width 93 height 16
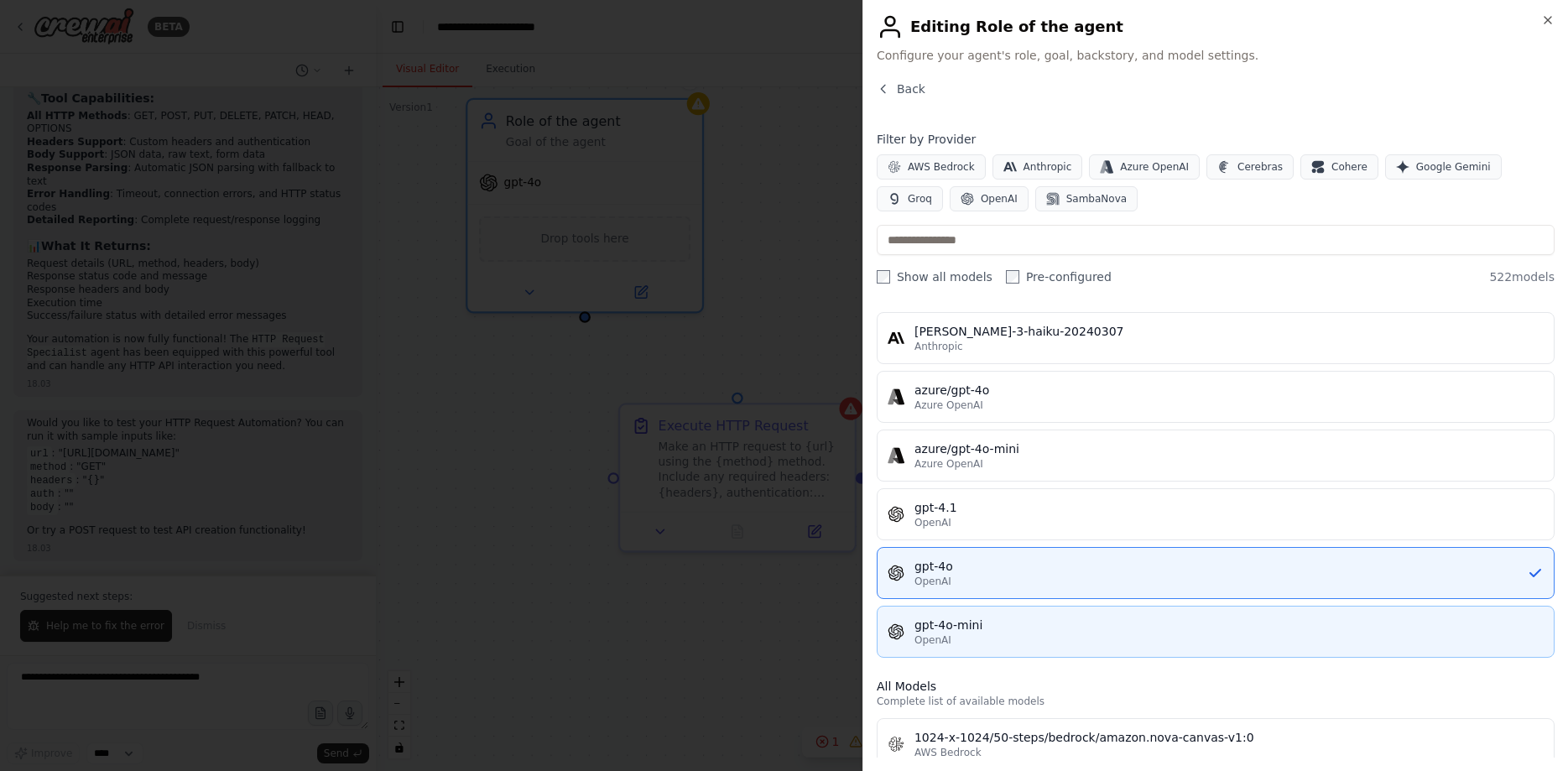
scroll to position [0, 0]
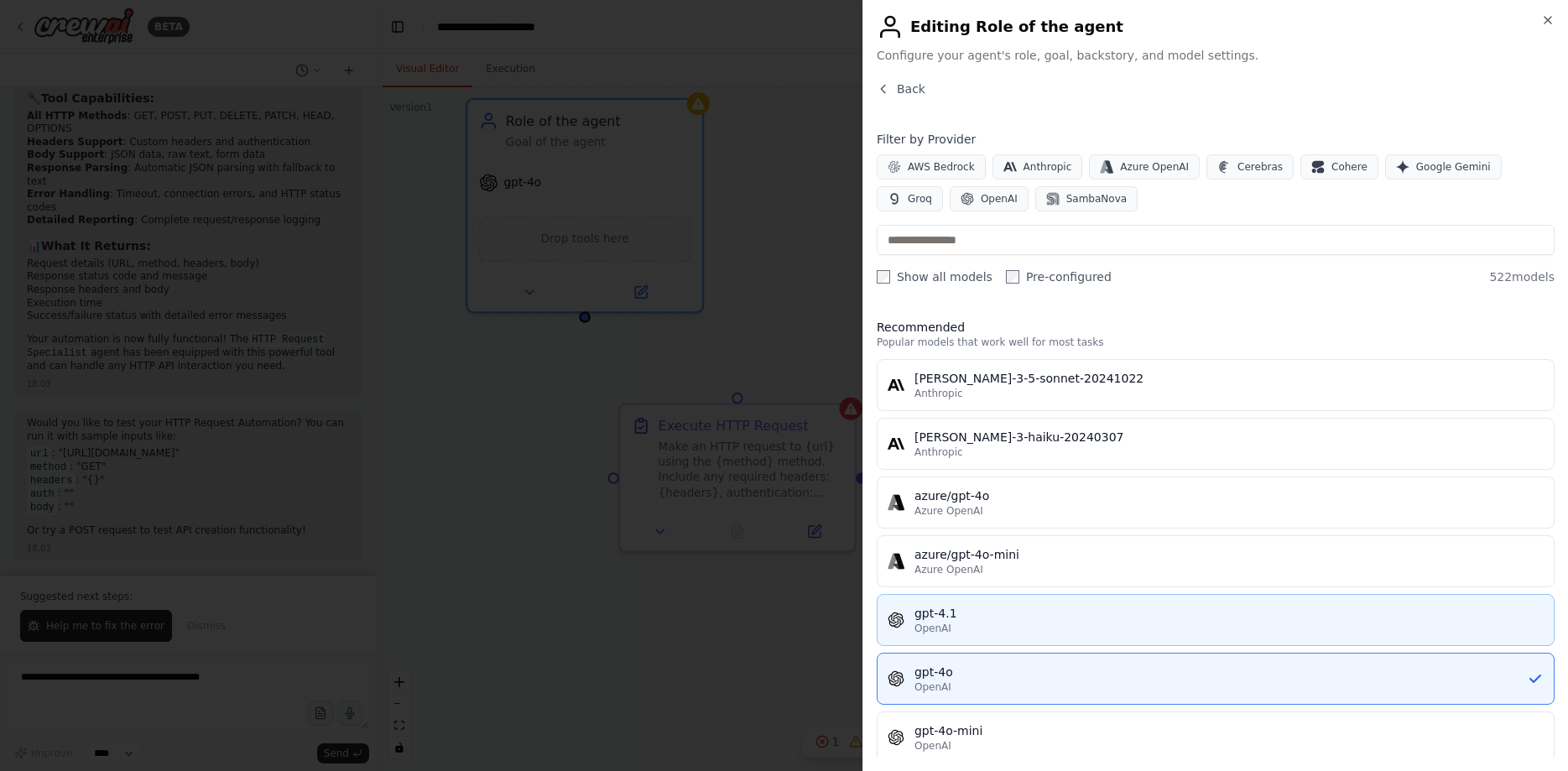
click at [1035, 619] on div "gpt-4.1" at bounding box center [1229, 613] width 629 height 16
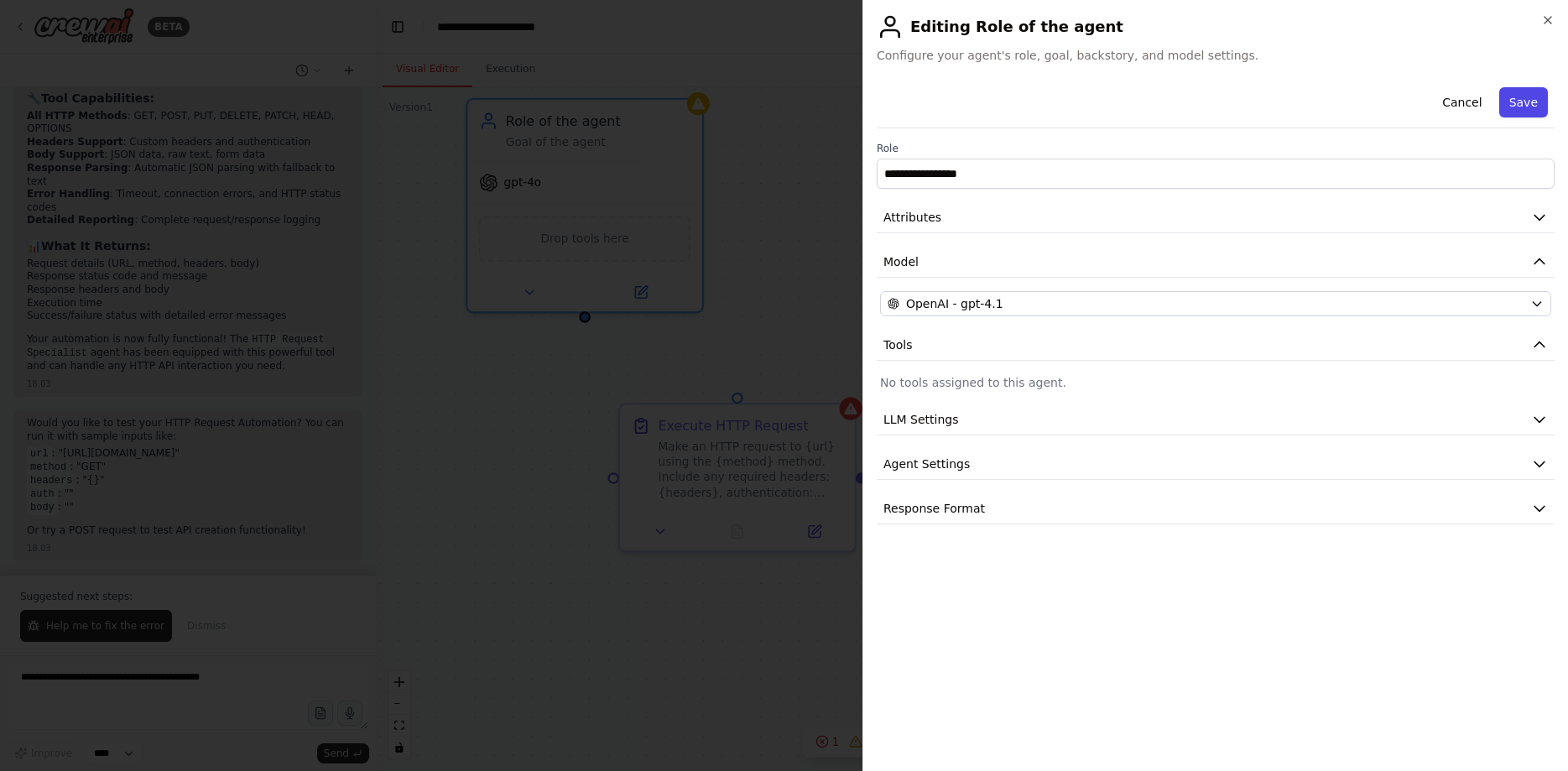
click at [1532, 105] on button "Save" at bounding box center [1523, 102] width 49 height 30
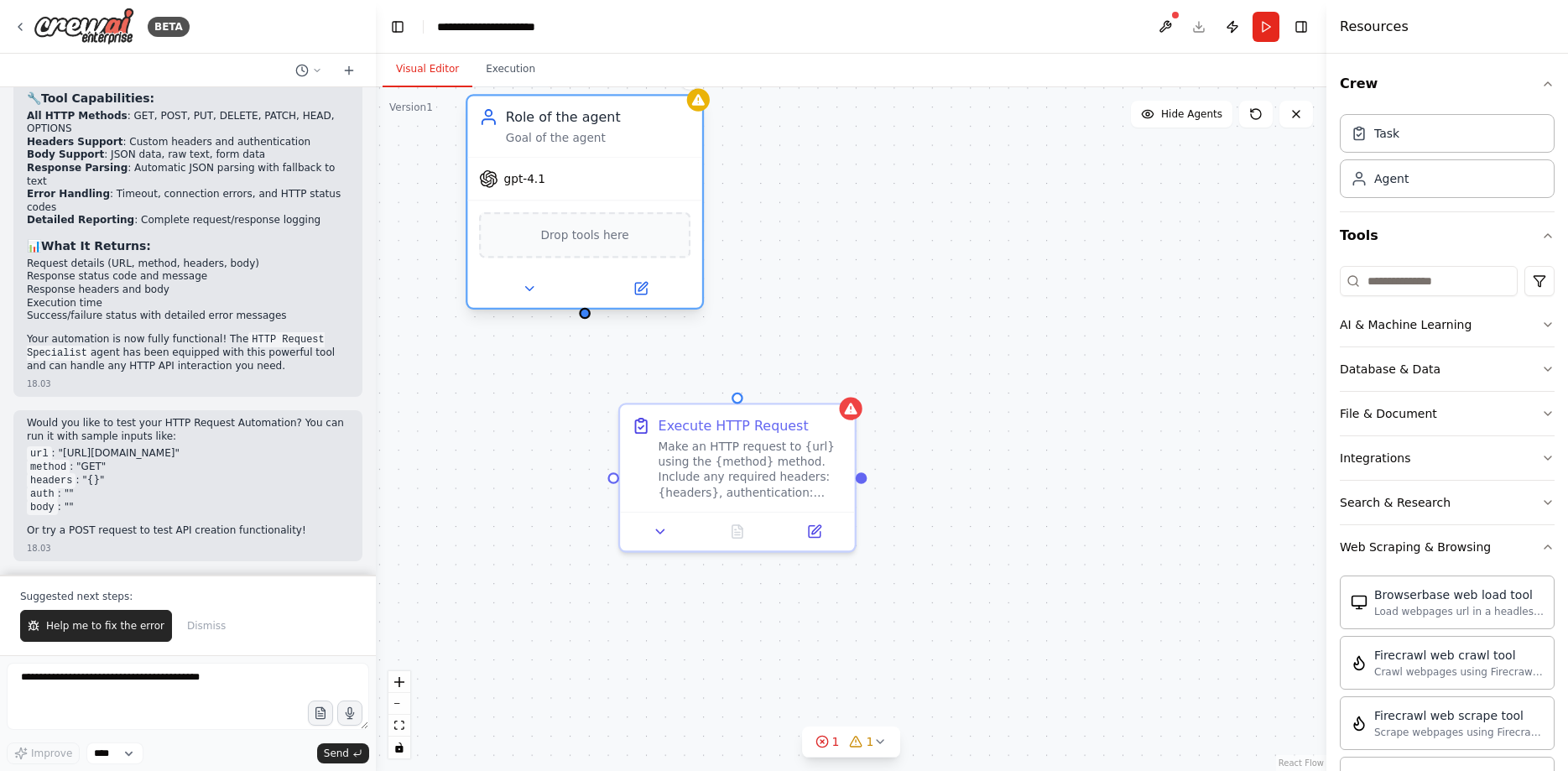
click at [597, 240] on span "Drop tools here" at bounding box center [585, 235] width 88 height 19
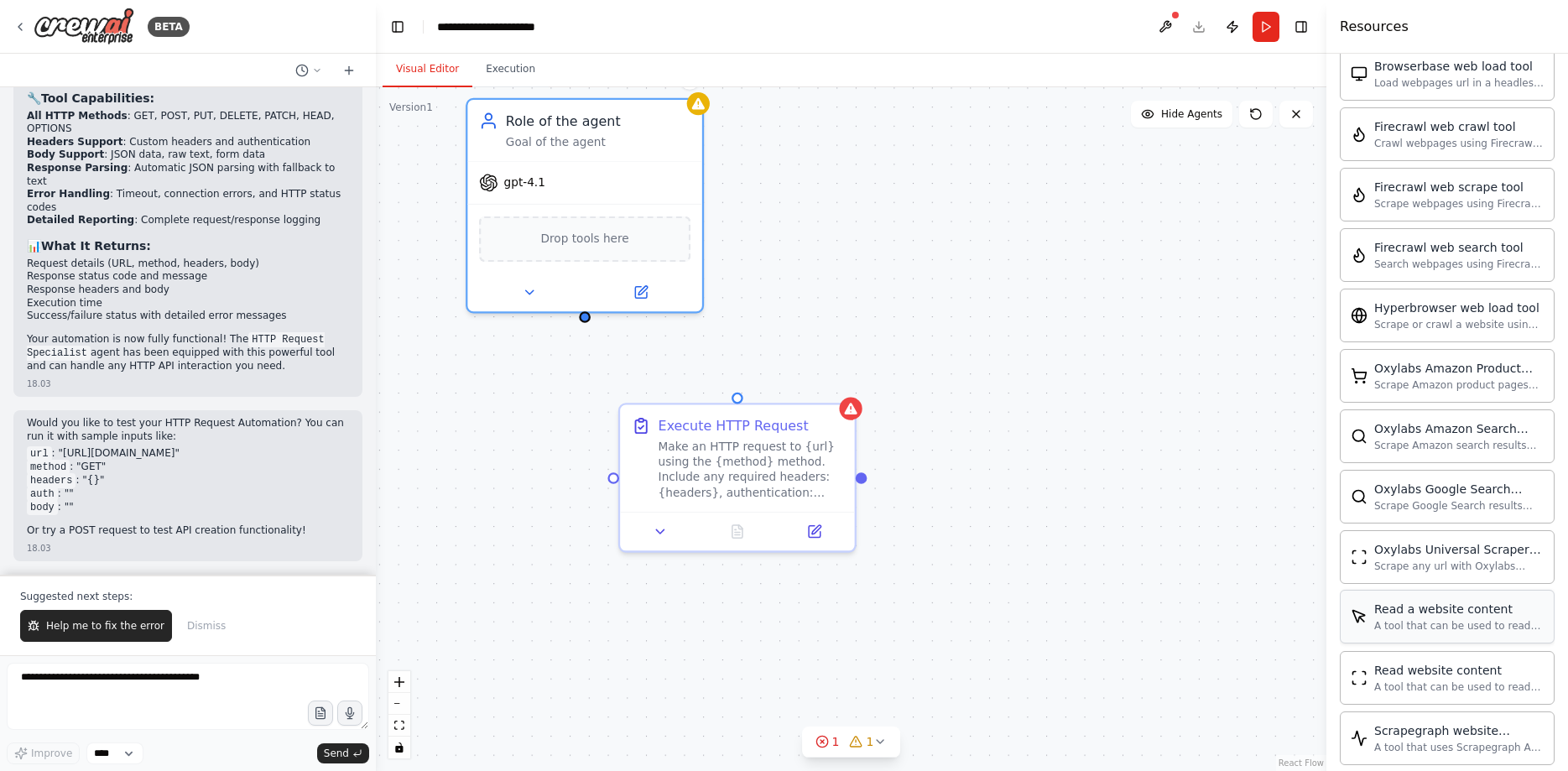
scroll to position [634, 0]
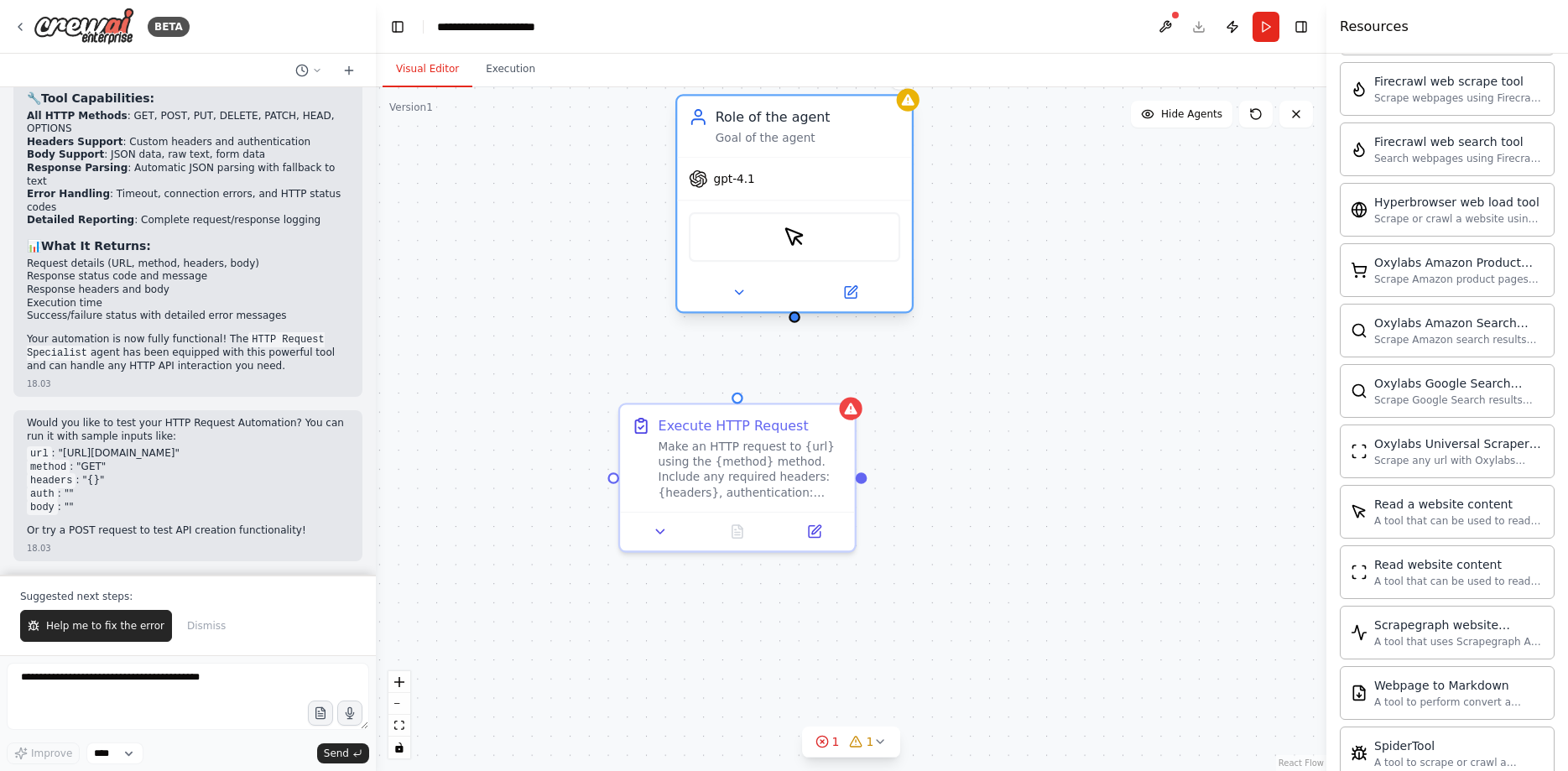
drag, startPoint x: 563, startPoint y: 192, endPoint x: 783, endPoint y: 194, distance: 220.0
click at [783, 194] on div "gpt-4.1" at bounding box center [794, 178] width 234 height 42
click at [805, 189] on div "gpt-4.1" at bounding box center [794, 178] width 234 height 42
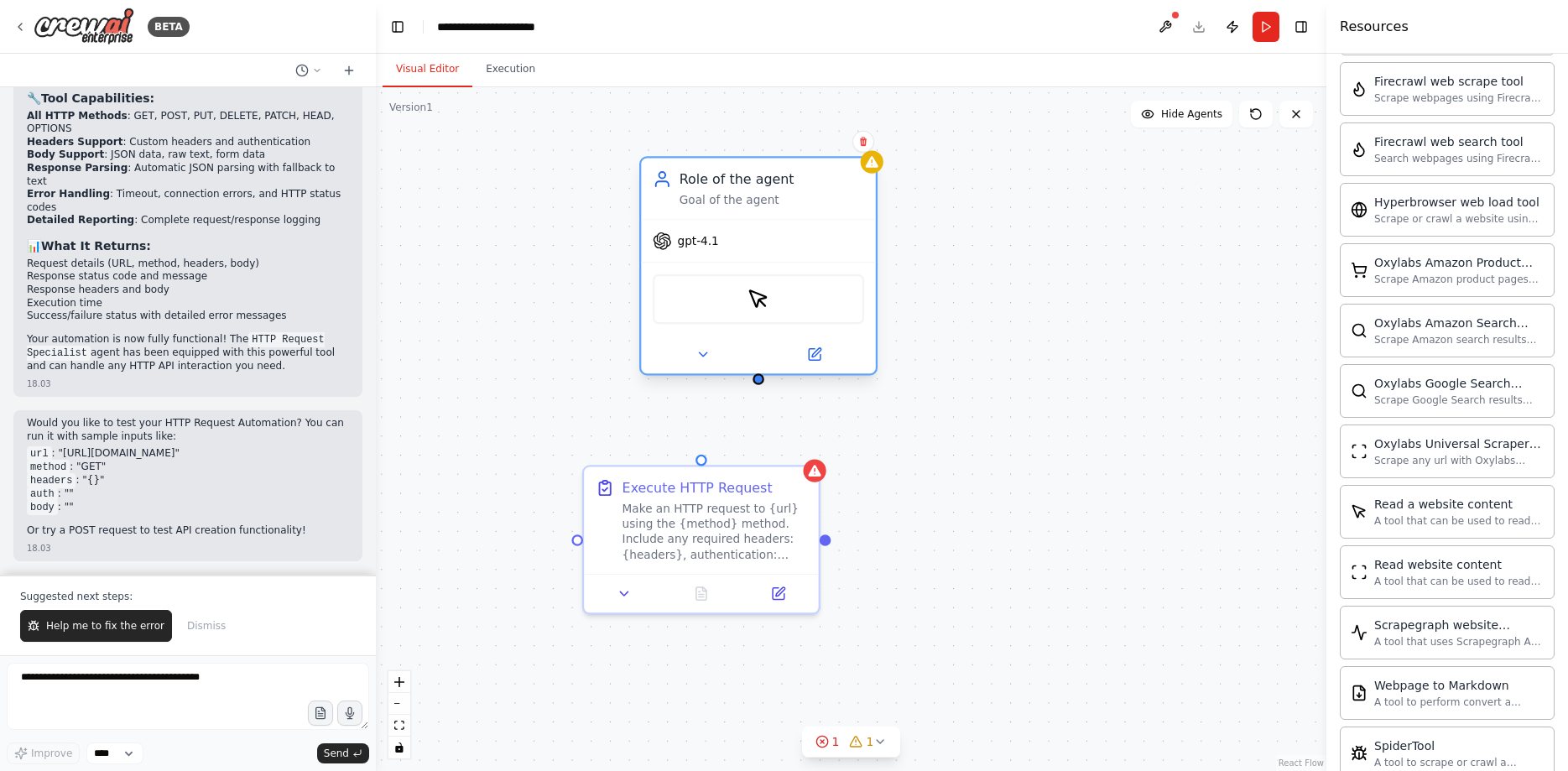
drag, startPoint x: 794, startPoint y: 323, endPoint x: 759, endPoint y: 385, distance: 71.2
click at [759, 385] on div "Execute HTTP Request Make an HTTP request to {url} using the {method} method. I…" at bounding box center [851, 429] width 950 height 684
click at [759, 386] on div "Execute HTTP Request Make an HTTP request to {url} using the {method} method. I…" at bounding box center [851, 429] width 950 height 684
drag, startPoint x: 701, startPoint y: 459, endPoint x: 757, endPoint y: 381, distance: 96.0
click at [757, 381] on div "Execute HTTP Request Make an HTTP request to {url} using the {method} method. I…" at bounding box center [855, 509] width 1080 height 777
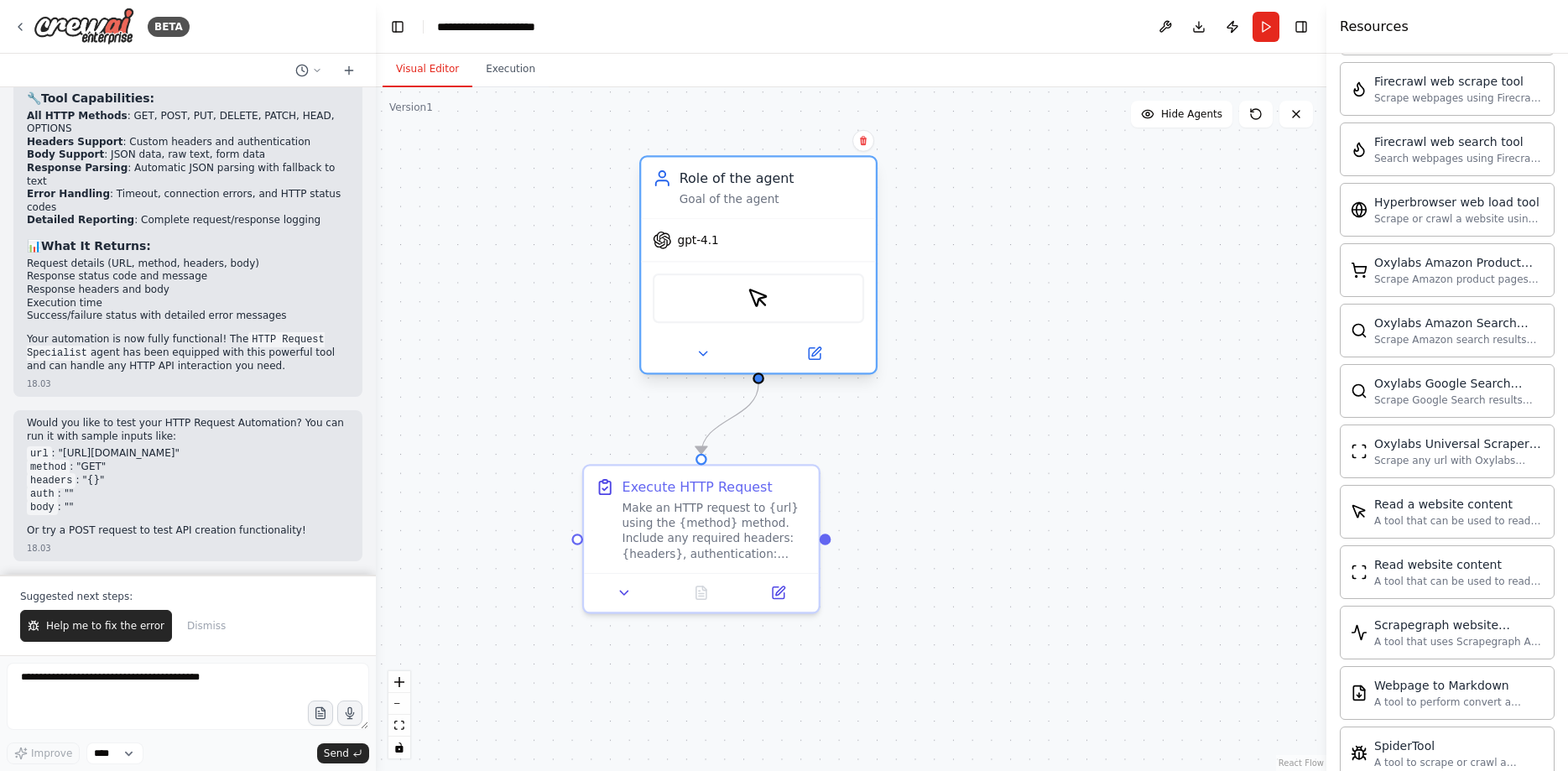
click at [754, 277] on div "ScrapeElementFromWebsiteTool" at bounding box center [759, 298] width 211 height 50
click at [751, 258] on div "gpt-4.1" at bounding box center [758, 240] width 234 height 42
click at [1272, 30] on button "Run" at bounding box center [1266, 26] width 27 height 30
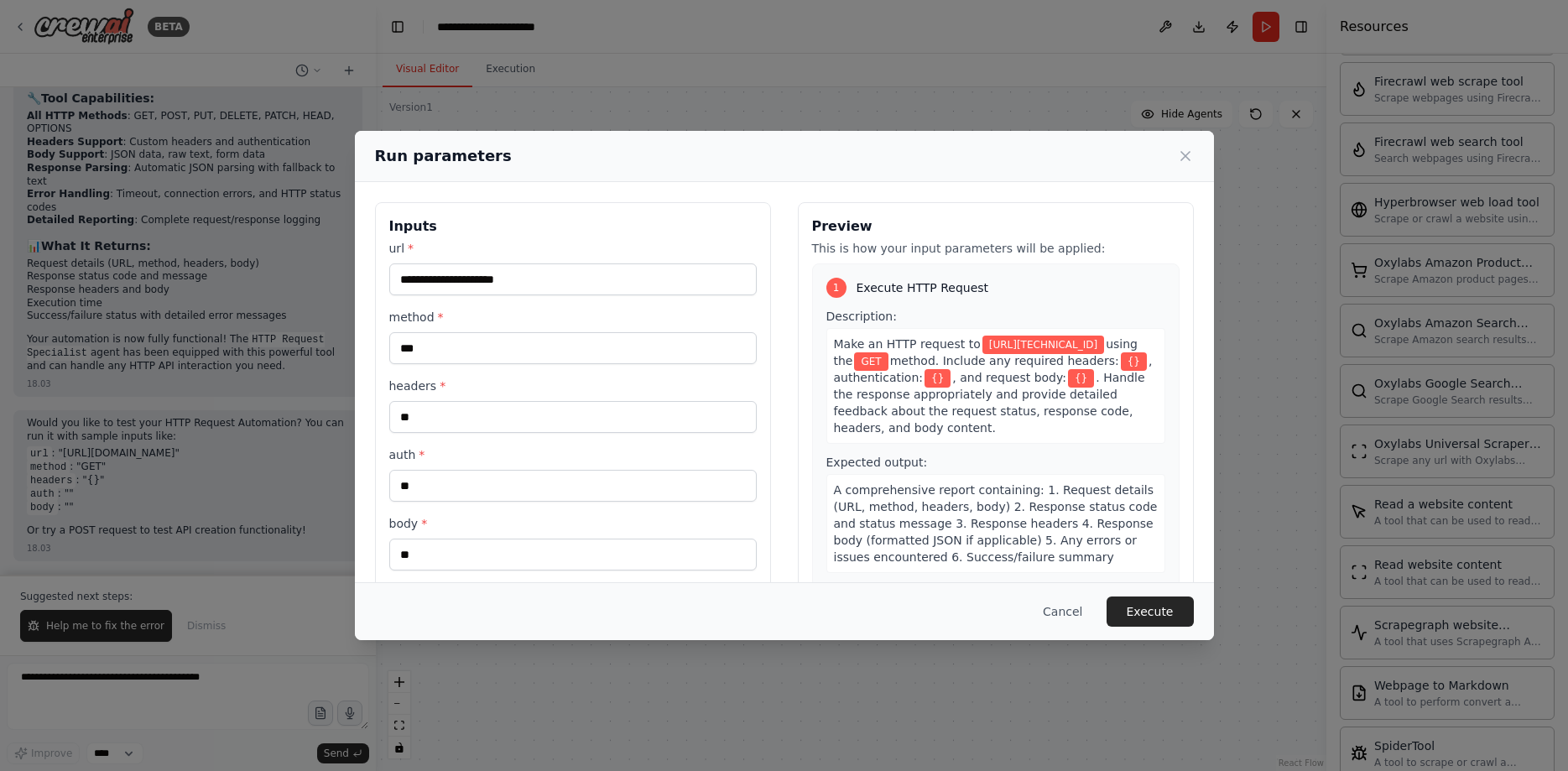
scroll to position [23, 0]
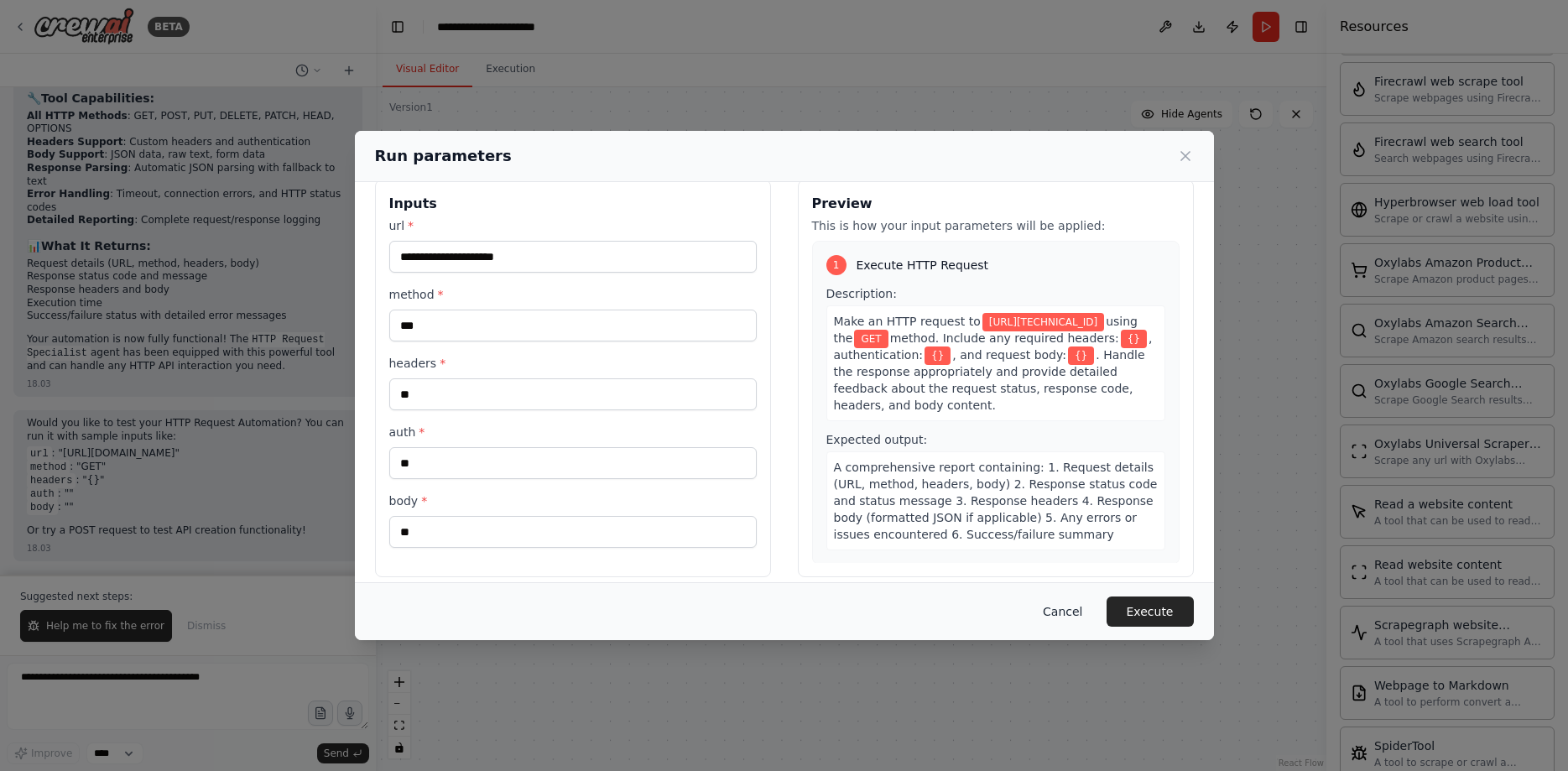
click at [1063, 605] on button "Cancel" at bounding box center [1062, 611] width 66 height 30
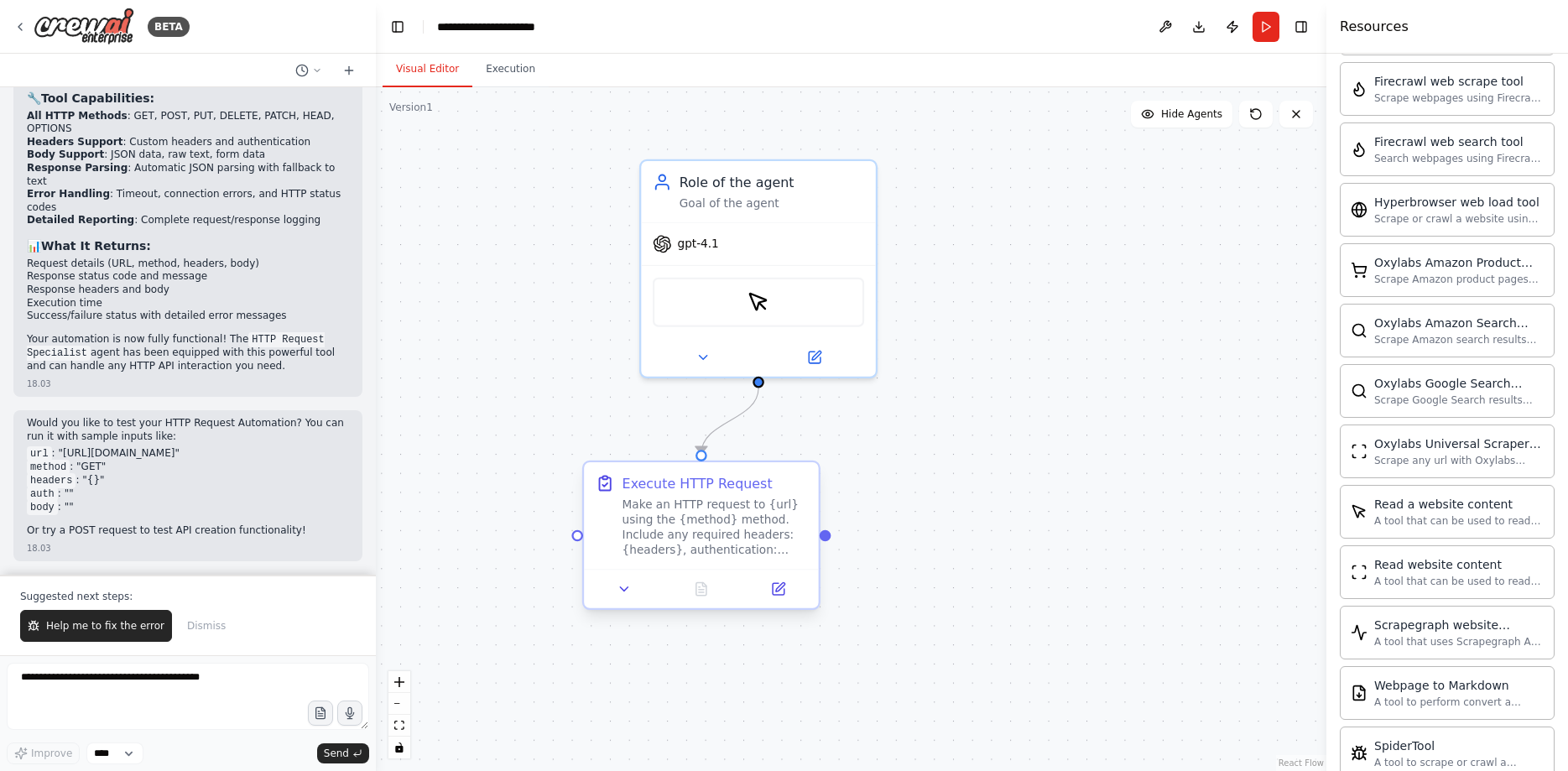
click at [692, 566] on div "Execute HTTP Request Make an HTTP request to {url} using the {method} method. I…" at bounding box center [701, 515] width 234 height 106
click at [787, 593] on button at bounding box center [779, 589] width 65 height 23
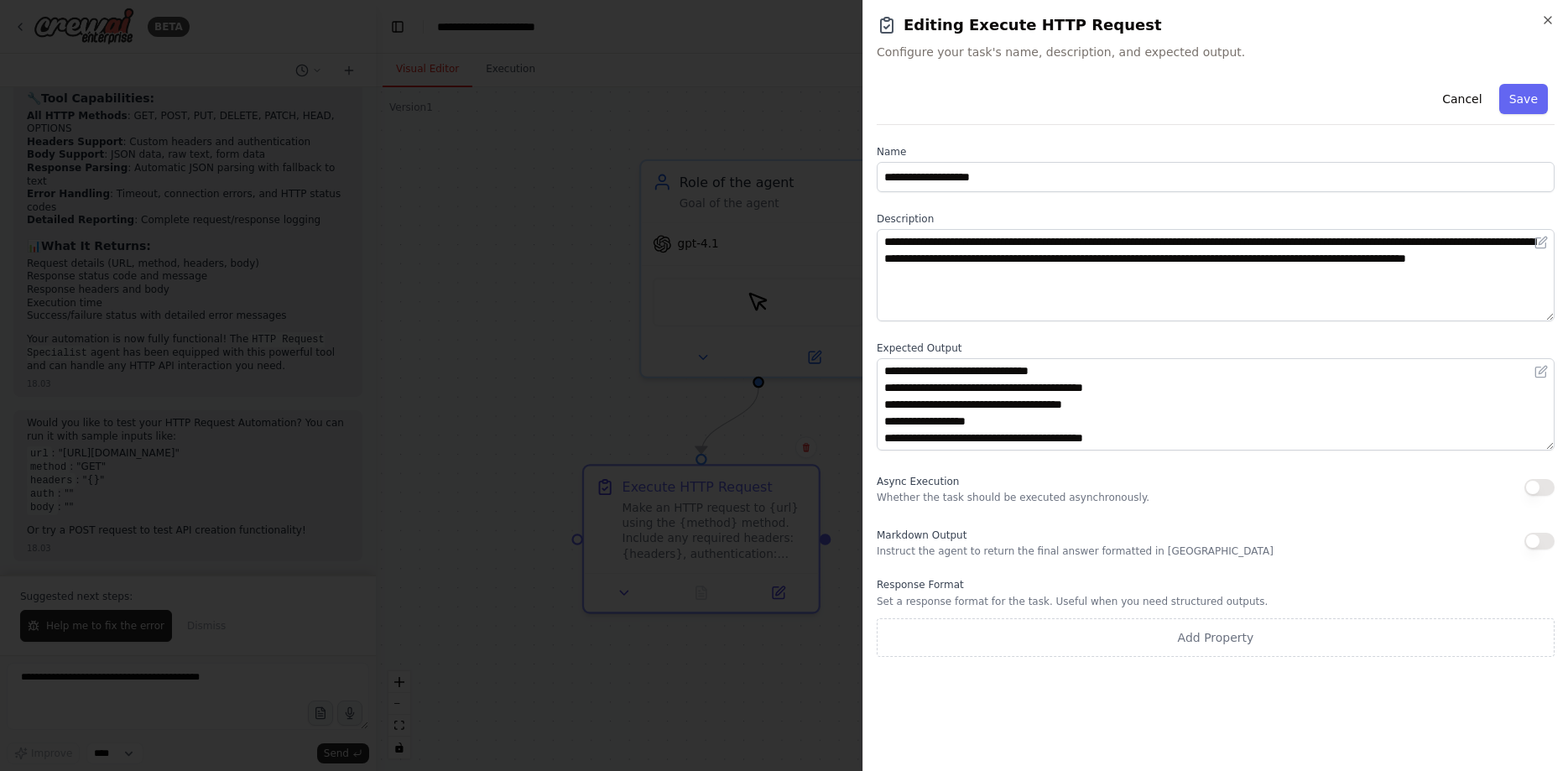
scroll to position [34, 0]
click at [1520, 99] on button "Save" at bounding box center [1523, 98] width 49 height 30
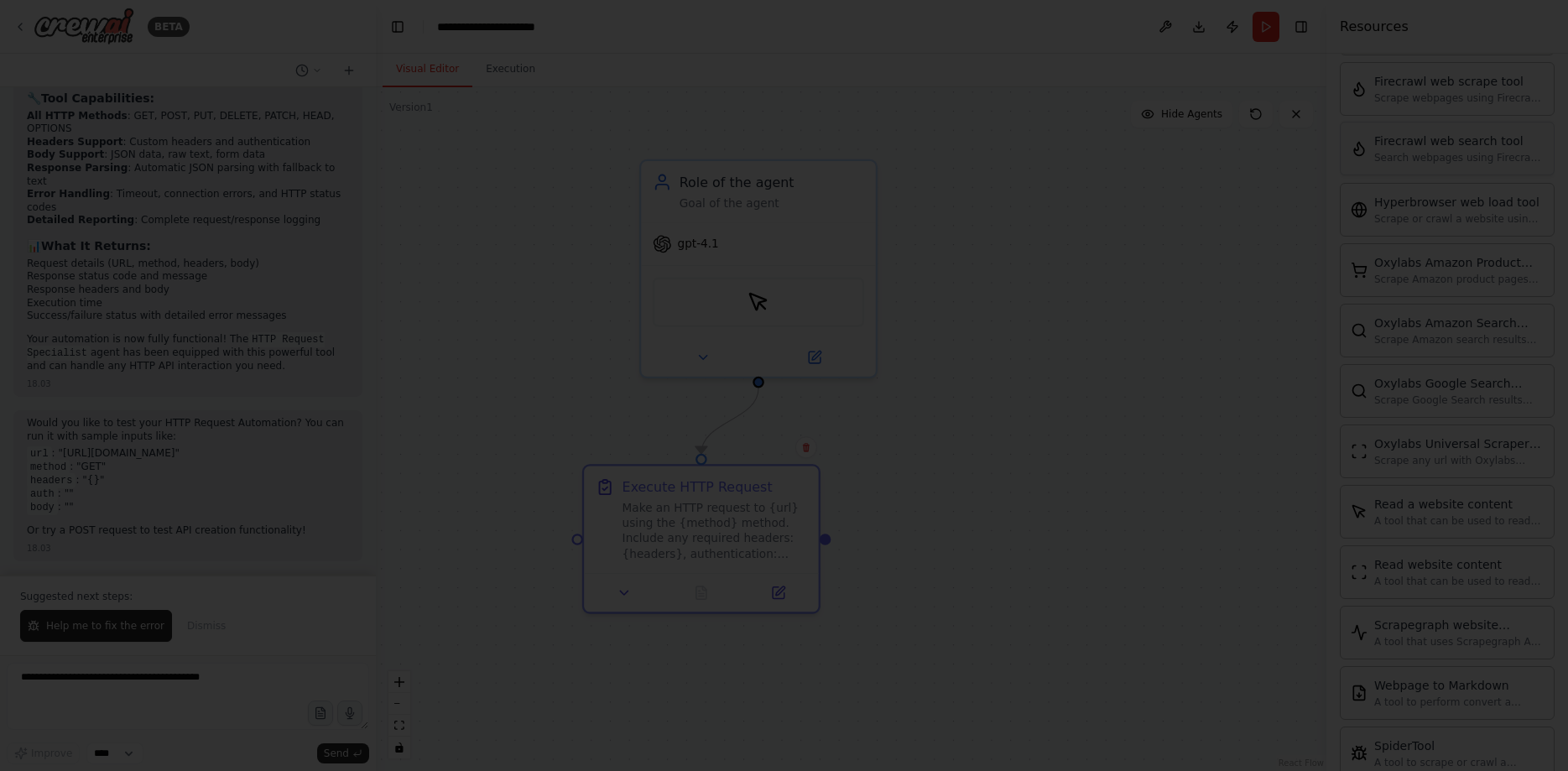
scroll to position [634, 0]
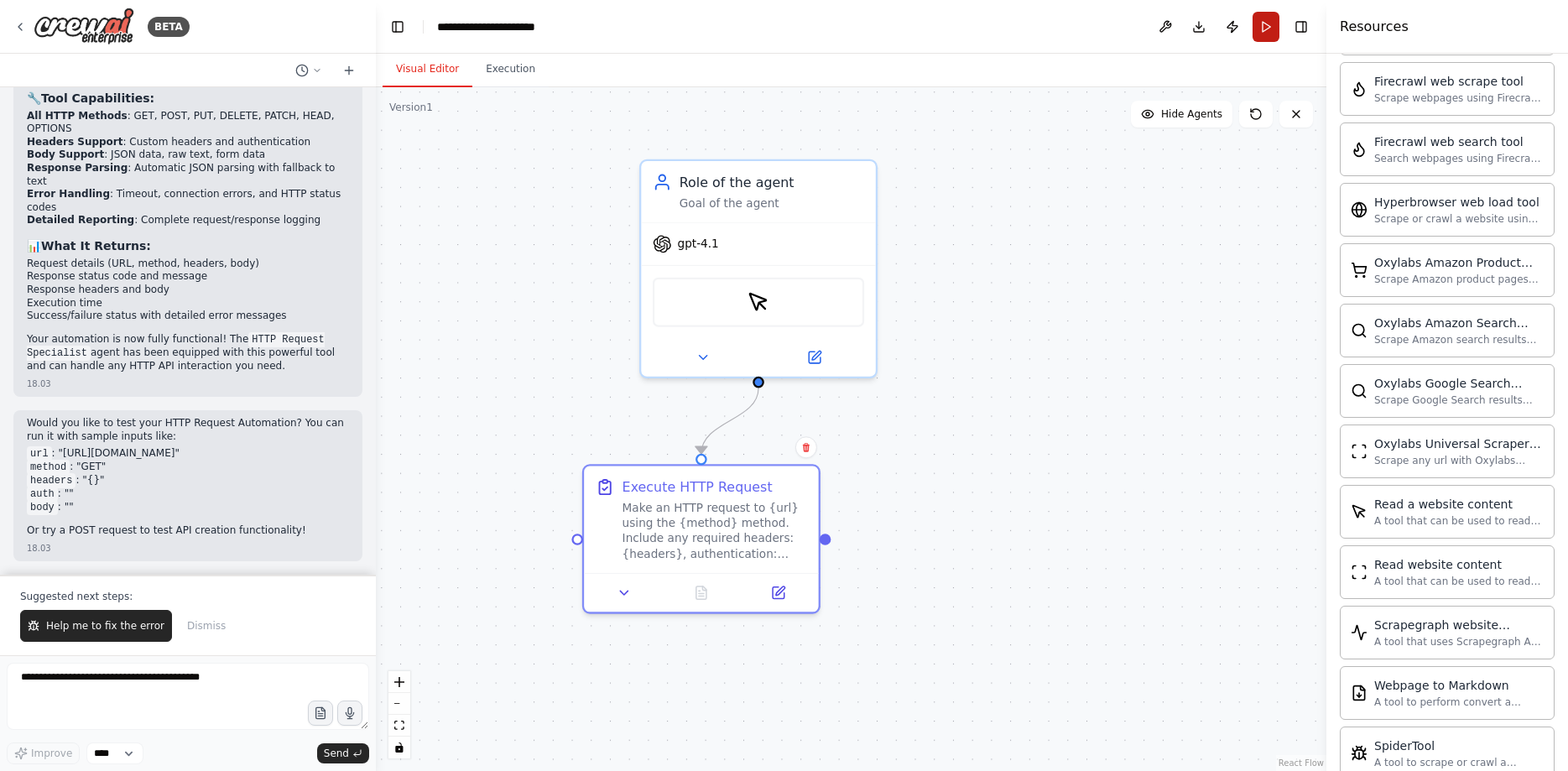
click at [1264, 24] on button "Run" at bounding box center [1266, 26] width 27 height 30
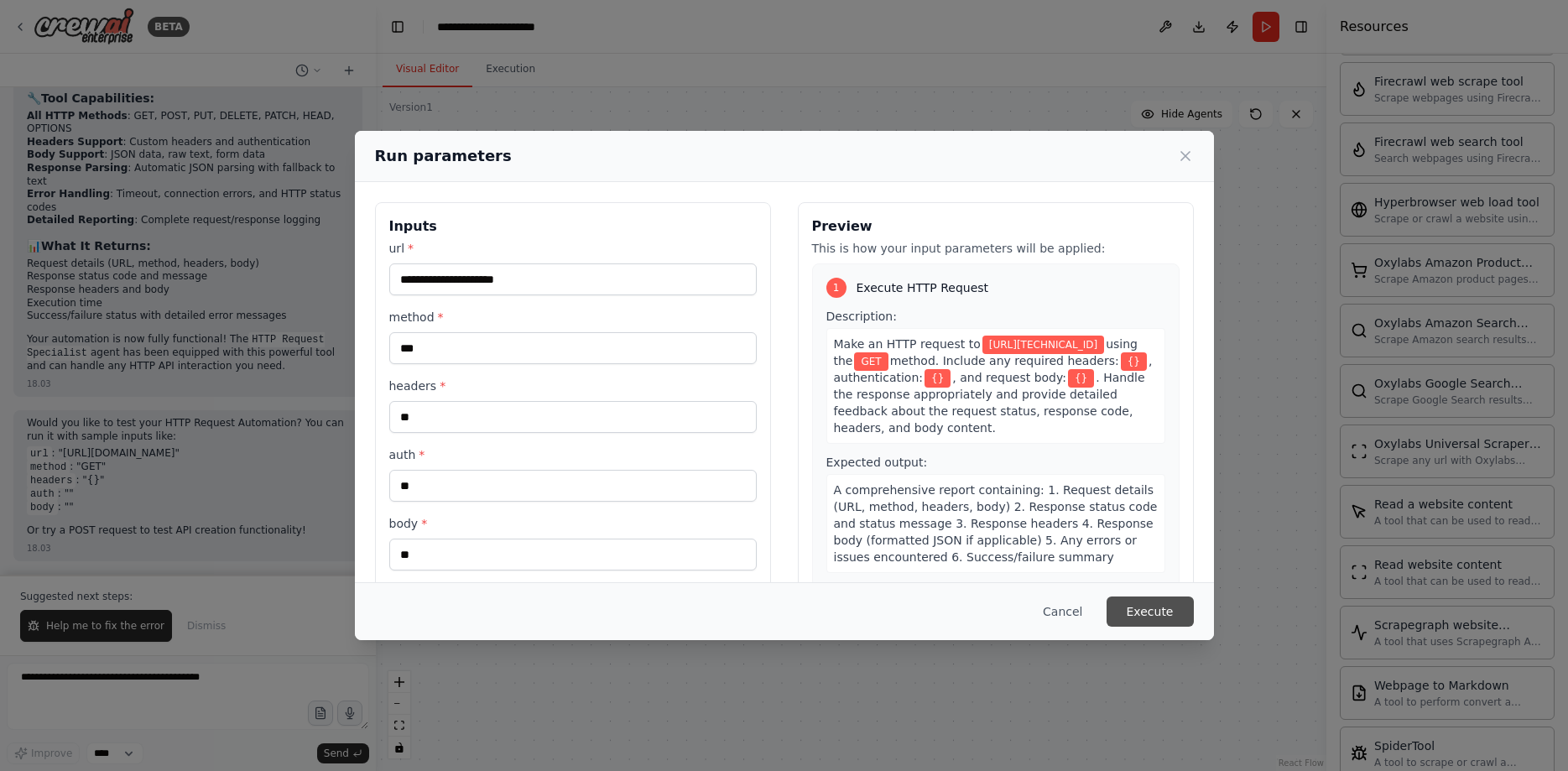
click at [1148, 606] on button "Execute" at bounding box center [1150, 611] width 87 height 30
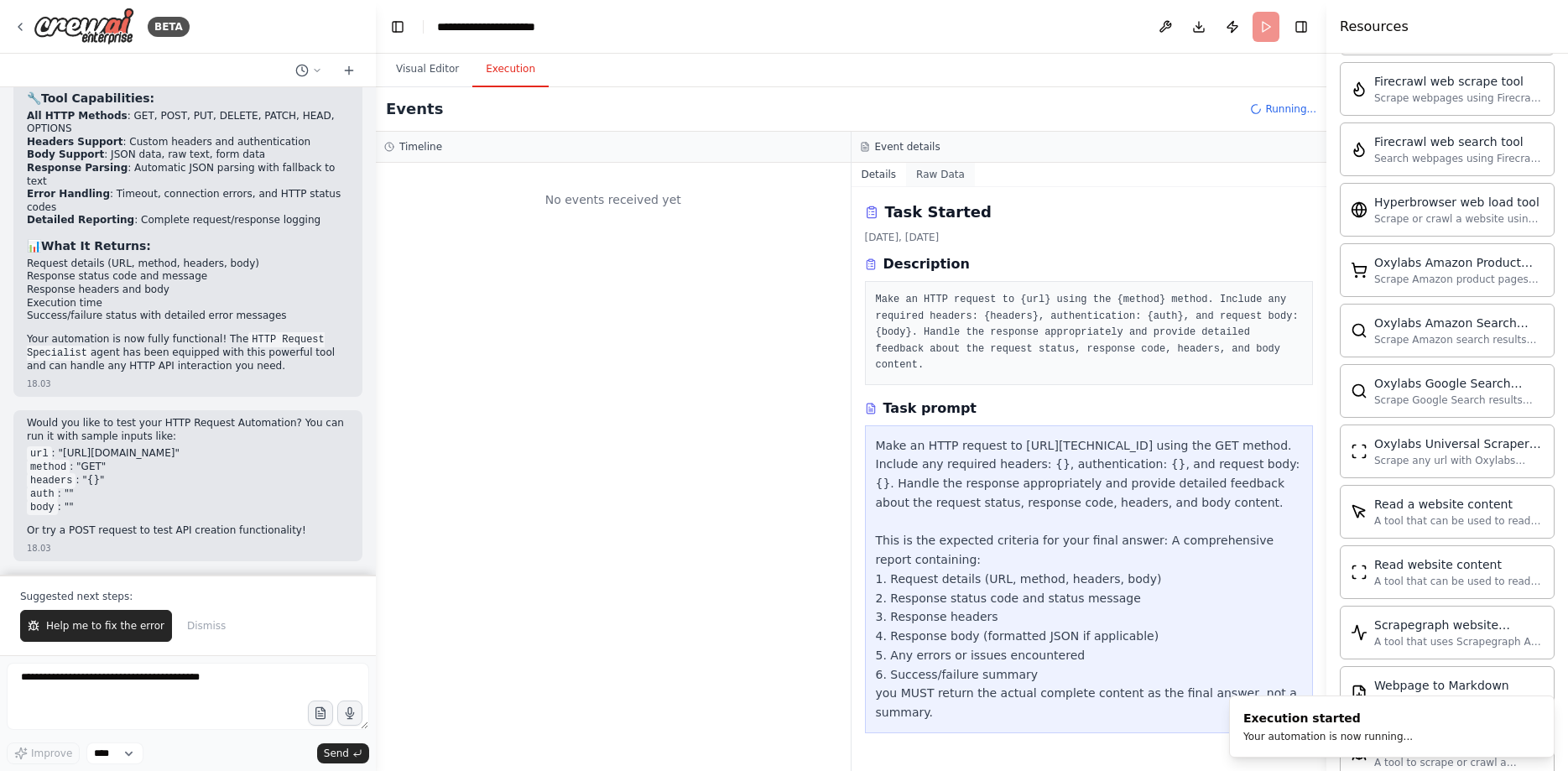
click at [940, 173] on button "Raw Data" at bounding box center [941, 175] width 69 height 23
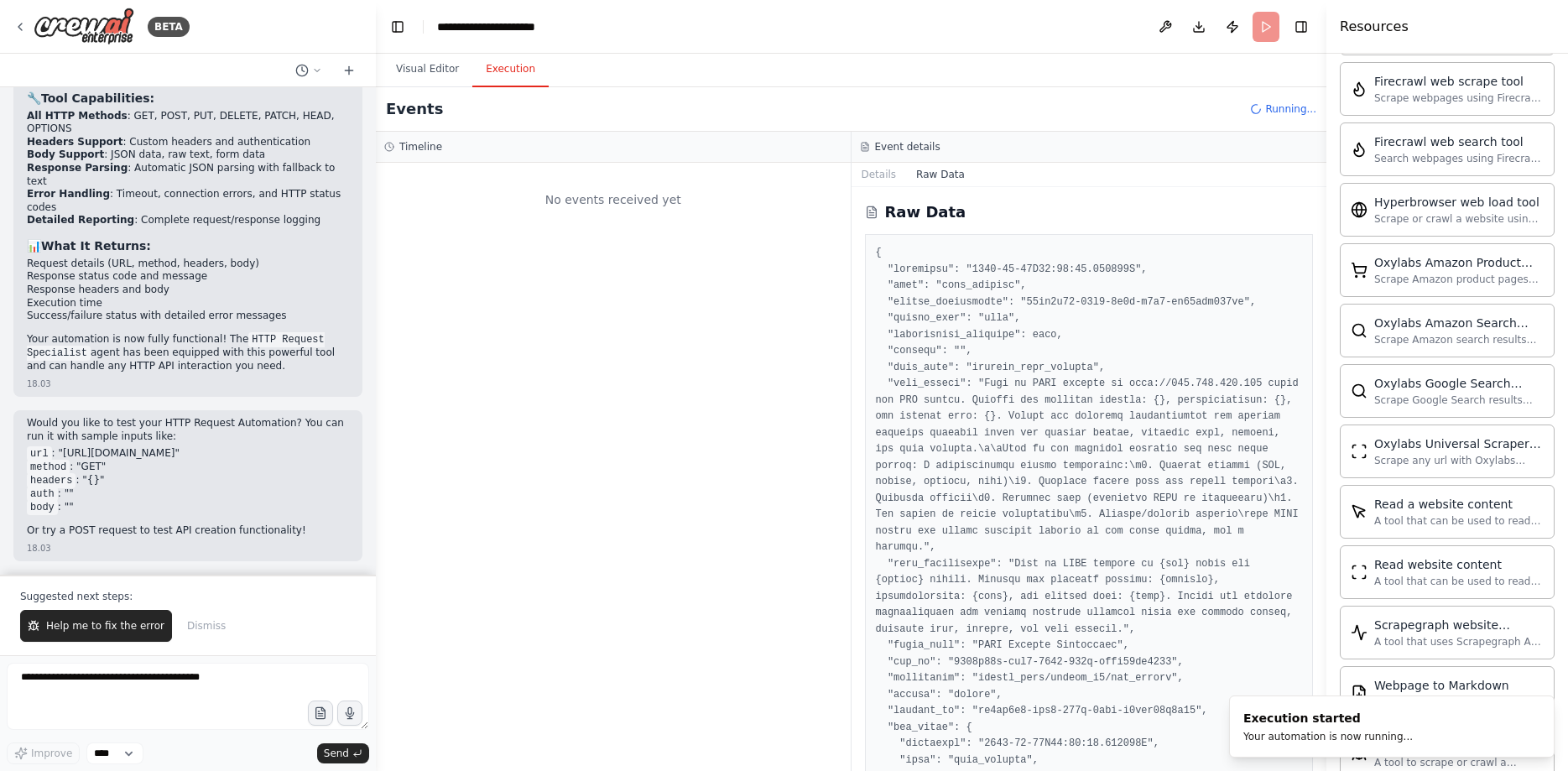
scroll to position [398, 0]
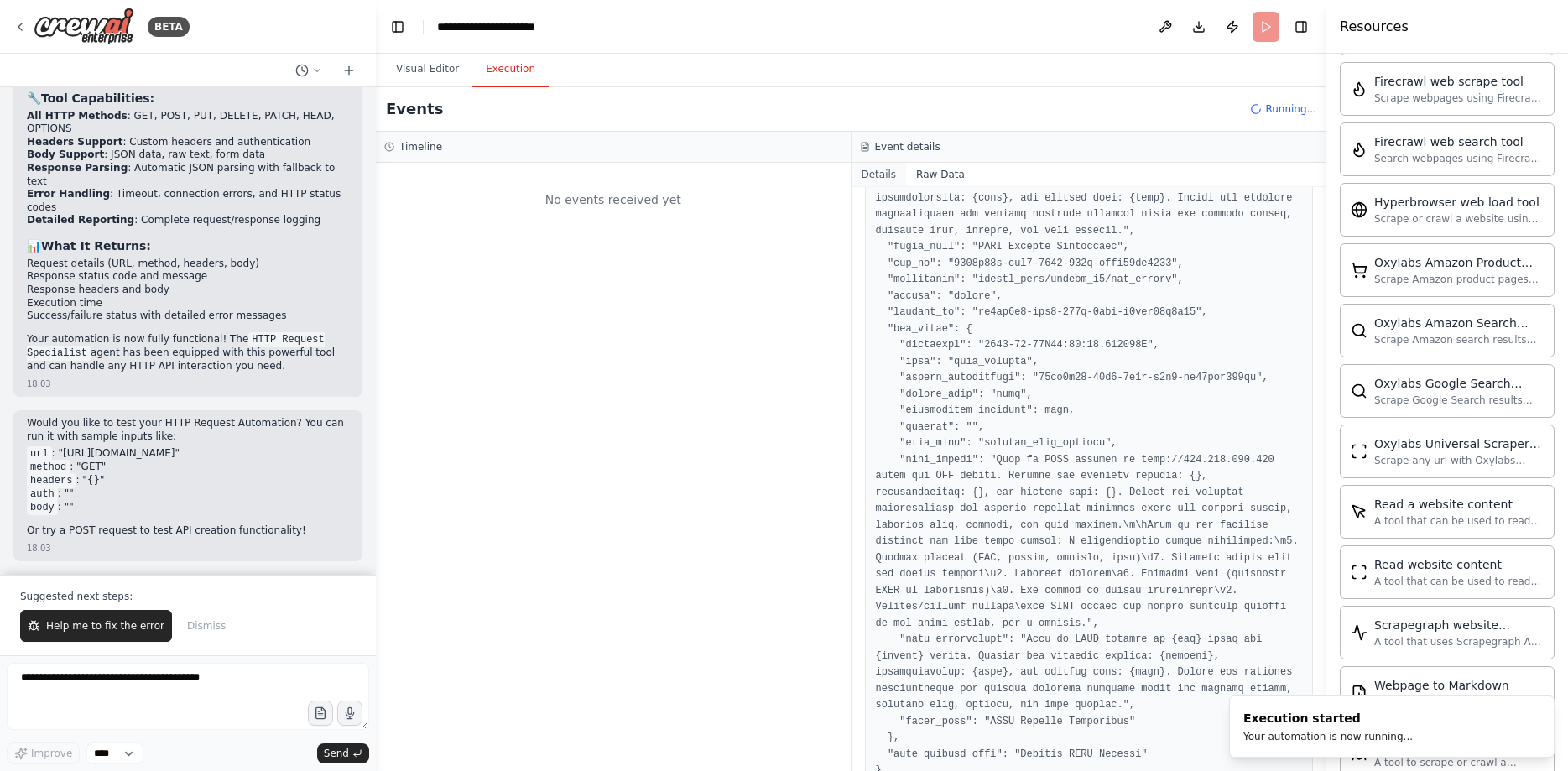
click at [861, 164] on button "Details" at bounding box center [879, 175] width 56 height 23
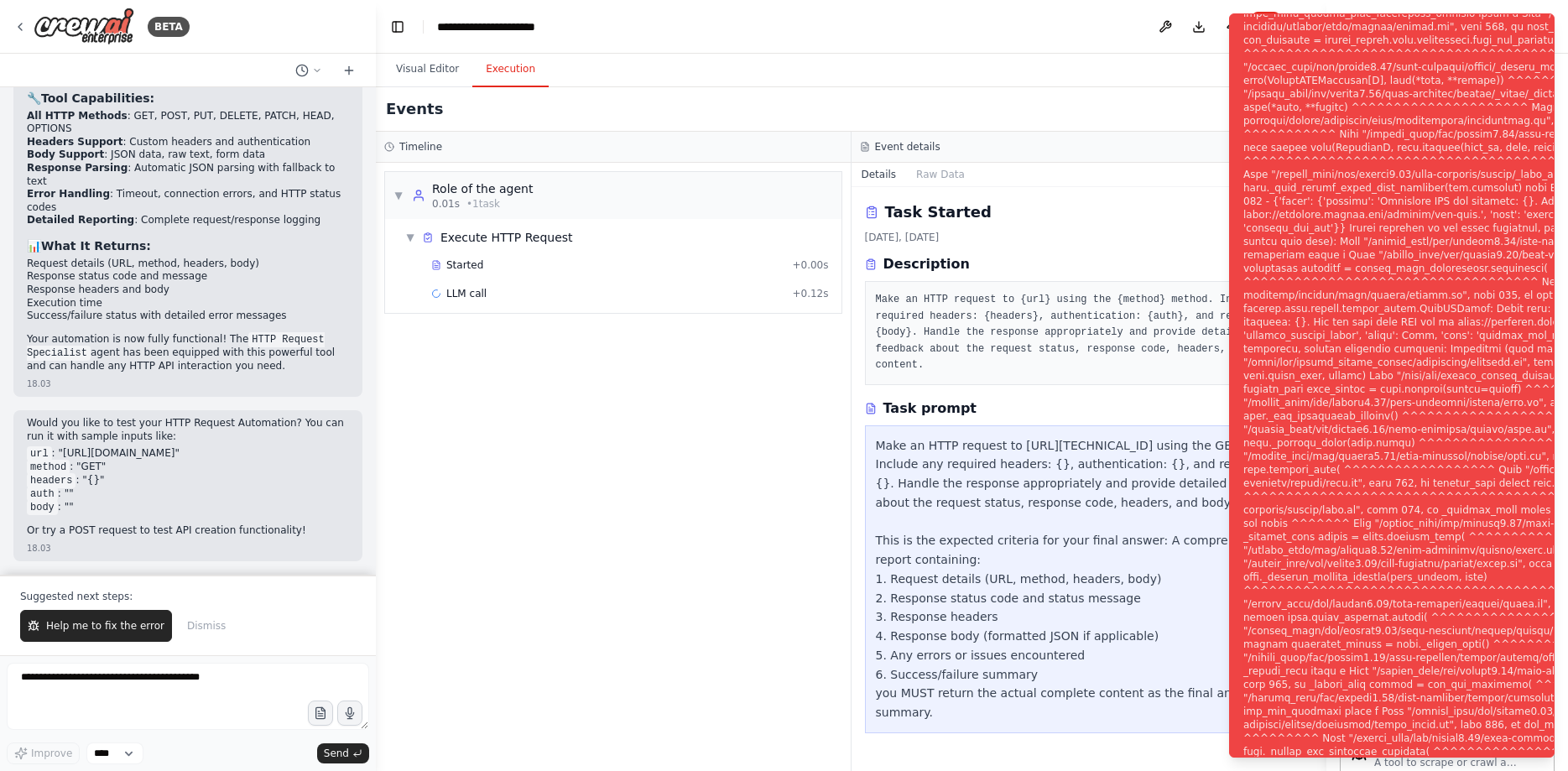
click at [713, 331] on div "▼ Role of the agent 0.01s • 1 task ▼ Execute HTTP Request Started + 0.00s LLM c…" at bounding box center [613, 467] width 475 height 608
